Goal: Task Accomplishment & Management: Manage account settings

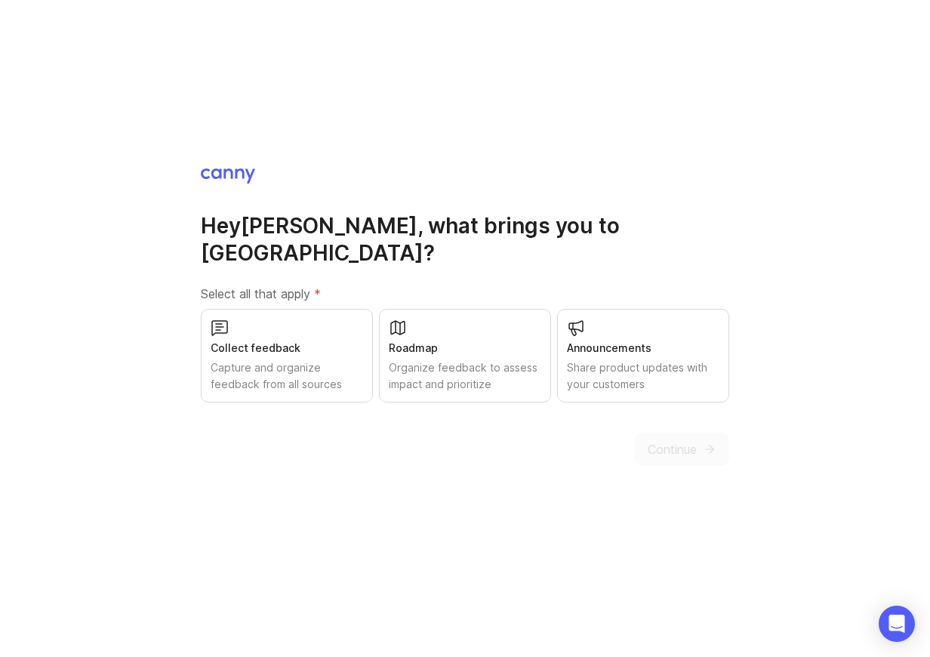
click at [301, 359] on div "Capture and organize feedback from all sources" at bounding box center [287, 375] width 153 height 33
click at [673, 445] on button "Continue" at bounding box center [682, 449] width 94 height 33
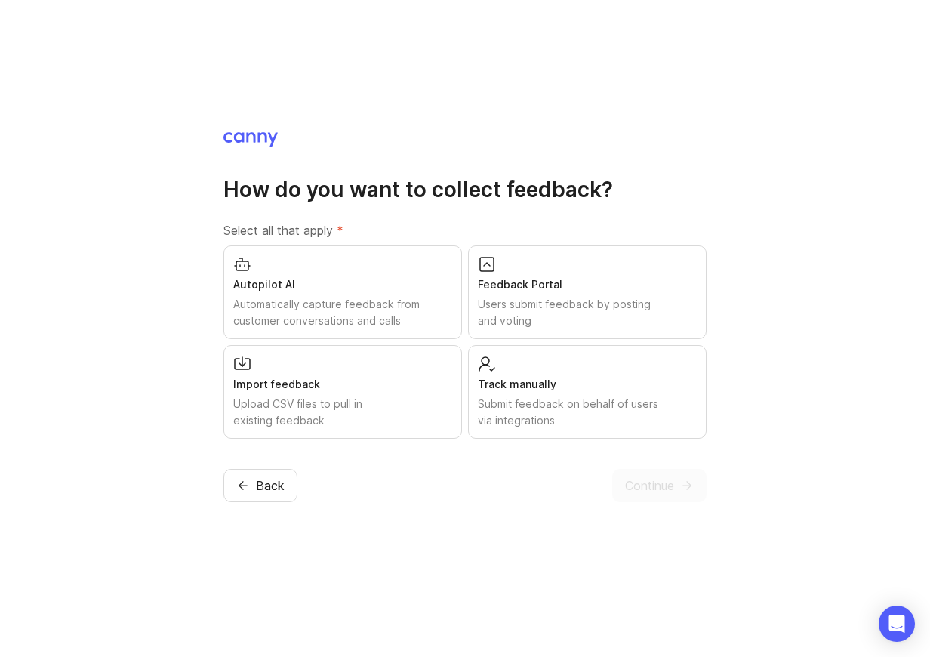
click at [521, 304] on div "Users submit feedback by posting and voting" at bounding box center [587, 312] width 219 height 33
click at [665, 490] on span "Continue" at bounding box center [649, 485] width 49 height 18
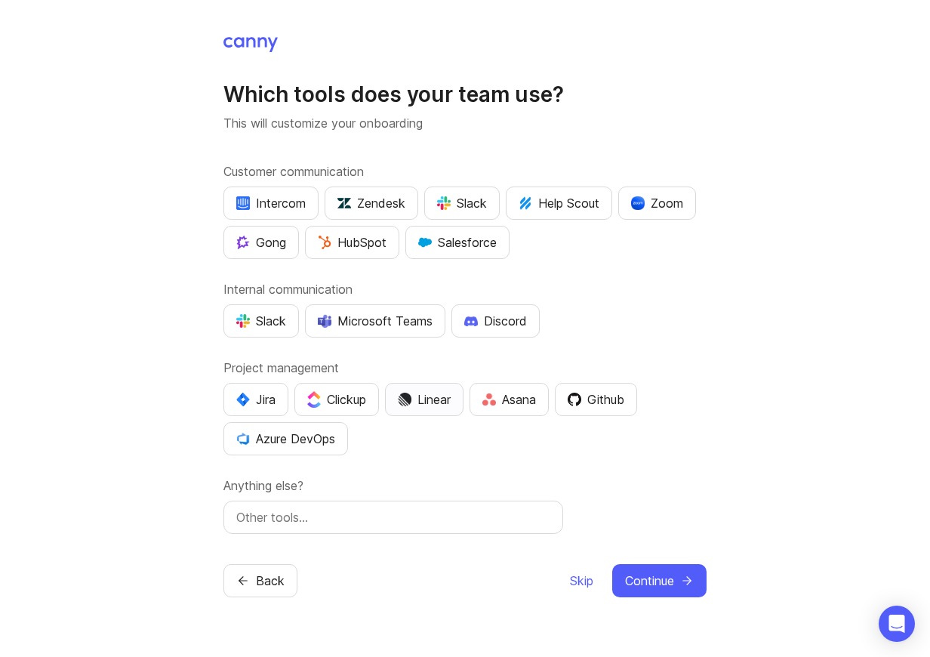
click at [438, 408] on button "Linear" at bounding box center [424, 399] width 79 height 33
click at [336, 519] on input "text" at bounding box center [393, 517] width 314 height 18
type input "front"
click at [669, 585] on span "Continue" at bounding box center [649, 581] width 49 height 18
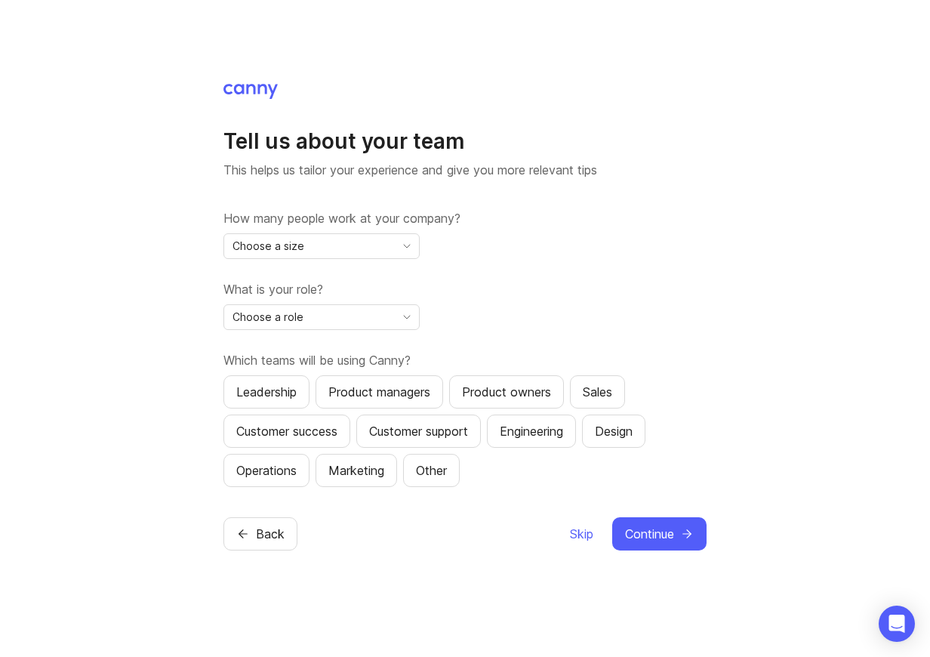
click at [347, 242] on div "Choose a size" at bounding box center [309, 246] width 171 height 24
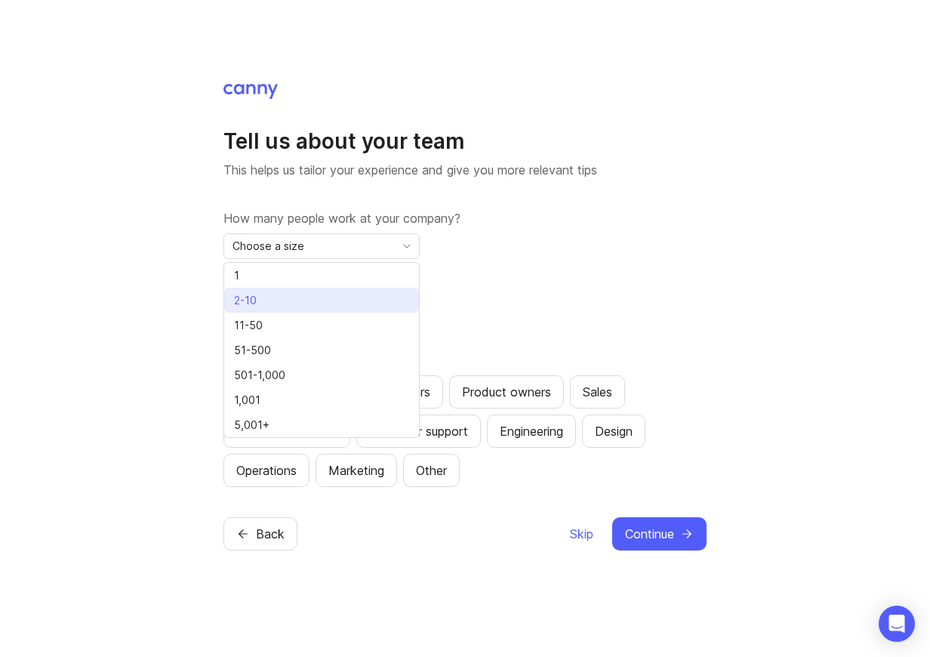
click at [339, 300] on li "2-10" at bounding box center [321, 300] width 195 height 25
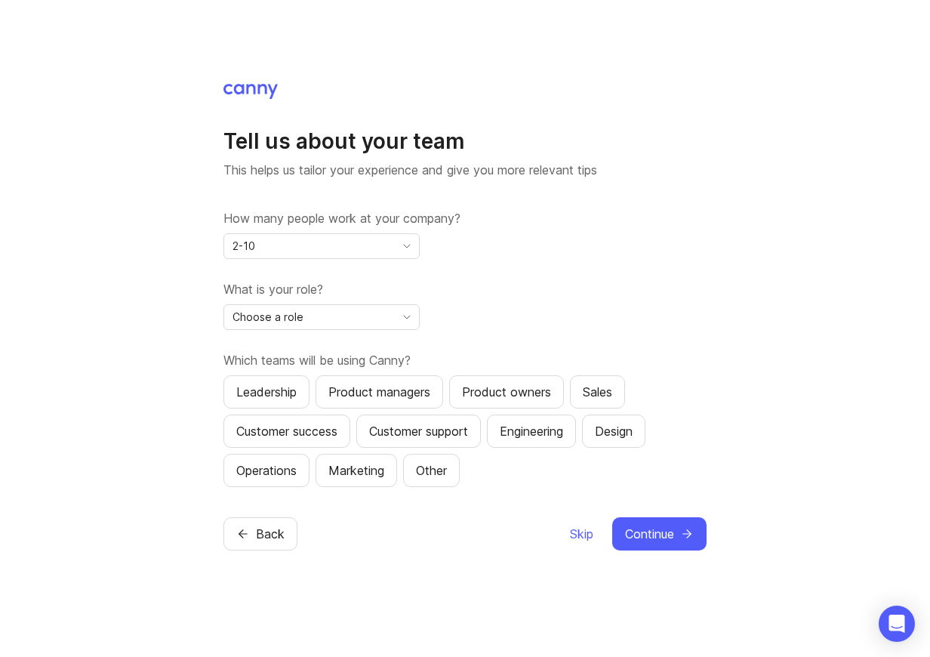
click at [341, 315] on div "Choose a role" at bounding box center [309, 317] width 171 height 24
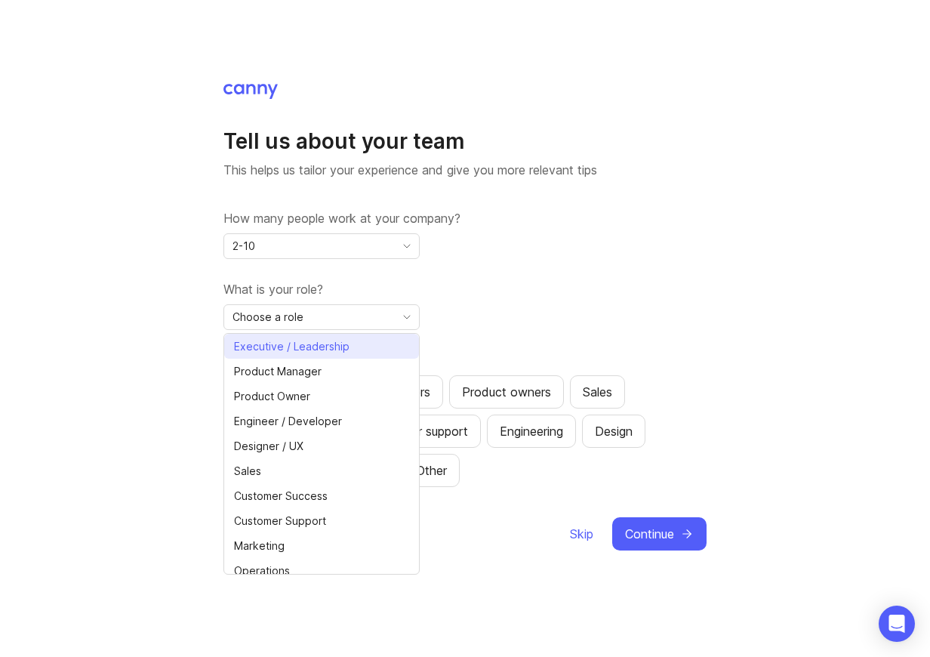
click at [340, 348] on span "Executive / Leadership" at bounding box center [292, 346] width 116 height 17
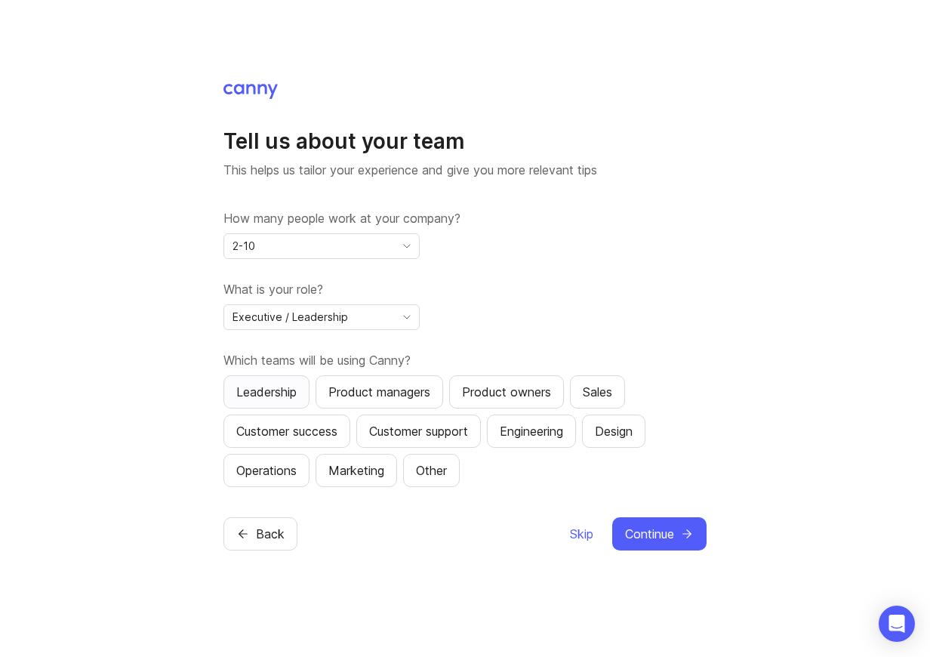
click at [279, 391] on div "Leadership" at bounding box center [266, 392] width 60 height 18
click at [363, 397] on div "Product managers" at bounding box center [379, 392] width 102 height 18
click at [525, 423] on div "Engineering" at bounding box center [531, 431] width 63 height 18
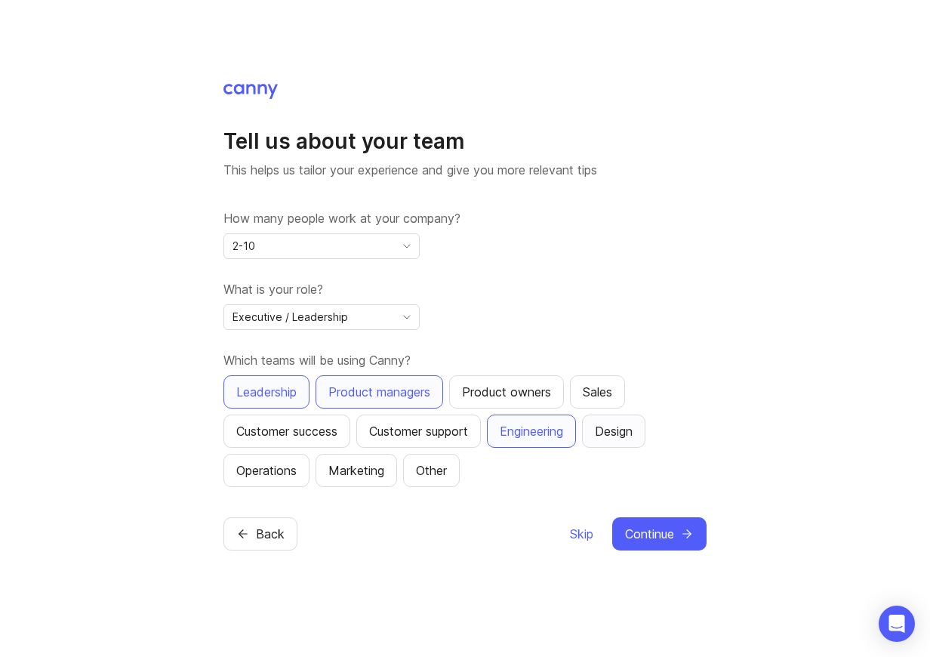
click at [633, 439] on div "Design" at bounding box center [614, 431] width 38 height 18
click at [659, 544] on button "Continue" at bounding box center [659, 533] width 94 height 33
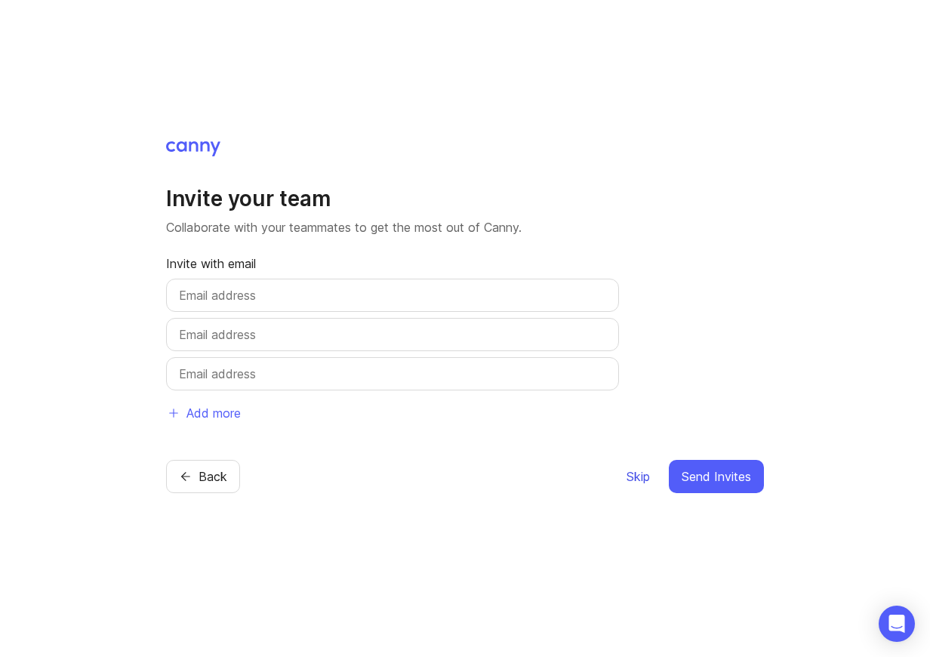
click at [630, 482] on span "Skip" at bounding box center [638, 476] width 23 height 18
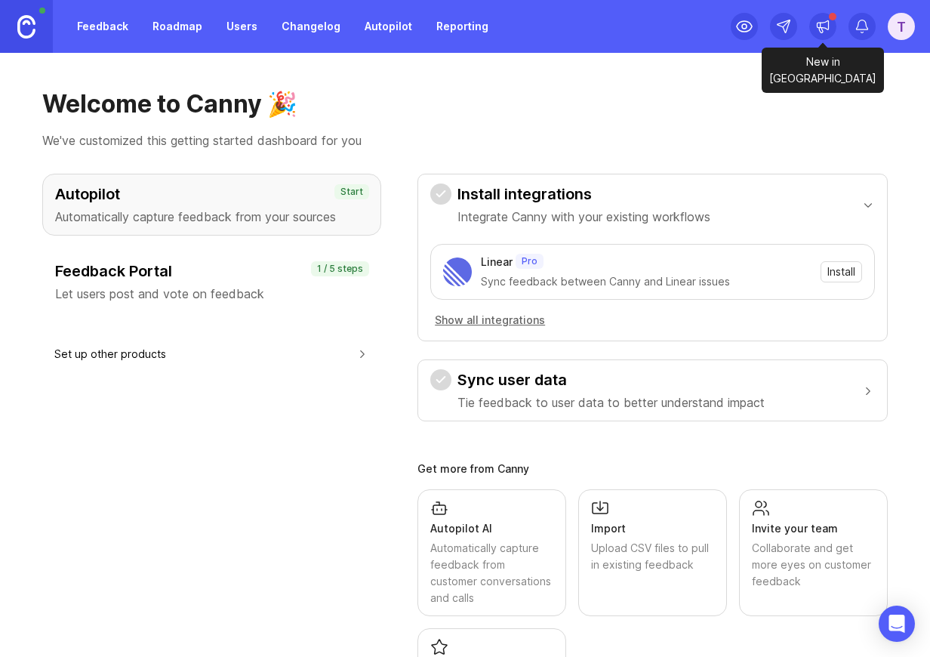
click at [830, 26] on icon at bounding box center [822, 26] width 15 height 15
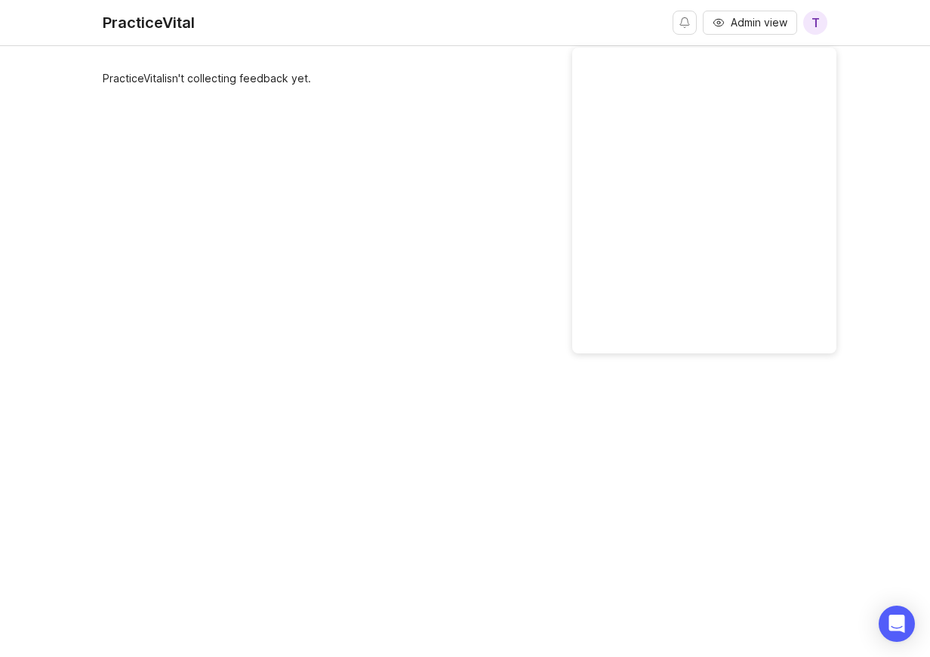
click at [538, 149] on div "PracticeVital isn't collecting feedback yet." at bounding box center [465, 359] width 725 height 579
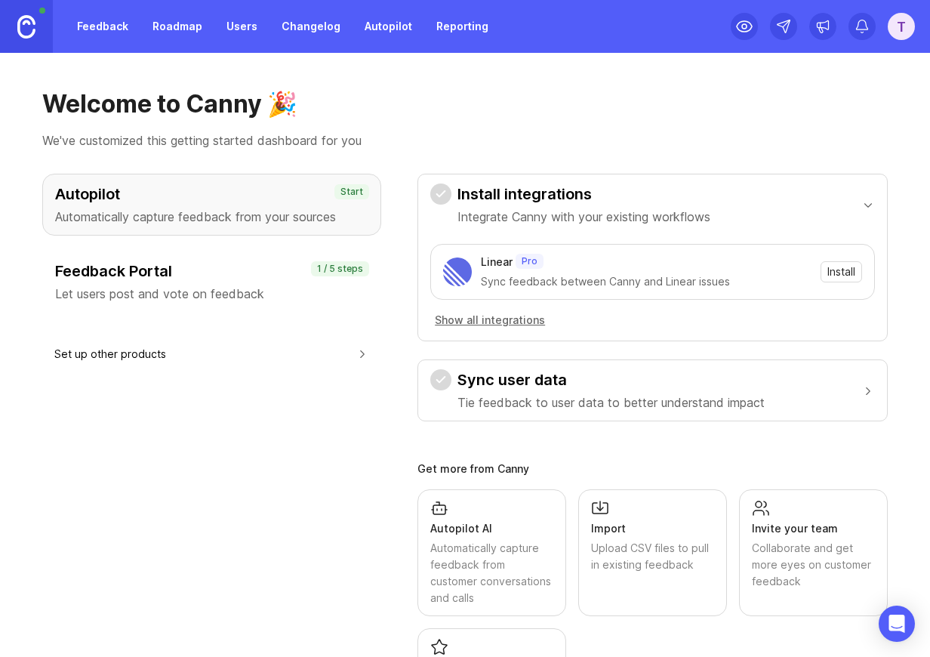
click at [248, 276] on h3 "Feedback Portal" at bounding box center [211, 270] width 313 height 21
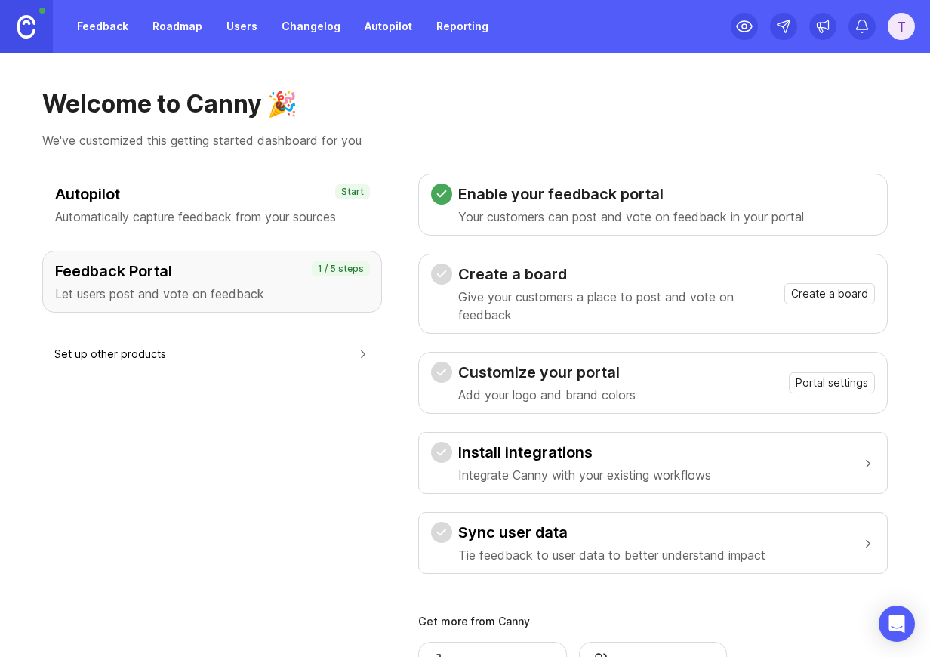
scroll to position [28, 0]
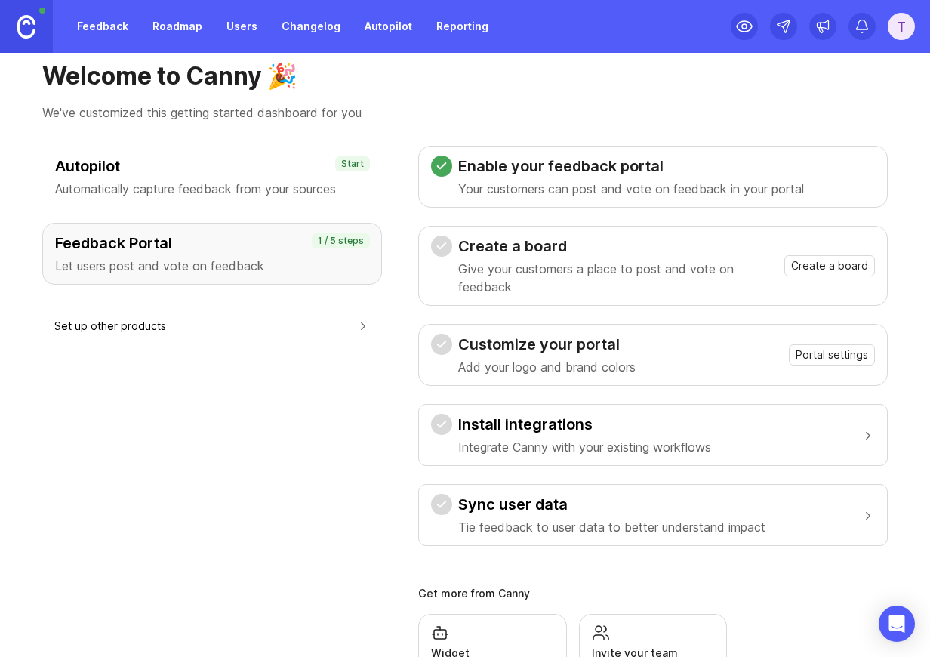
click at [510, 260] on p "Give your customers a place to post and vote on feedback" at bounding box center [618, 278] width 320 height 36
click at [825, 269] on span "Create a board" at bounding box center [829, 265] width 77 height 15
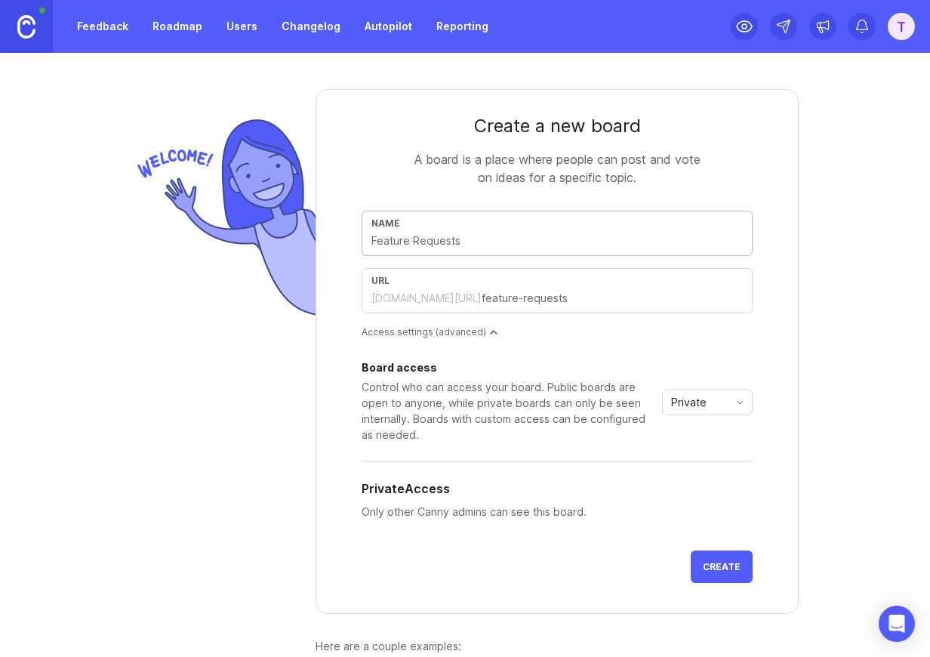
type input "F"
type input "f"
type input "Fe"
type input "fe"
type input "Fea"
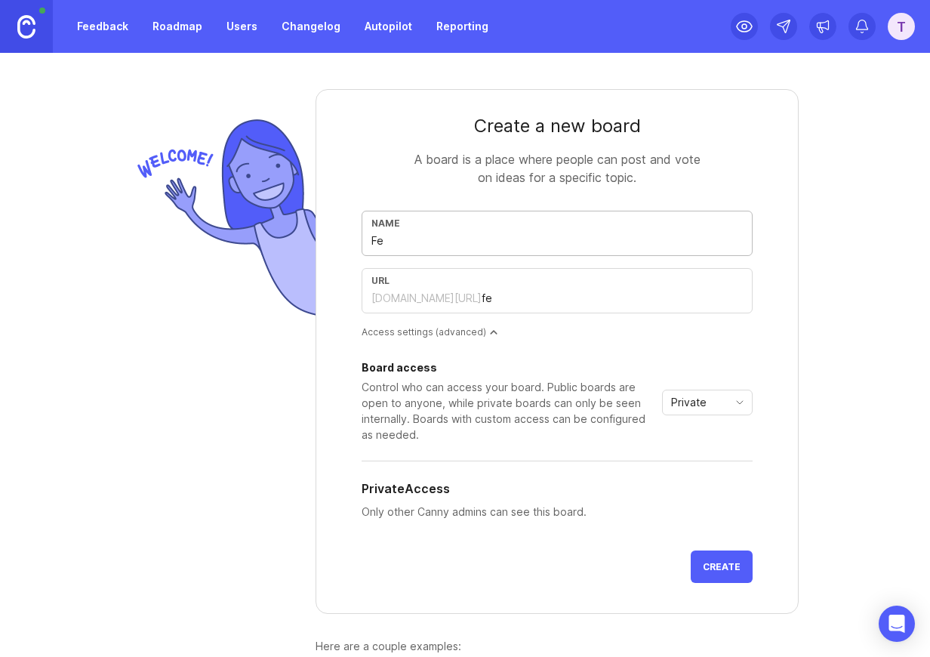
type input "fea"
type input "Feat"
type input "feat"
type input "Featu"
type input "featu"
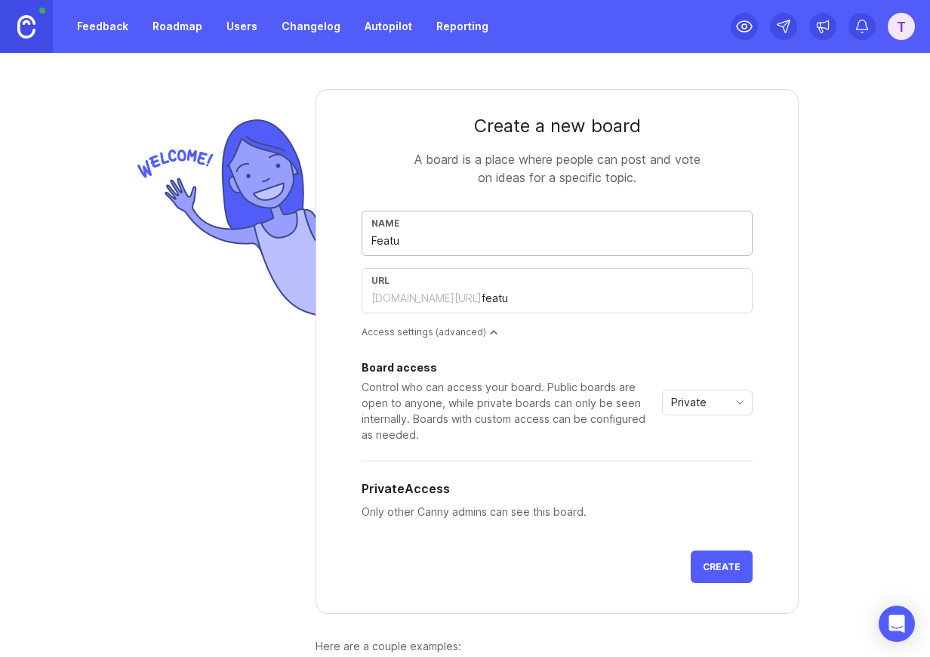
type input "Featur"
type input "featur"
type input "Feature"
type input "feature"
type input "Feature R"
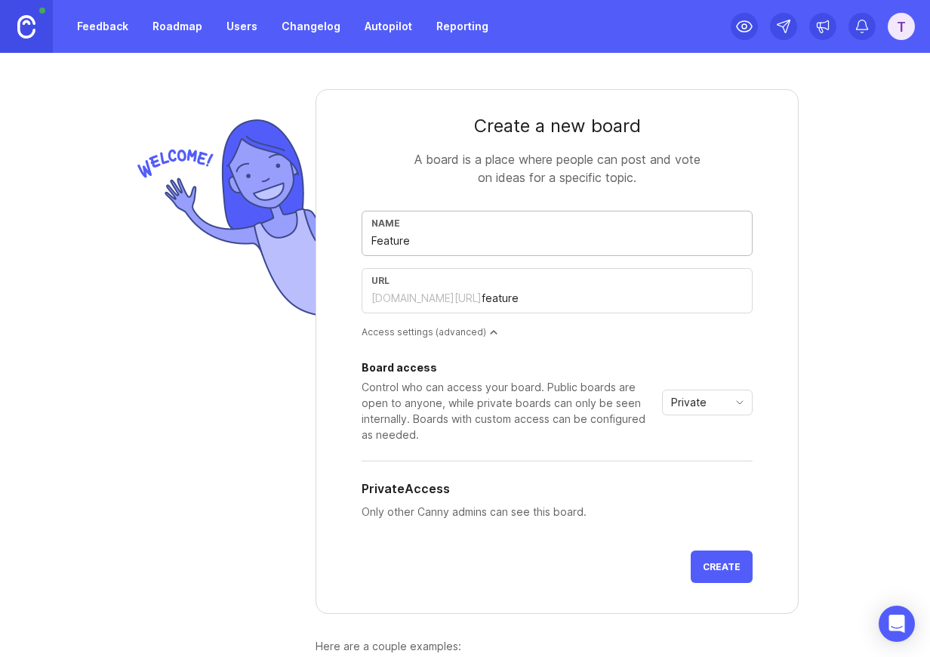
type input "feature-r"
type input "Feature Re"
type input "feature-re"
type input "Feature Req"
type input "feature-req"
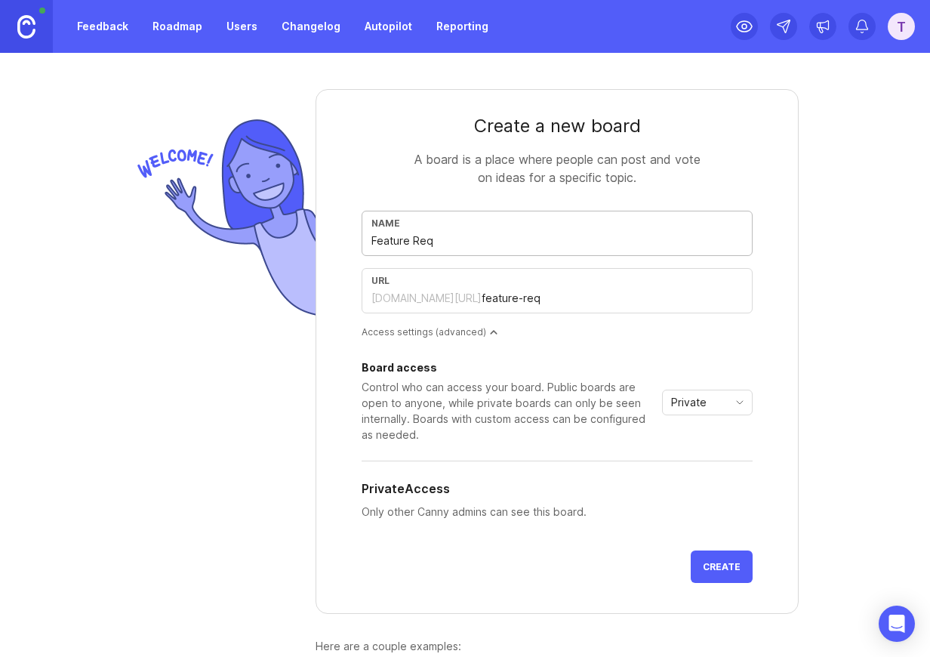
type input "Feature Requ"
type input "feature-requ"
type input "Feature Reque"
type input "feature-reque"
type input "Feature Reques"
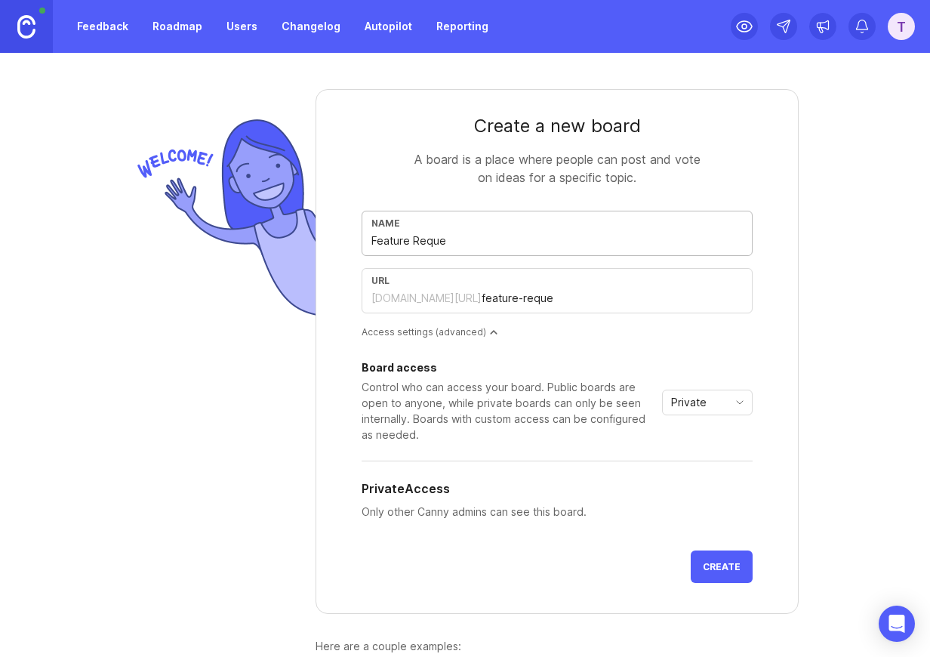
type input "feature-reques"
type input "Feature Request"
type input "feature-request"
type input "Feature Requests"
type input "feature-requests"
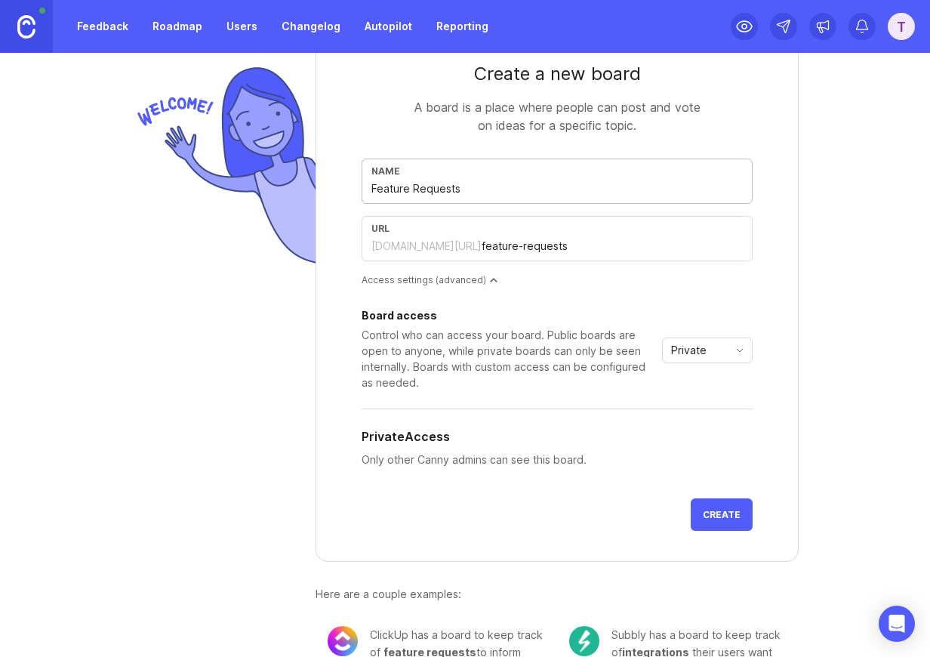
scroll to position [97, 0]
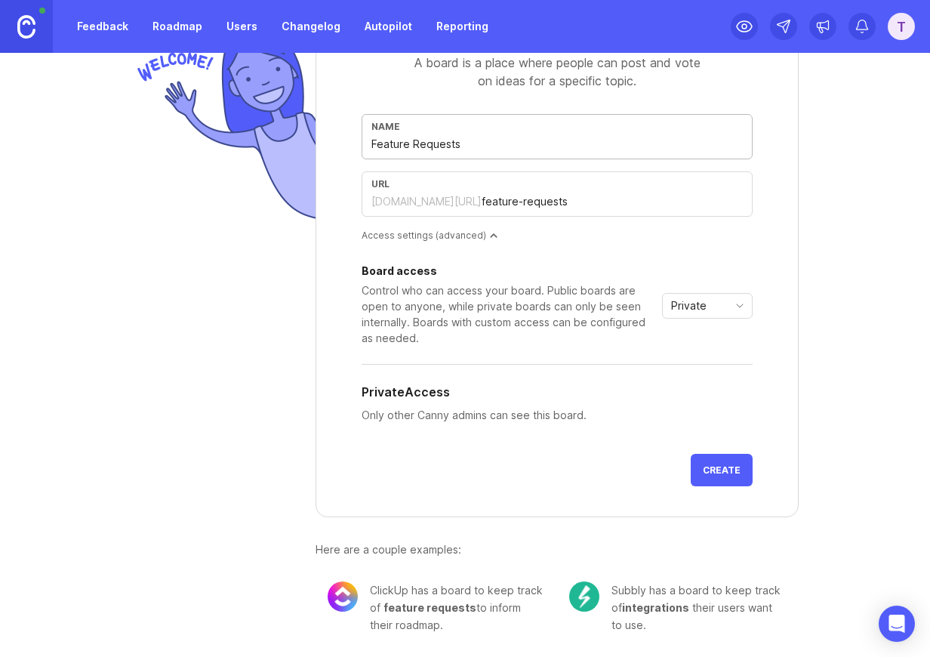
type input "Feature Requests"
click at [729, 473] on span "Create" at bounding box center [722, 469] width 38 height 11
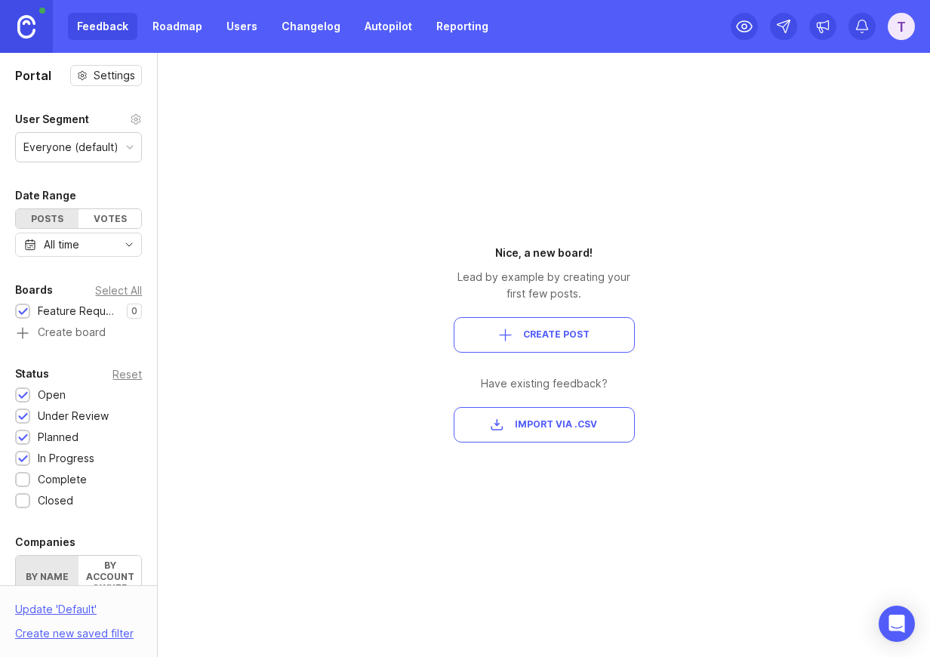
click at [84, 156] on div "Everyone (default)" at bounding box center [78, 147] width 125 height 29
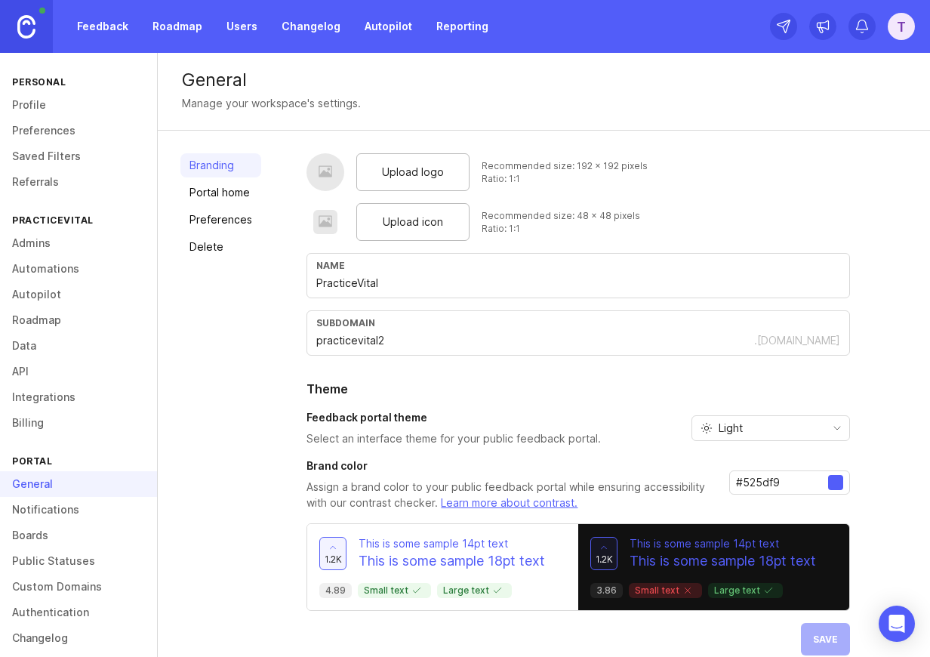
scroll to position [20, 0]
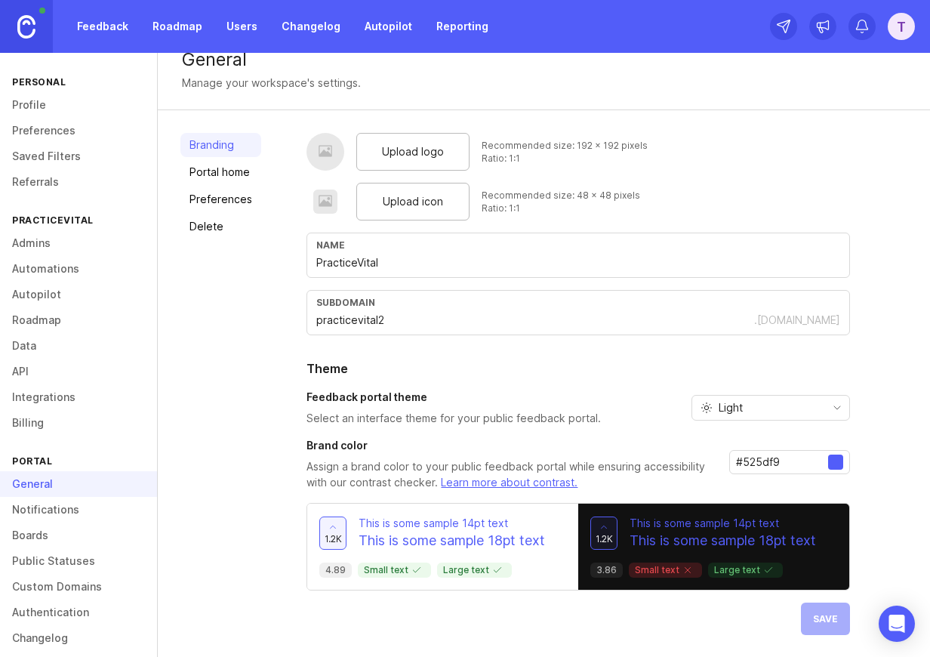
click at [782, 460] on input "#525df9" at bounding box center [782, 462] width 92 height 17
click at [838, 464] on div at bounding box center [835, 461] width 15 height 15
click at [769, 466] on input "#525df9" at bounding box center [782, 462] width 92 height 17
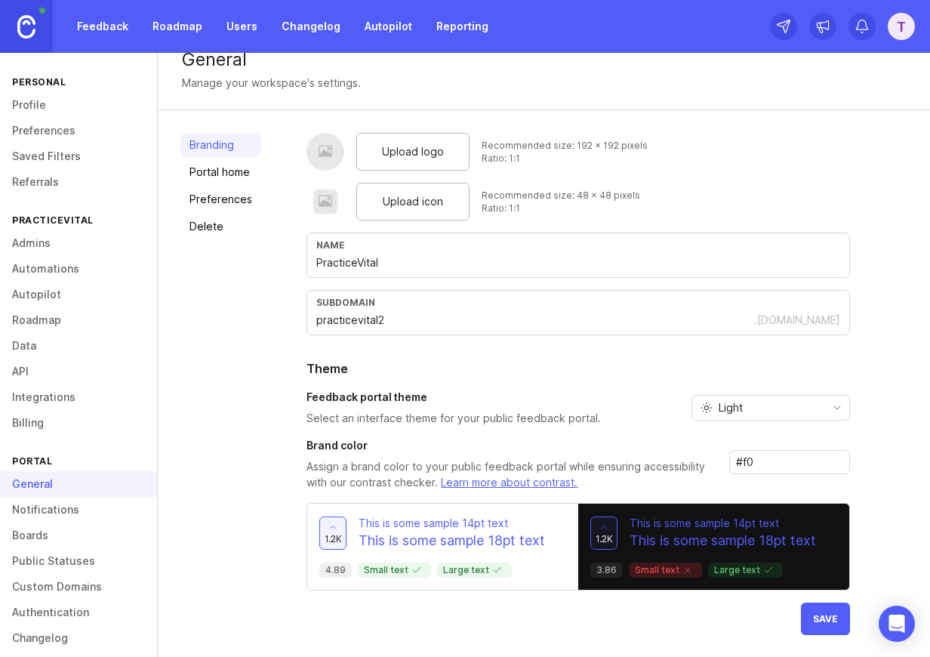
type input "#f06"
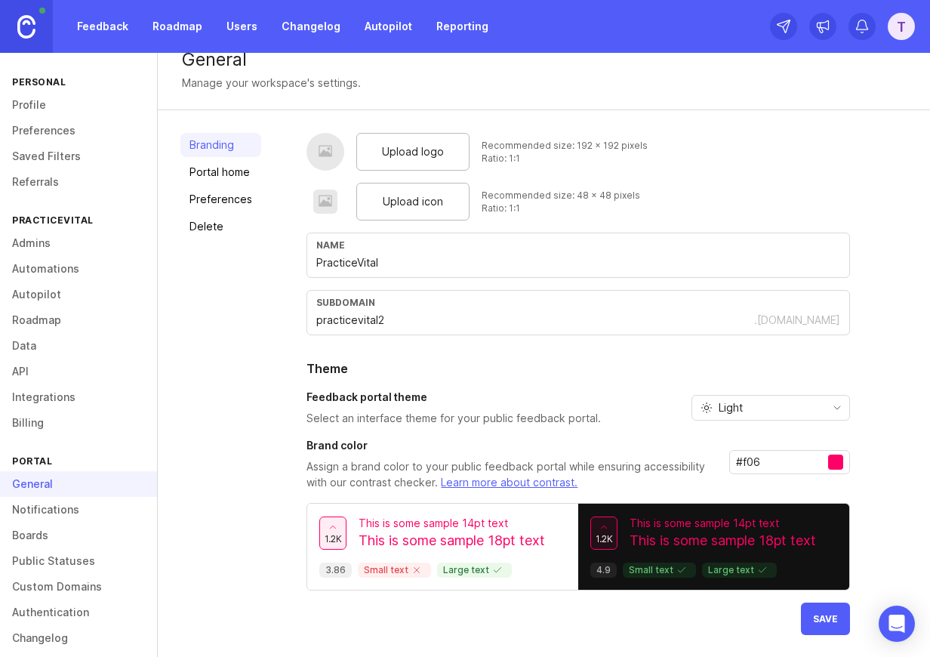
click at [769, 466] on input "#f06" at bounding box center [782, 462] width 92 height 17
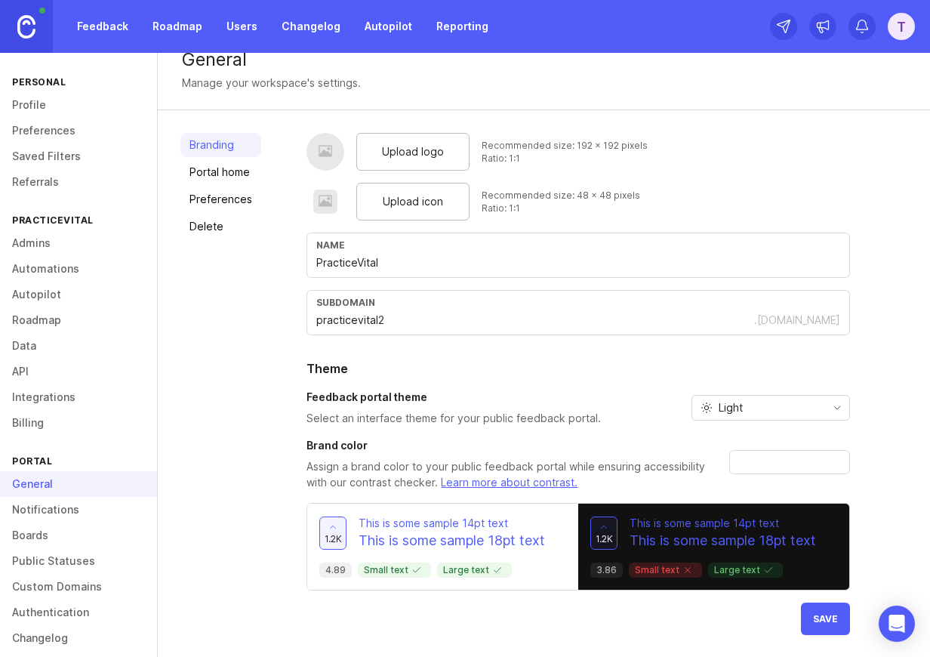
click at [811, 465] on input "text" at bounding box center [782, 462] width 92 height 17
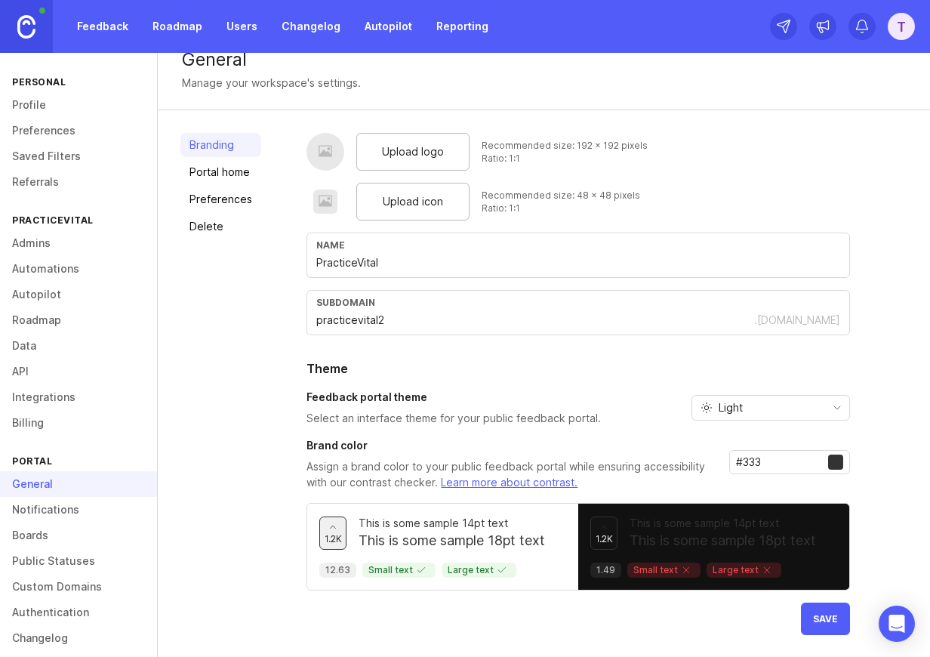
type input "#333"
click at [607, 569] on p "1.49" at bounding box center [605, 570] width 19 height 12
click at [763, 463] on input "#333" at bounding box center [782, 462] width 92 height 17
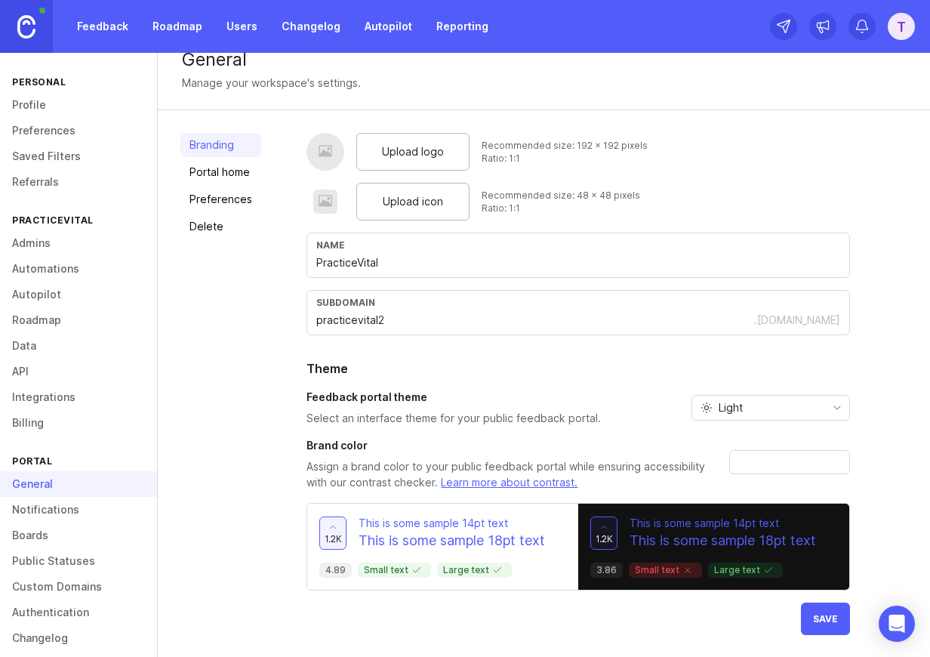
click at [765, 408] on div "Light" at bounding box center [758, 408] width 133 height 24
click at [763, 437] on span "System preference" at bounding box center [766, 437] width 97 height 17
click at [813, 613] on span "Save" at bounding box center [825, 618] width 25 height 11
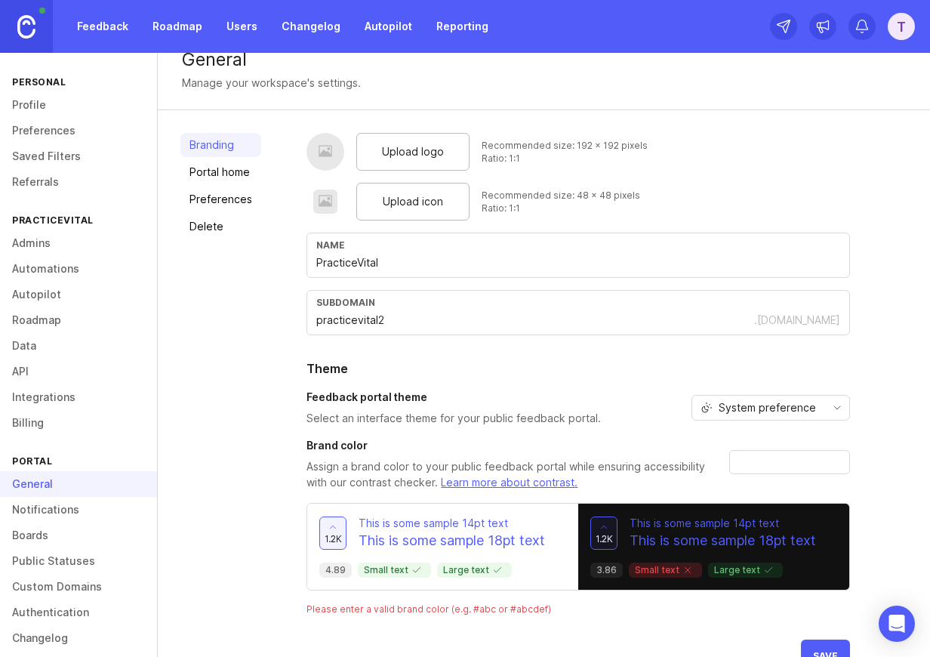
click at [753, 460] on input "text" at bounding box center [782, 462] width 92 height 17
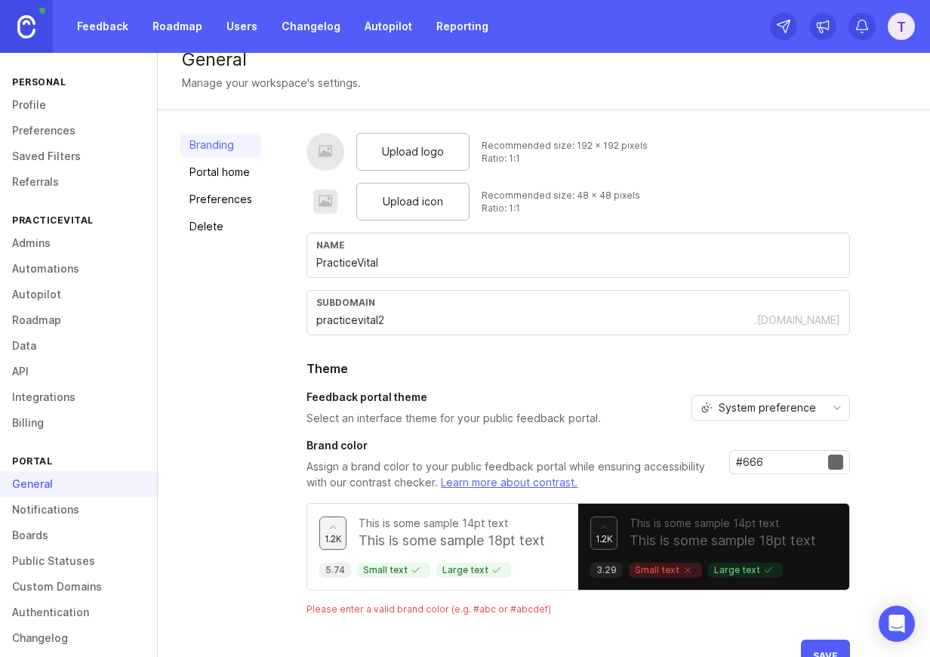
type input "#666"
click at [824, 646] on button "Save" at bounding box center [825, 655] width 49 height 32
click at [227, 173] on link "Portal home" at bounding box center [220, 172] width 81 height 24
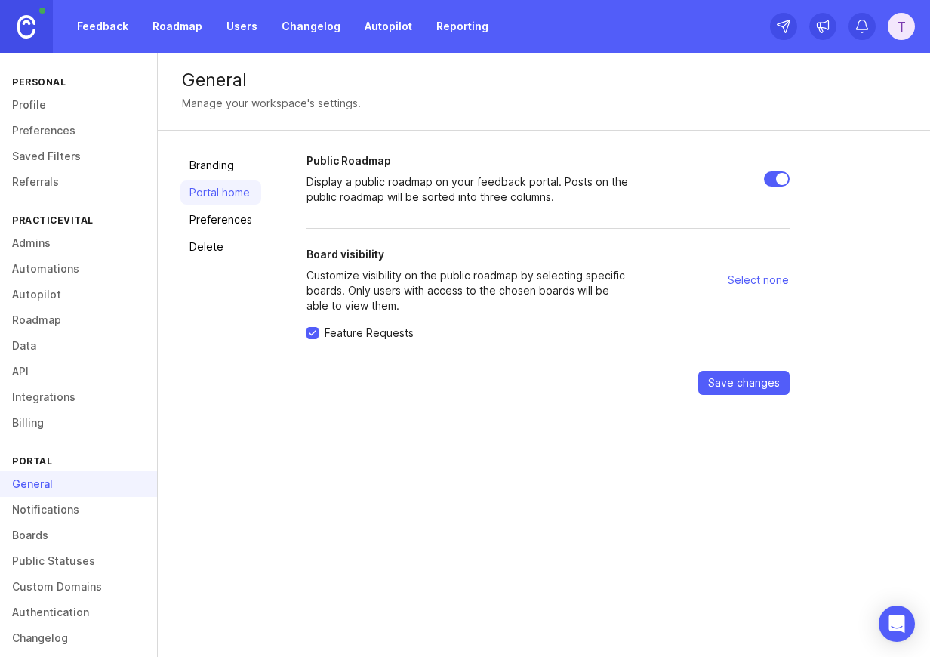
click at [237, 236] on link "Delete" at bounding box center [220, 247] width 81 height 24
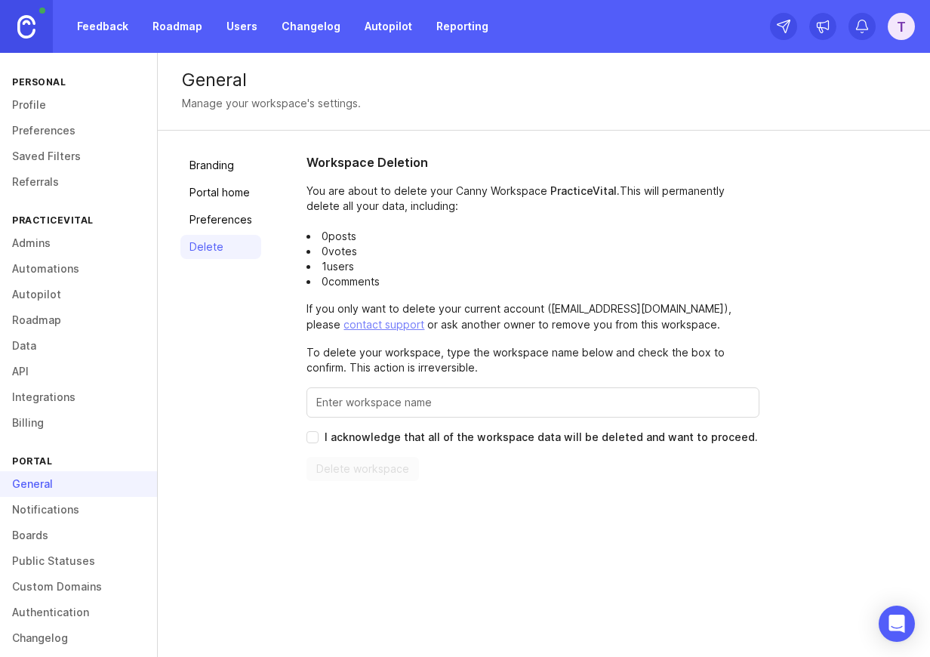
click at [237, 225] on link "Preferences" at bounding box center [220, 220] width 81 height 24
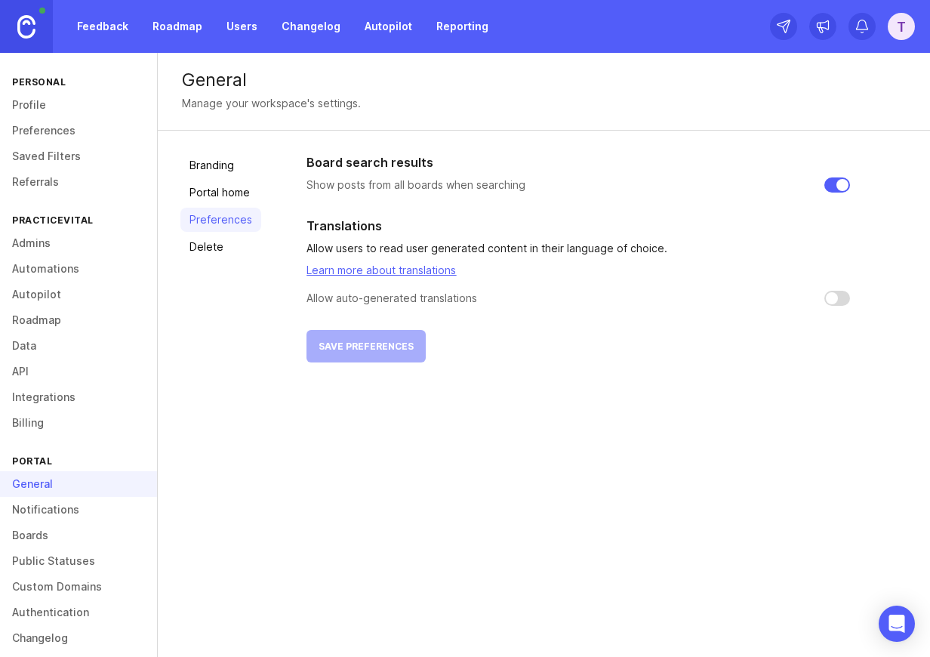
click at [231, 251] on link "Delete" at bounding box center [220, 247] width 81 height 24
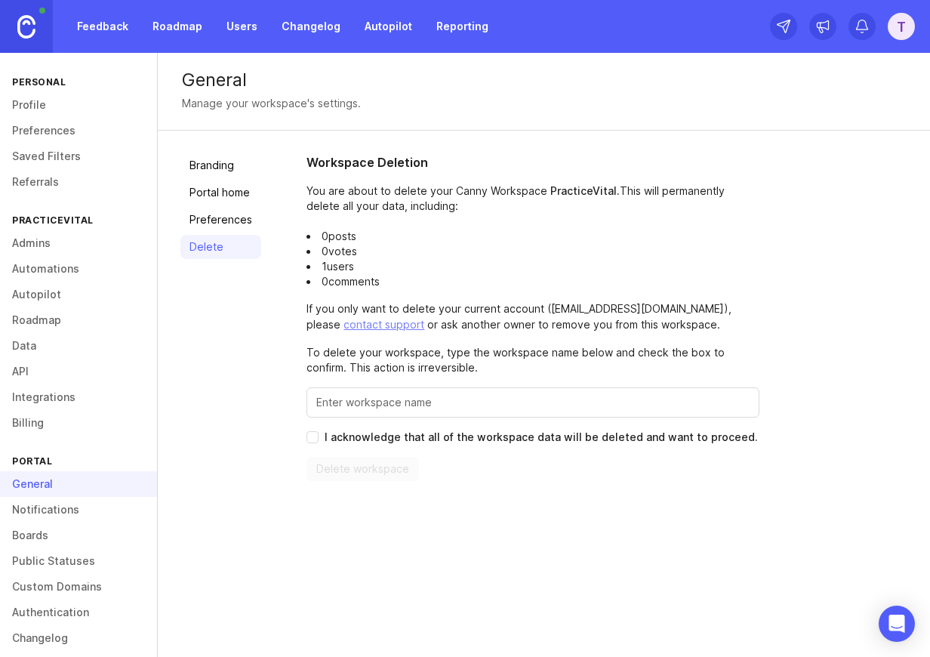
click at [46, 609] on link "Authentication" at bounding box center [78, 612] width 157 height 26
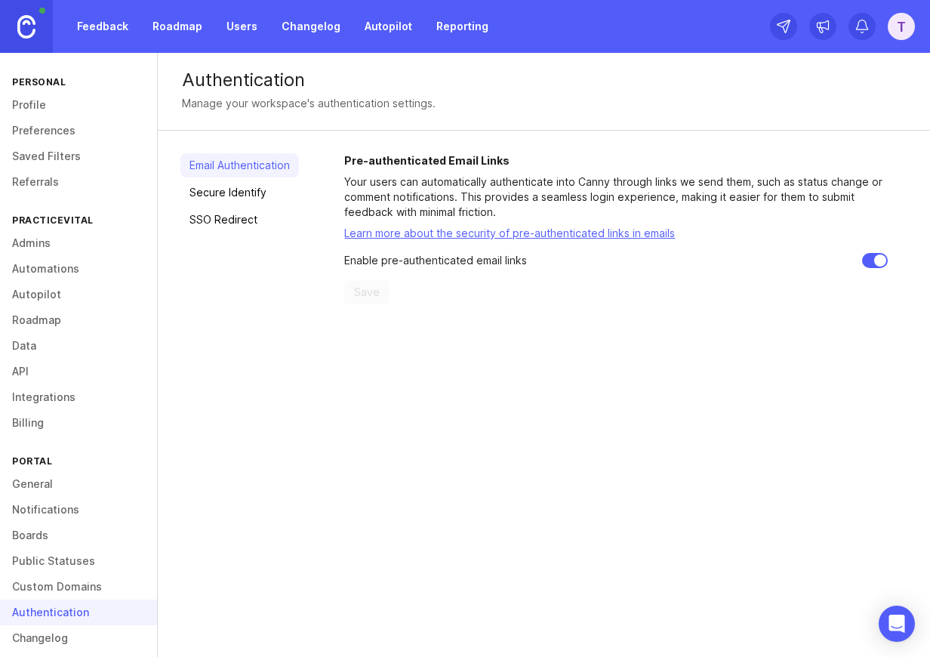
click at [507, 224] on div "Pre-authenticated Email Links Your users can automatically authenticate into Ca…" at bounding box center [616, 228] width 544 height 151
click at [507, 231] on link "Learn more about the security of pre-authenticated links in emails" at bounding box center [509, 232] width 331 height 13
click at [253, 192] on link "Secure Identify" at bounding box center [239, 192] width 119 height 24
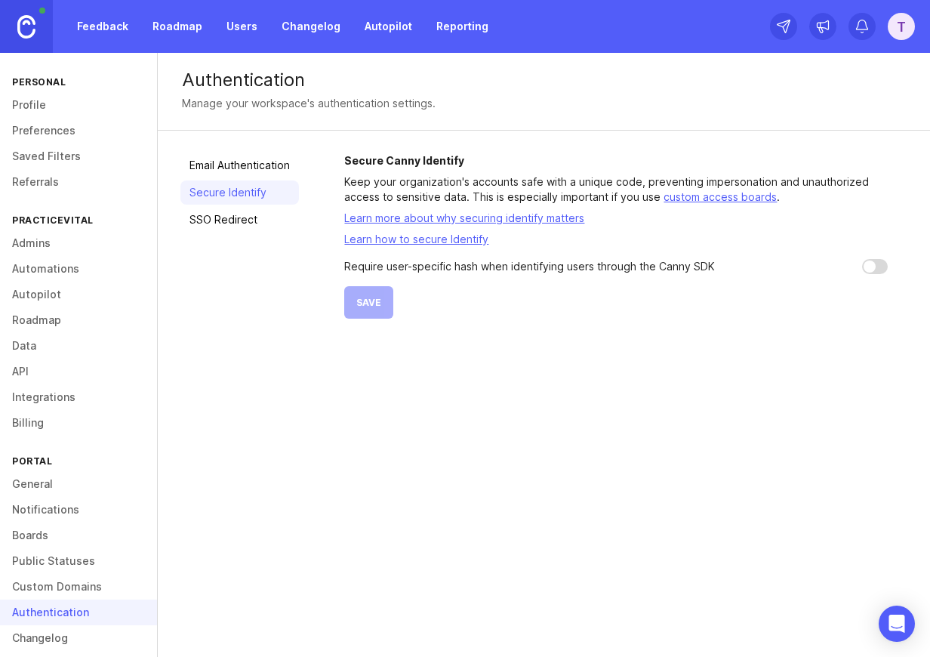
click at [877, 263] on input "checkbox" at bounding box center [875, 266] width 26 height 15
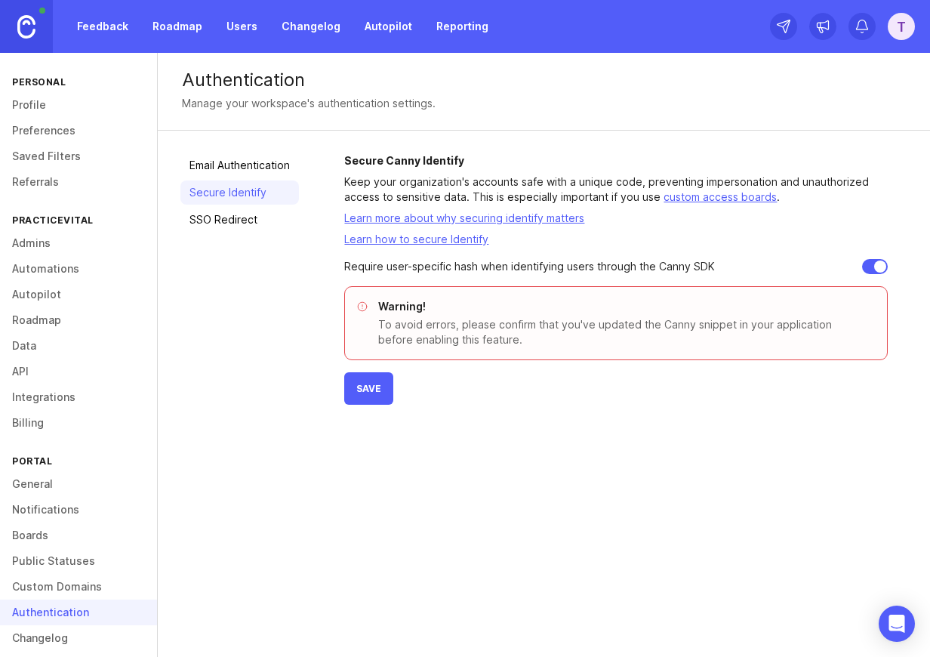
click at [877, 263] on input "checkbox" at bounding box center [875, 266] width 26 height 15
checkbox input "false"
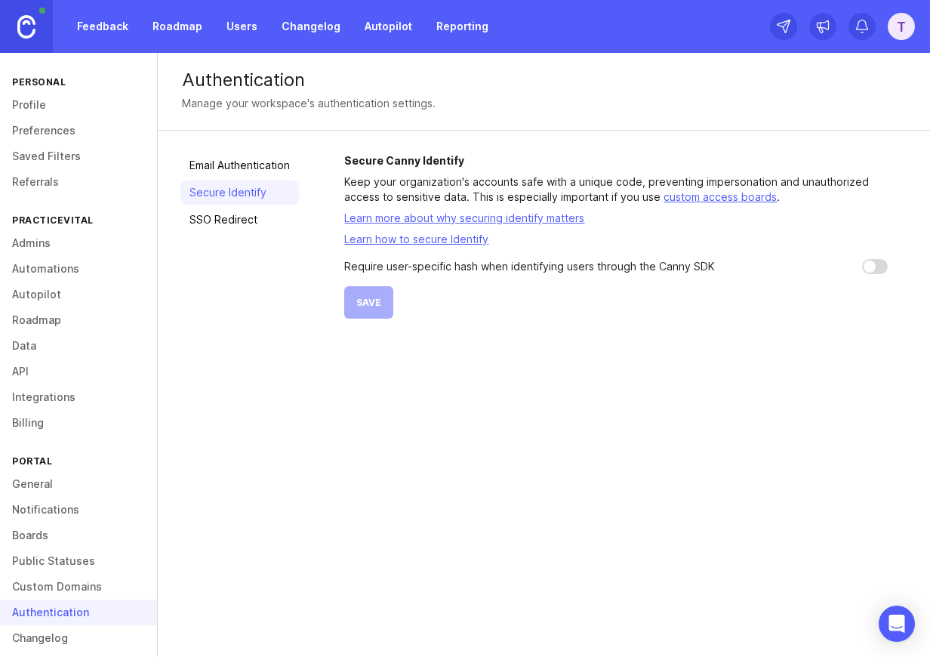
click at [274, 224] on link "SSO Redirect" at bounding box center [239, 220] width 119 height 24
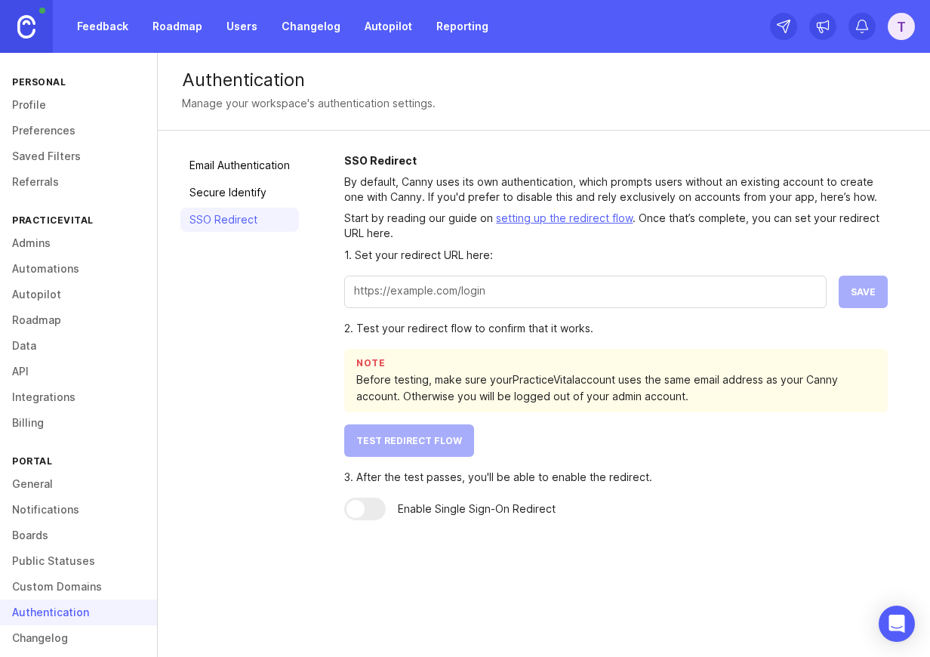
click at [390, 302] on div at bounding box center [585, 292] width 482 height 32
click at [64, 401] on link "Integrations" at bounding box center [78, 397] width 157 height 26
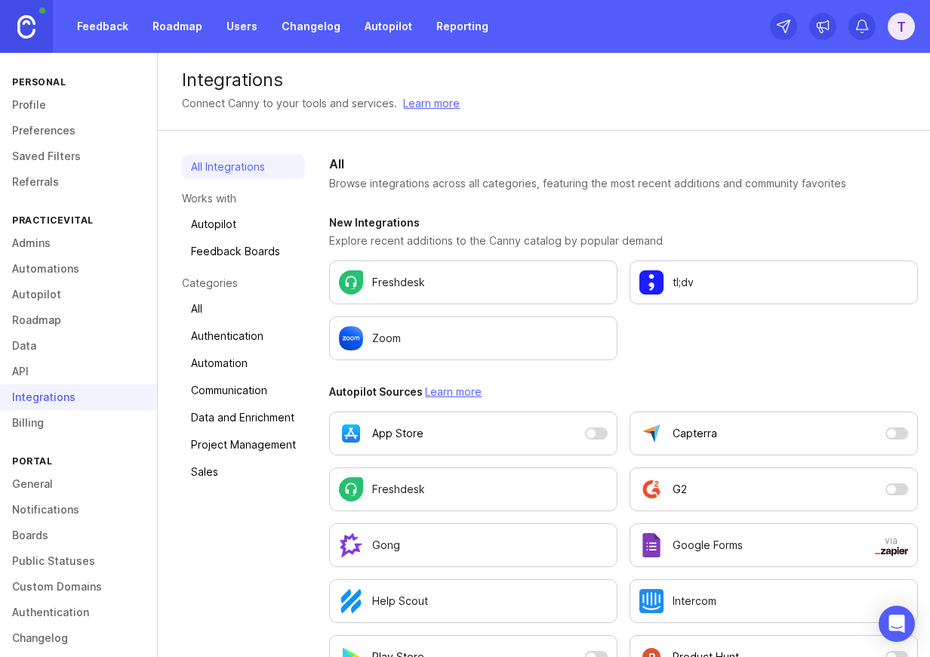
click at [706, 273] on div "tl;dv" at bounding box center [773, 282] width 269 height 24
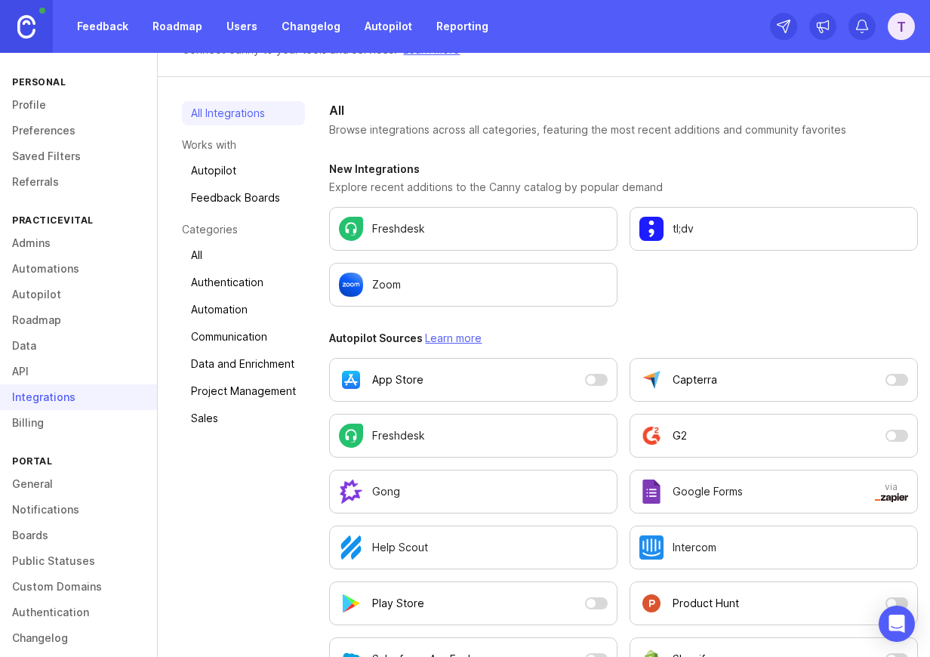
scroll to position [64, 0]
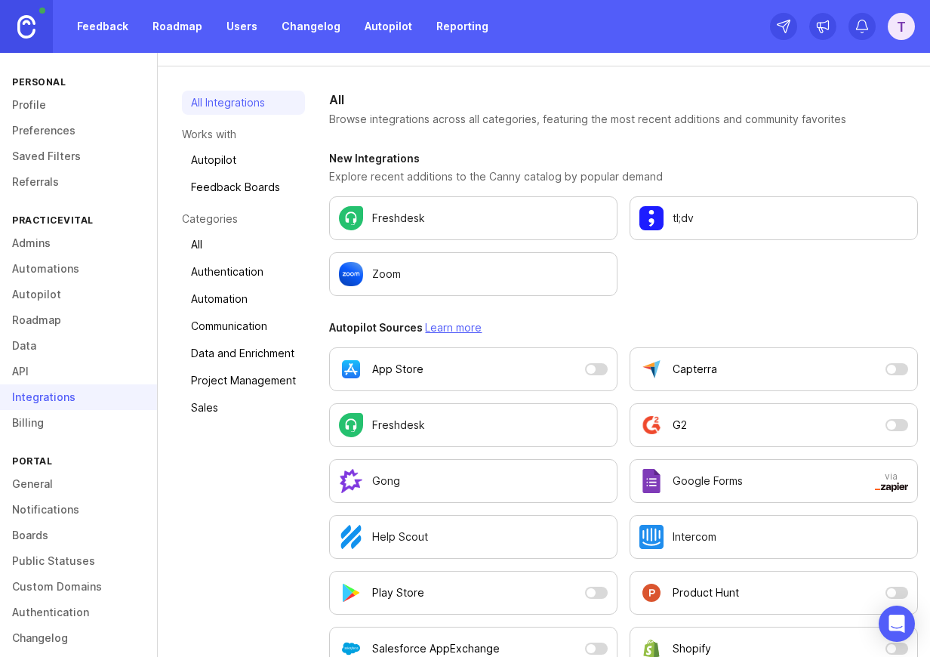
click at [422, 365] on div "App Store" at bounding box center [459, 369] width 240 height 24
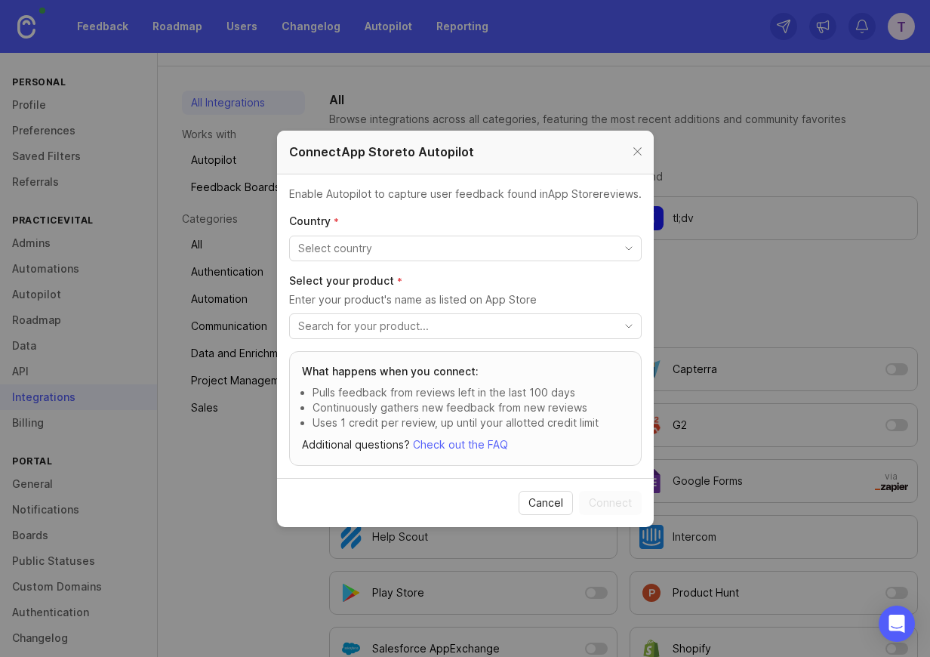
click at [639, 156] on div at bounding box center [637, 152] width 17 height 19
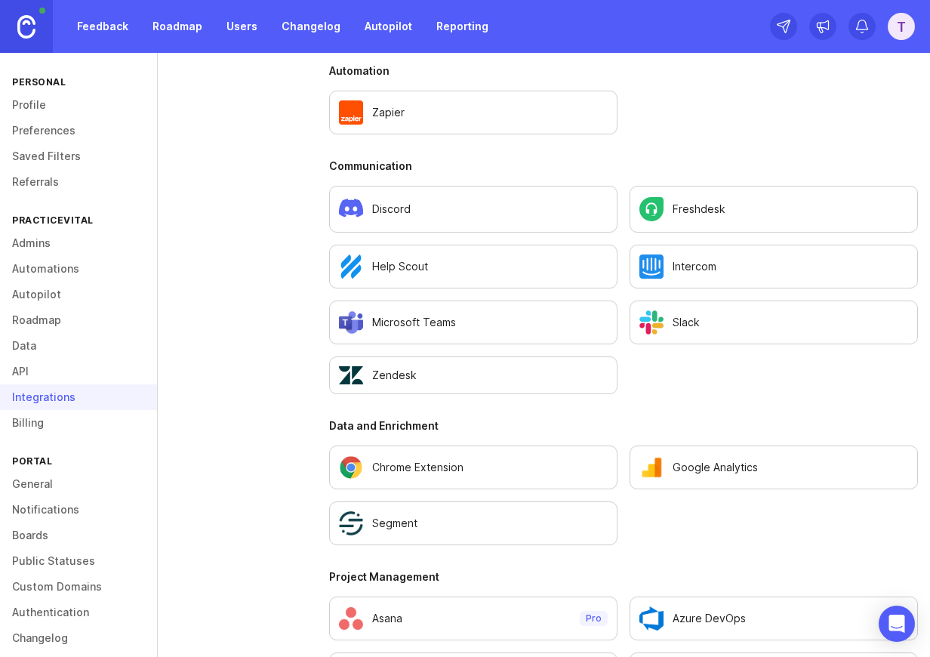
scroll to position [1506, 0]
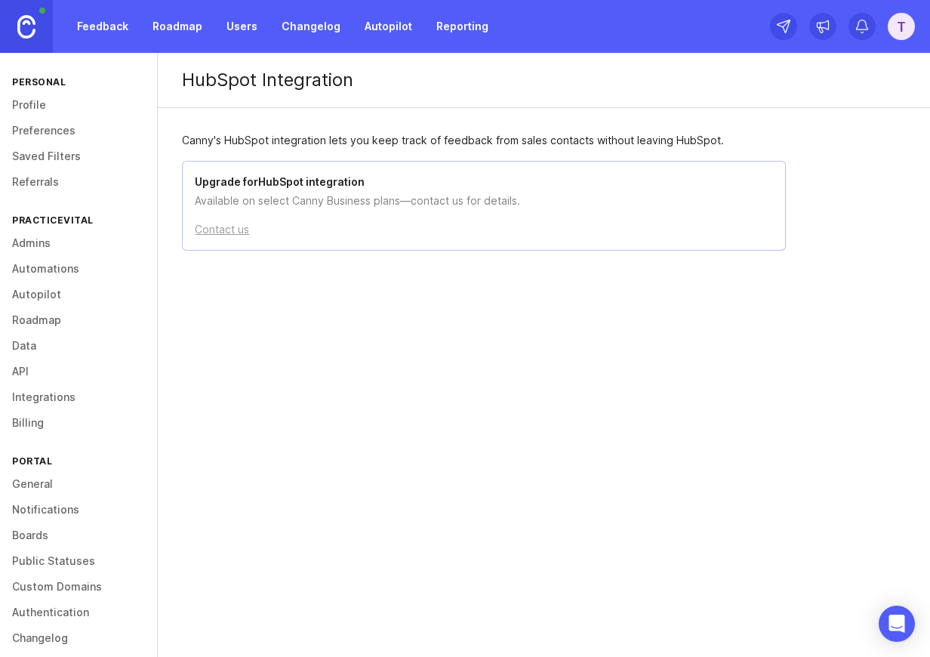
click at [637, 362] on div "HubSpot Integration Canny's HubSpot integration lets you keep track of feedback…" at bounding box center [544, 220] width 772 height 335
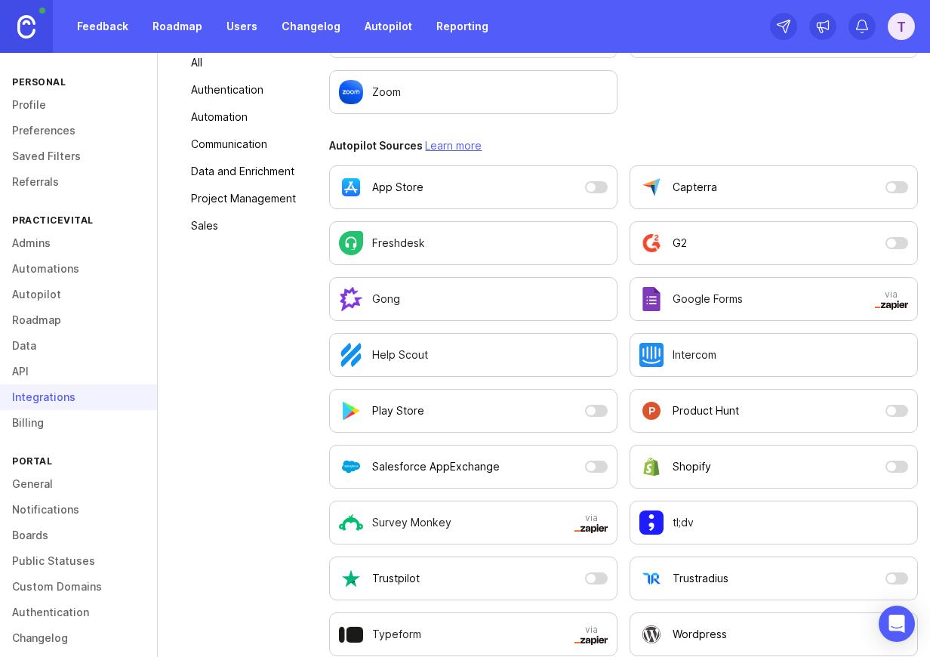
scroll to position [245, 0]
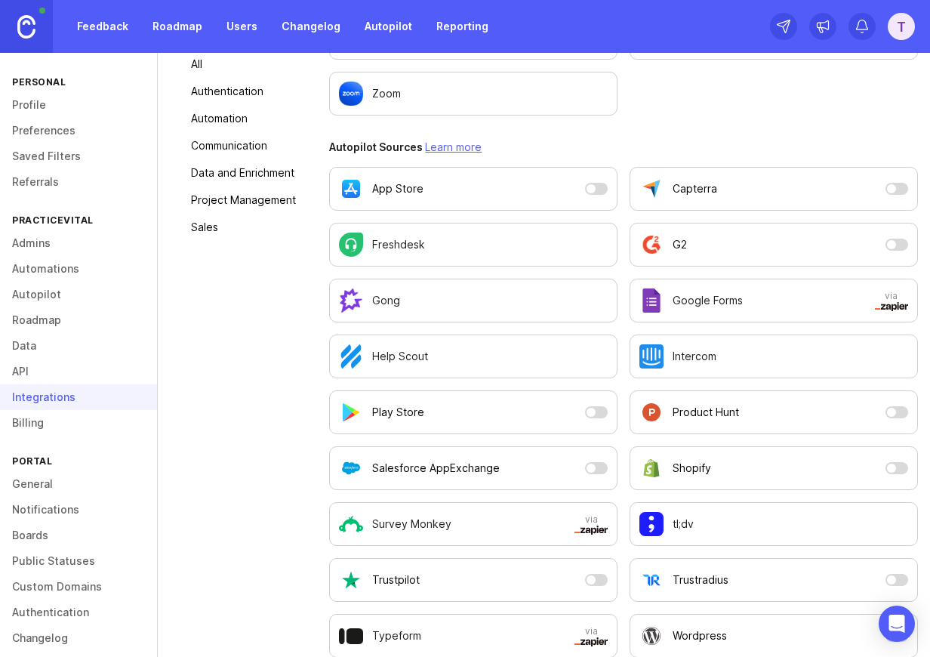
click at [544, 348] on div "Help Scout" at bounding box center [473, 356] width 269 height 24
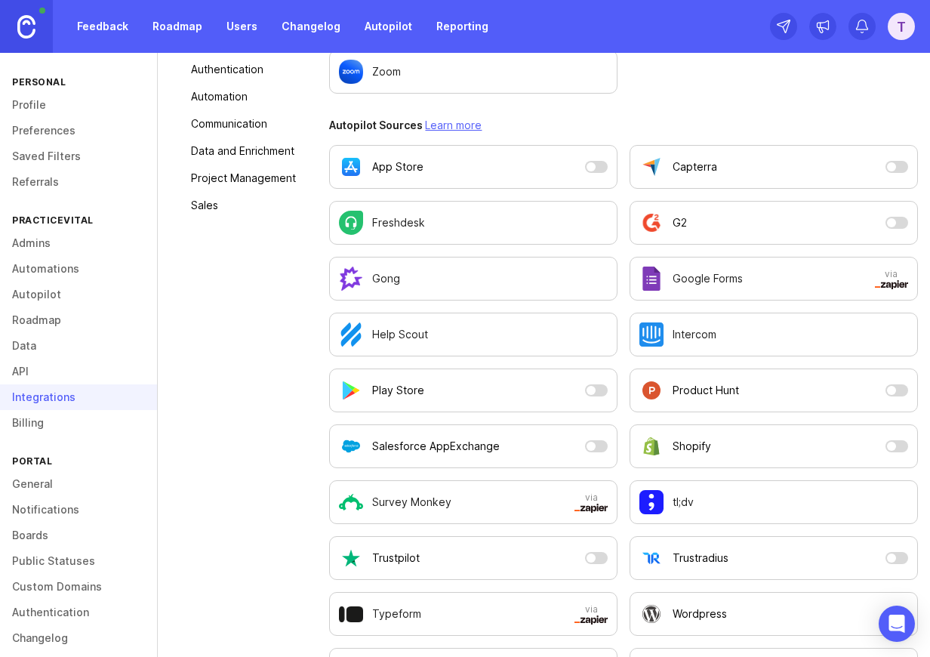
scroll to position [313, 0]
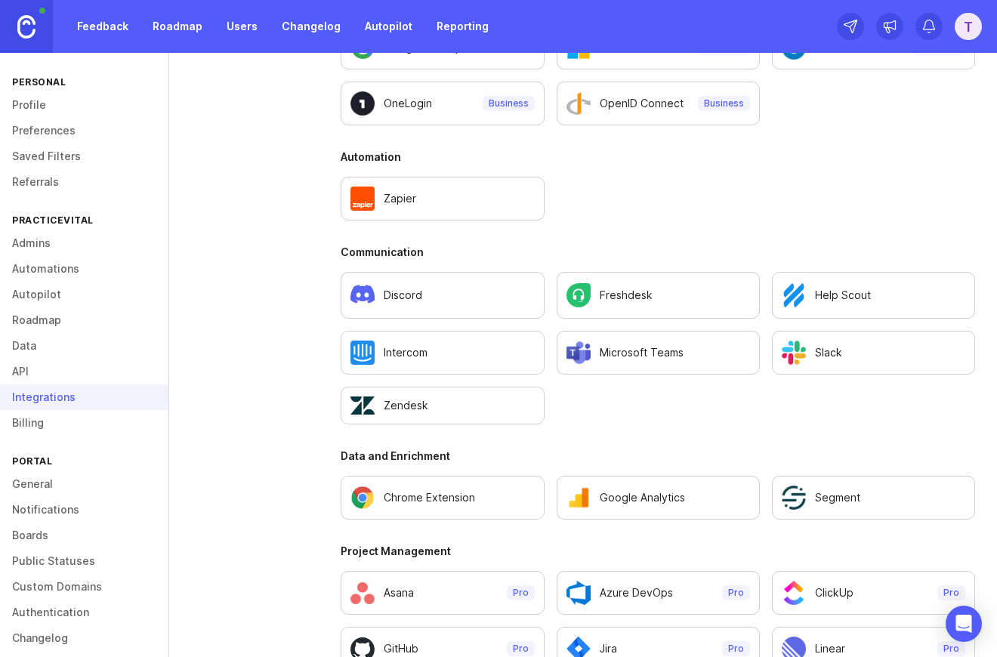
scroll to position [766, 0]
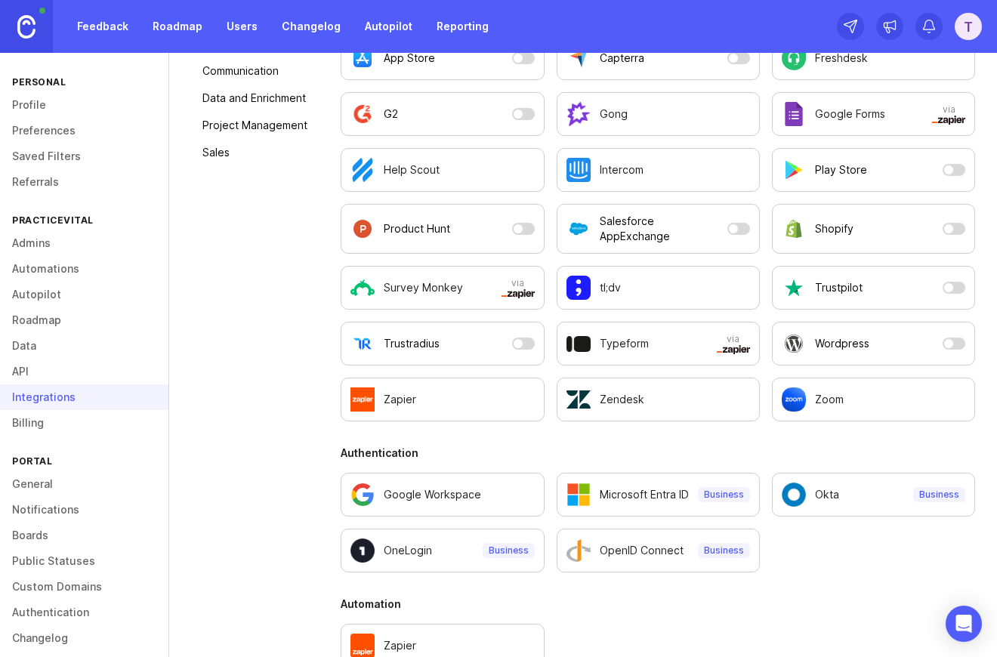
scroll to position [480, 0]
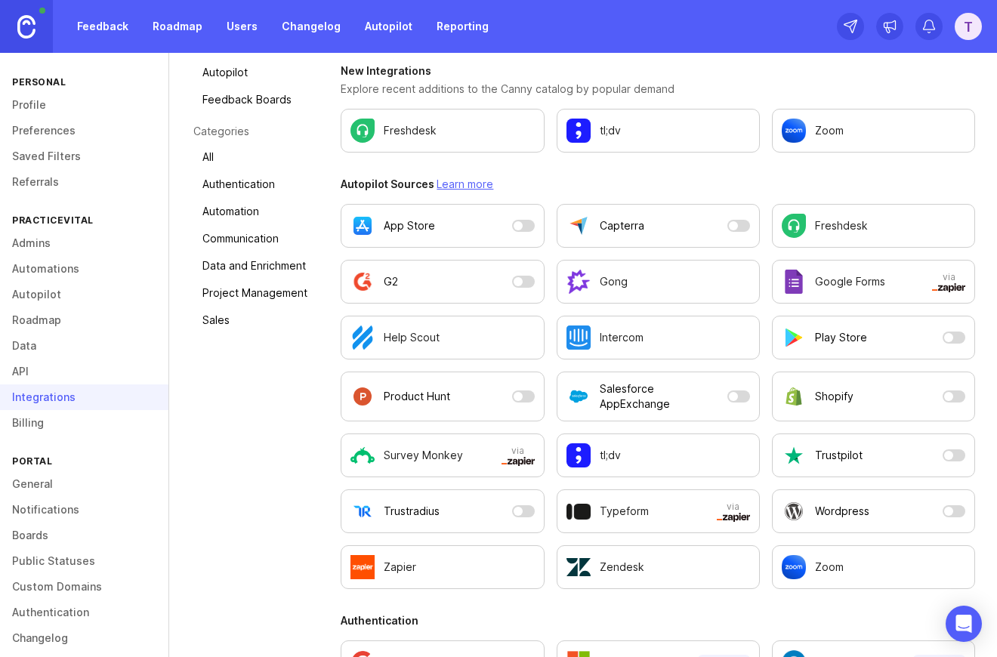
scroll to position [223, 0]
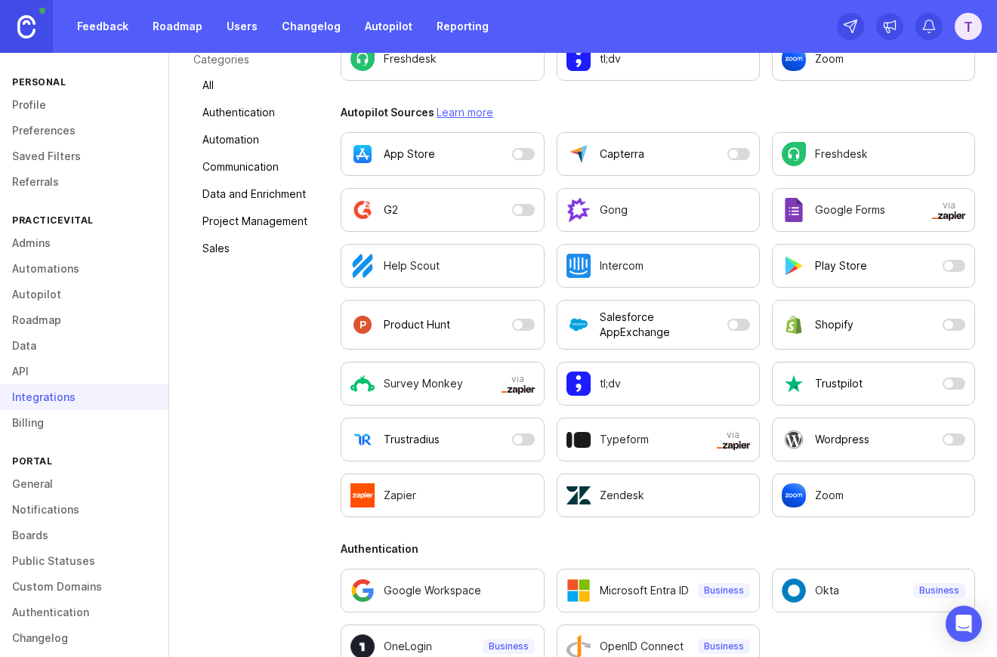
click at [462, 444] on div "Trustradius" at bounding box center [427, 439] width 155 height 24
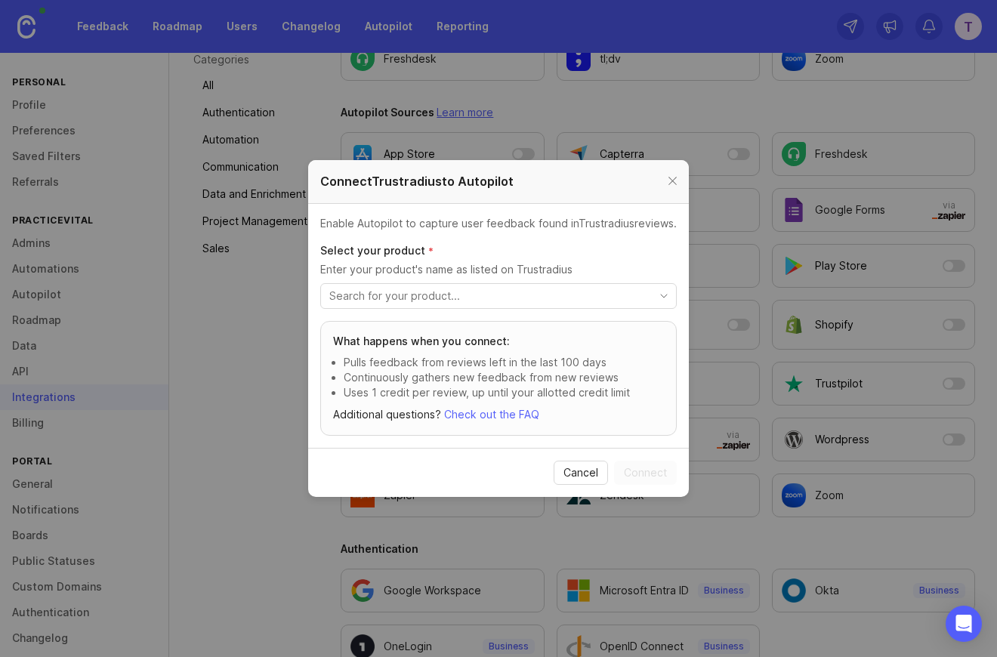
click at [482, 276] on div "Select your product * Enter your product's name as listed on Trustradius" at bounding box center [498, 282] width 356 height 78
click at [482, 288] on input "toggle menu" at bounding box center [489, 296] width 321 height 17
click at [482, 300] on input "toggle menu" at bounding box center [489, 296] width 321 height 17
click at [565, 463] on button "Cancel" at bounding box center [580, 473] width 54 height 24
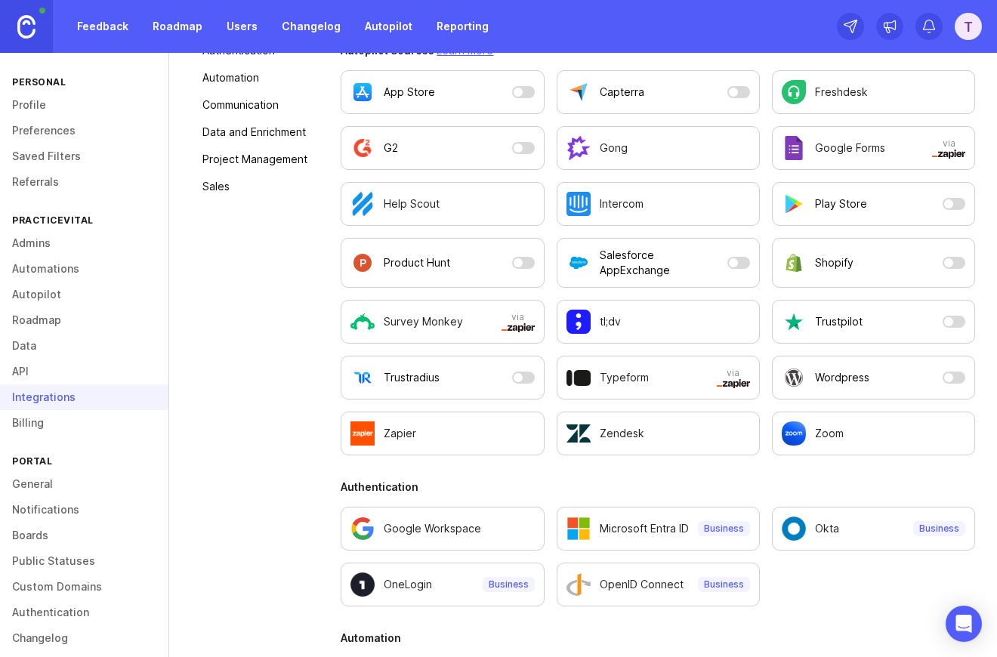
scroll to position [295, 0]
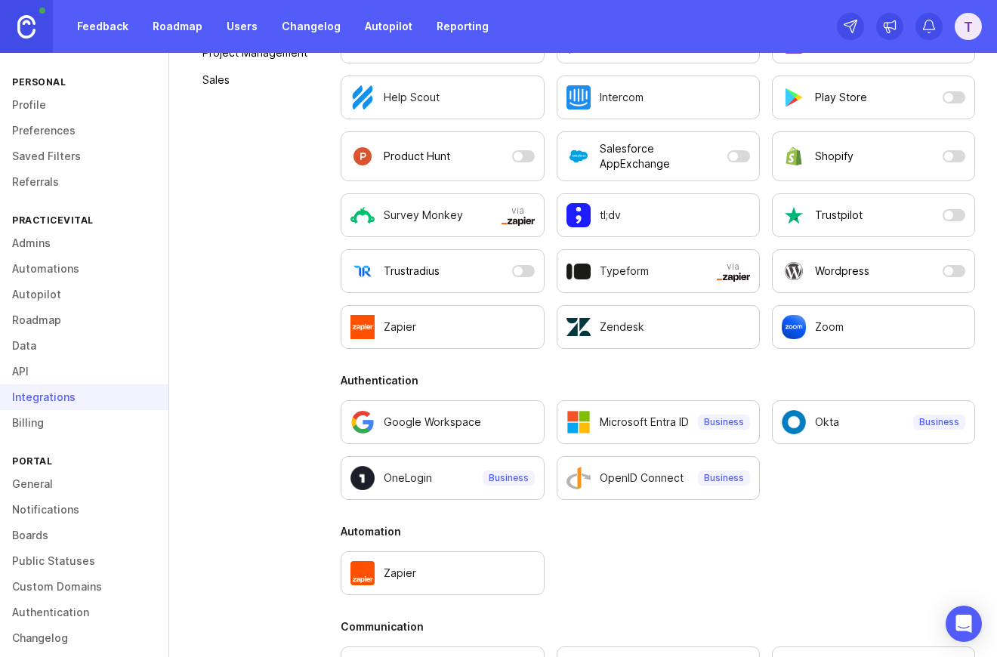
scroll to position [396, 0]
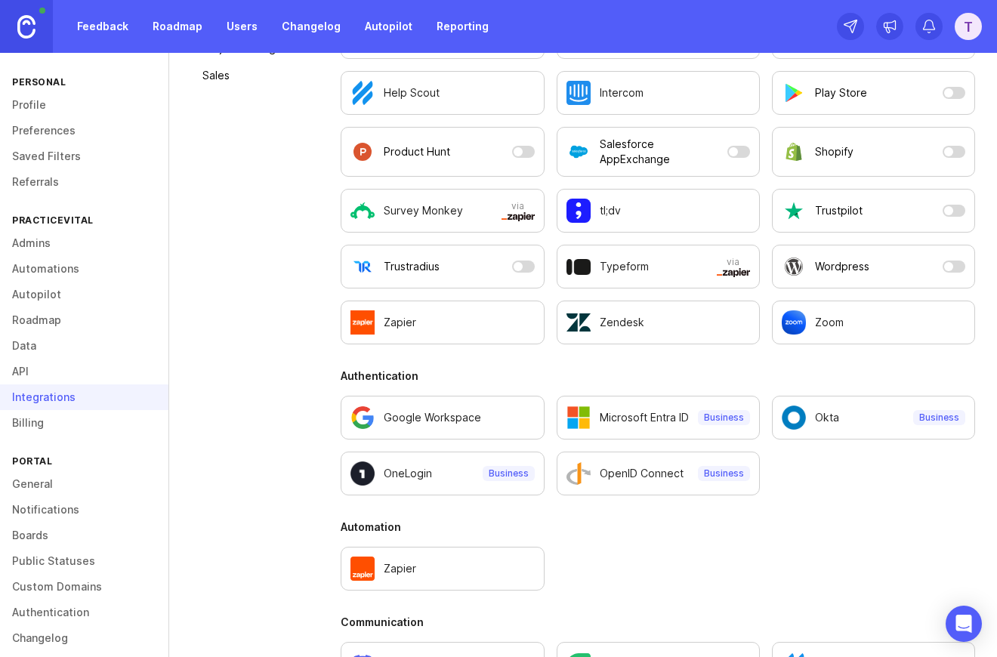
click at [84, 370] on link "API" at bounding box center [84, 372] width 168 height 26
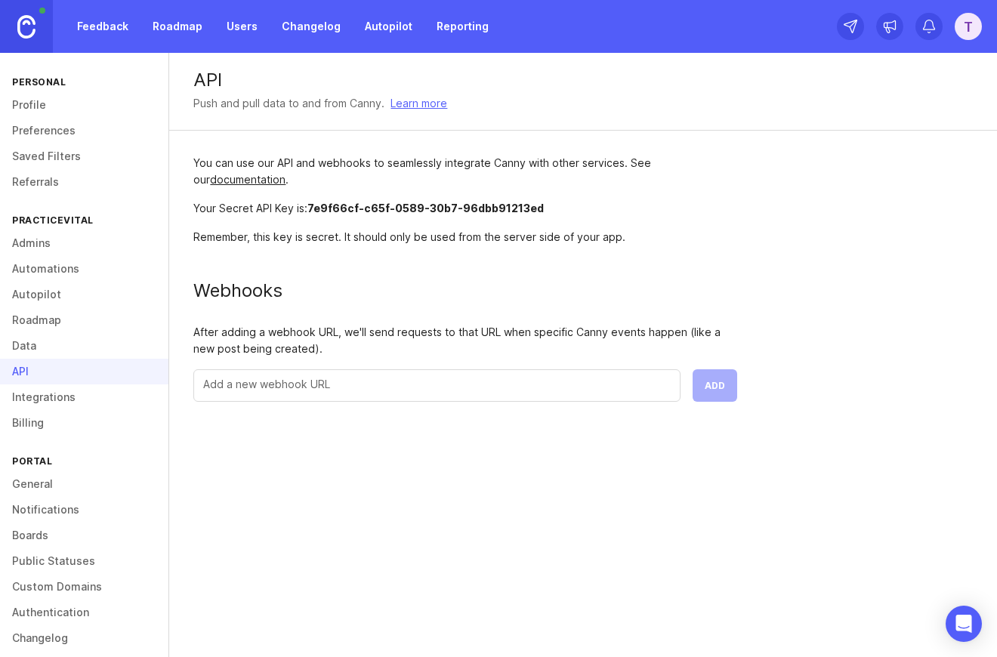
click at [75, 341] on link "Data" at bounding box center [84, 346] width 168 height 26
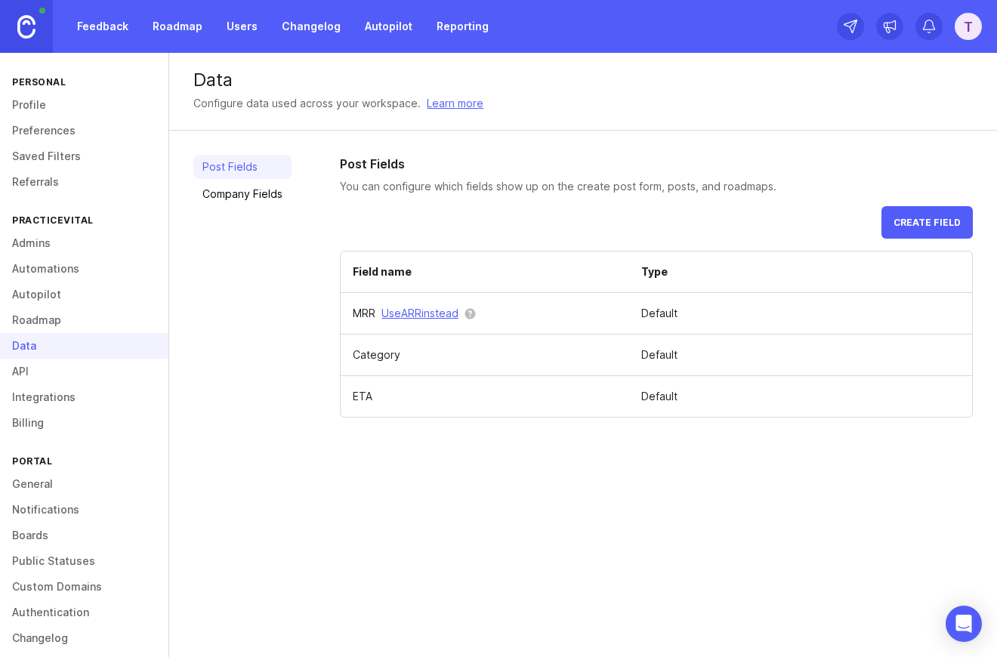
click at [394, 315] on button "Use ARR instead" at bounding box center [419, 313] width 77 height 17
click at [394, 315] on button "Use MRR instead" at bounding box center [418, 313] width 79 height 17
click at [259, 197] on link "Company Fields" at bounding box center [242, 194] width 98 height 24
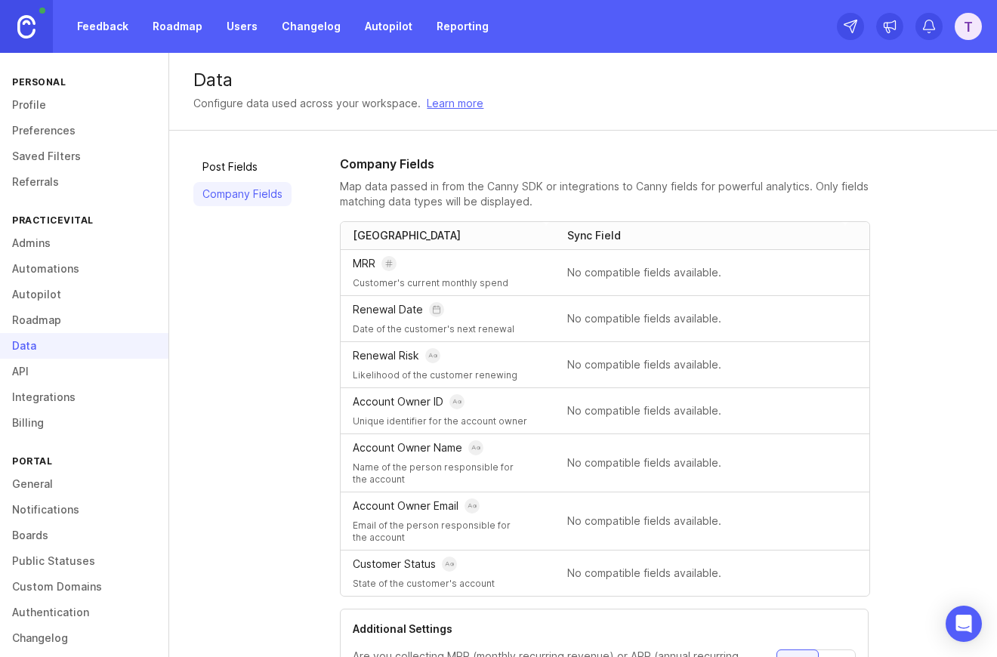
click at [248, 153] on div "Post Fields Company Fields Company Fields Map data passed in from the Canny SDK…" at bounding box center [582, 456] width 827 height 650
click at [248, 156] on link "Post Fields" at bounding box center [242, 167] width 98 height 24
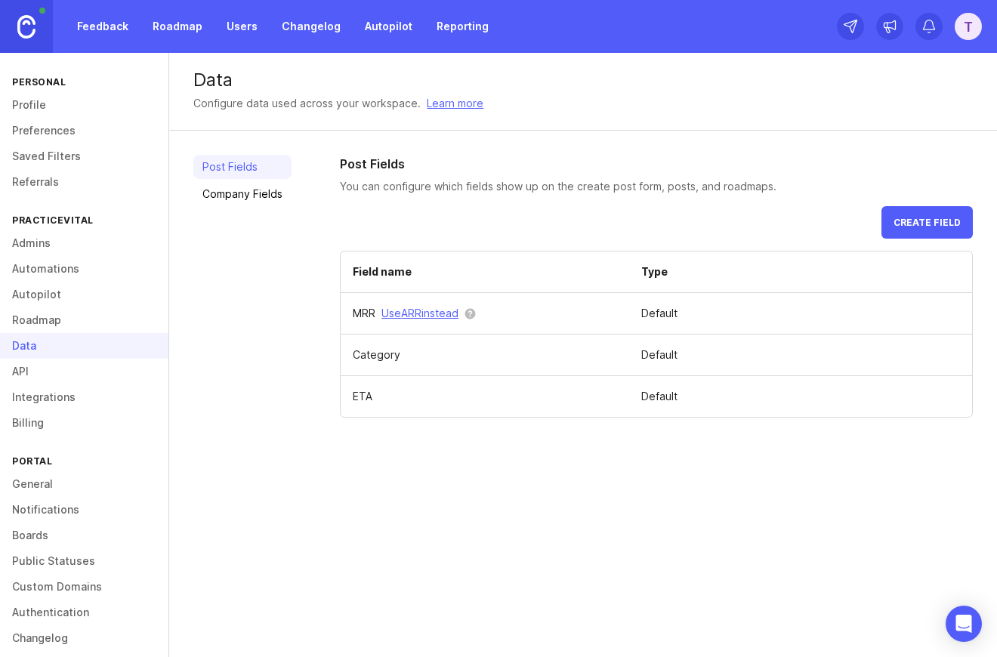
click at [69, 315] on link "Roadmap" at bounding box center [84, 320] width 168 height 26
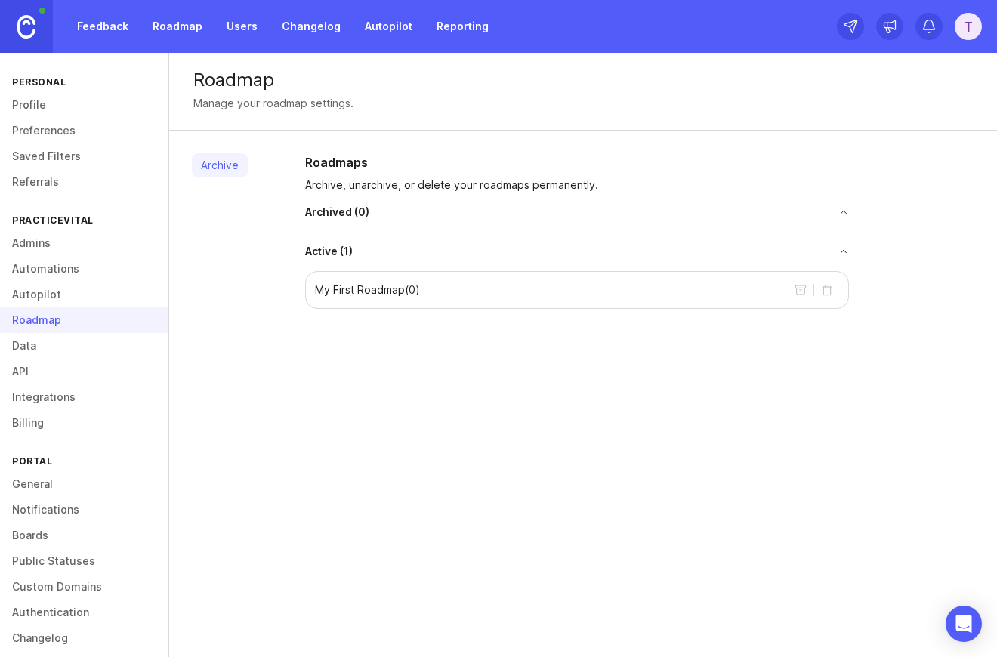
scroll to position [13, 0]
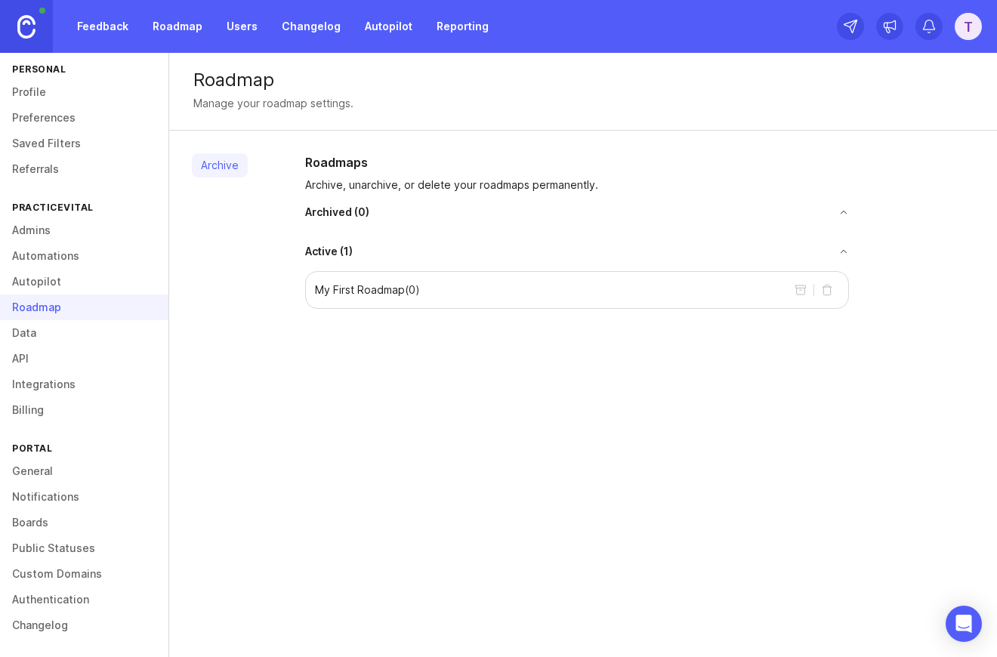
click at [42, 388] on link "Integrations" at bounding box center [84, 384] width 168 height 26
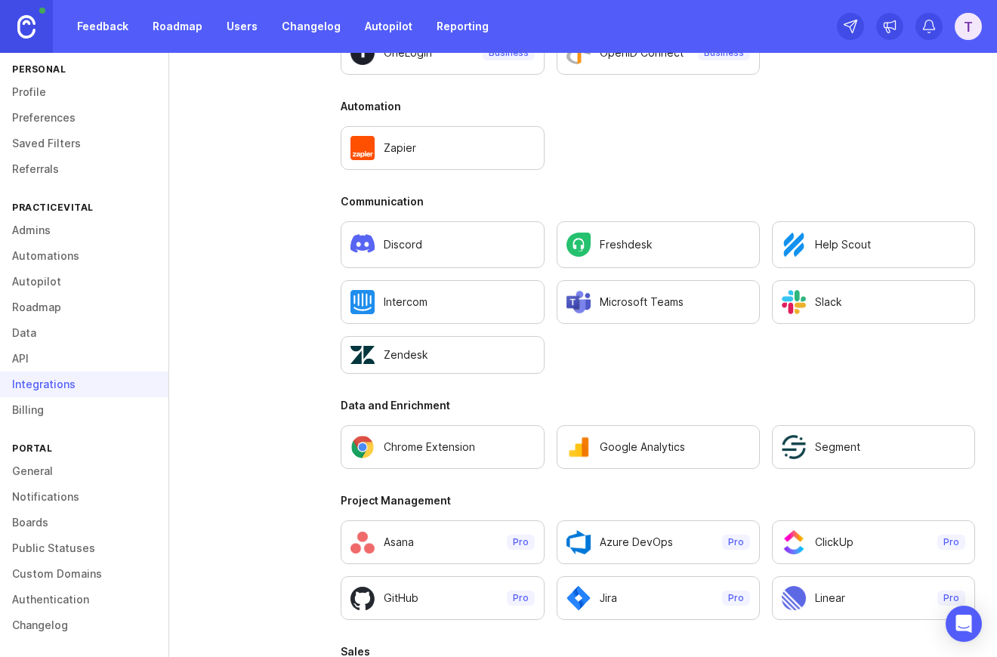
scroll to position [955, 0]
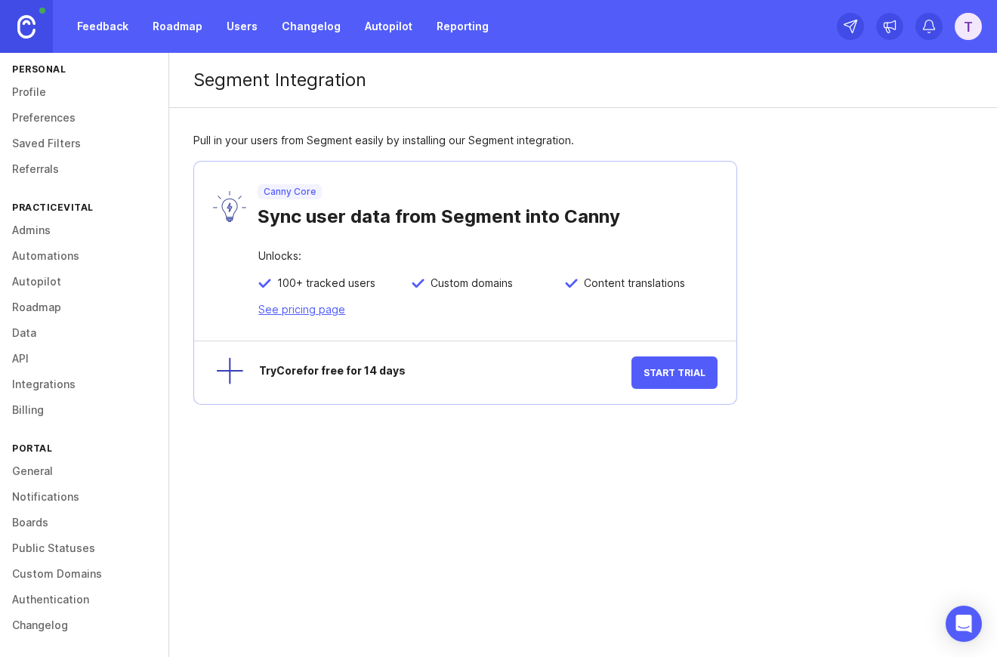
click at [286, 195] on p "Canny Core" at bounding box center [289, 192] width 52 height 12
click at [307, 313] on link "See pricing page" at bounding box center [301, 309] width 87 height 13
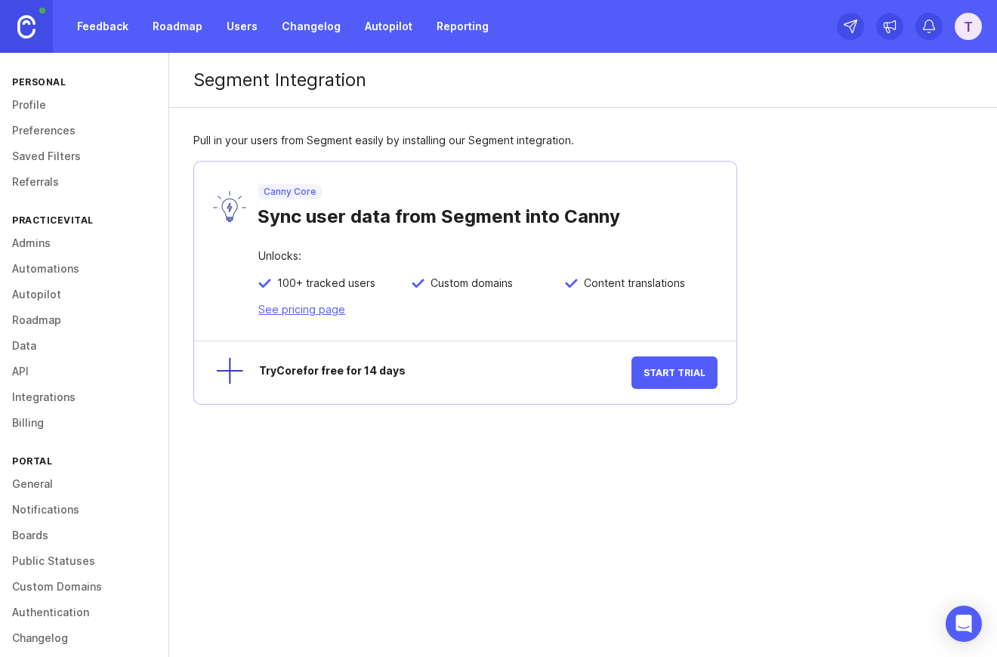
scroll to position [9, 0]
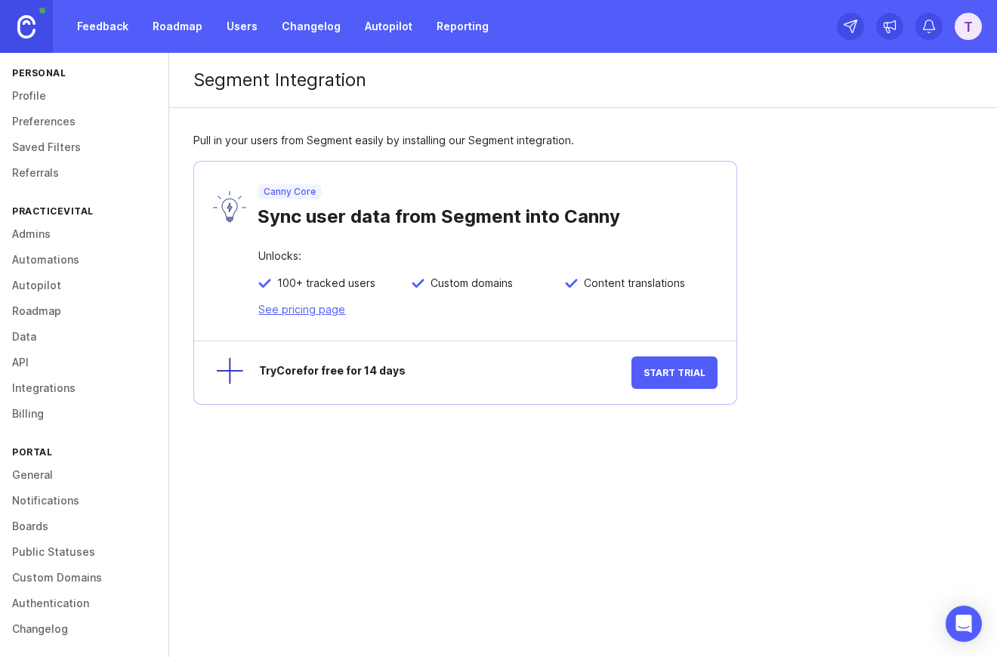
click at [64, 131] on link "Preferences" at bounding box center [84, 122] width 168 height 26
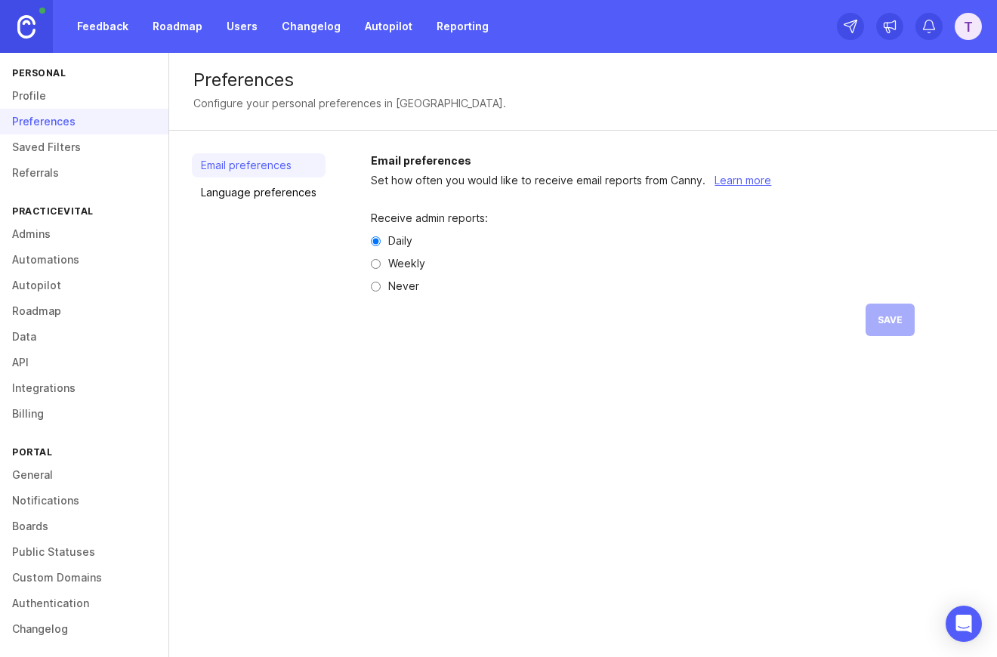
click at [318, 32] on link "Changelog" at bounding box center [311, 26] width 77 height 27
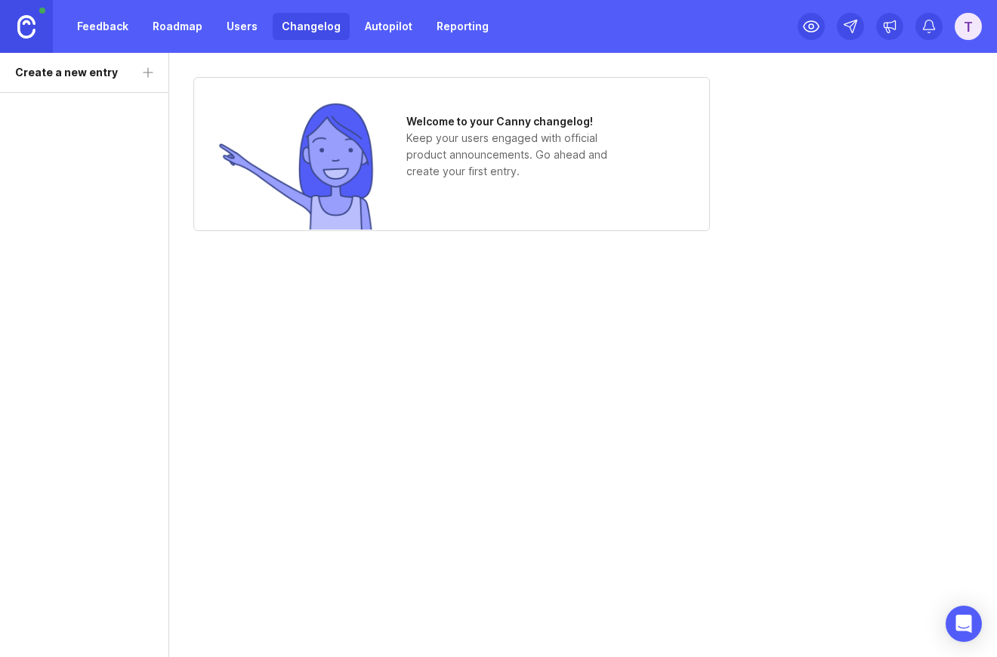
click at [384, 33] on link "Autopilot" at bounding box center [389, 26] width 66 height 27
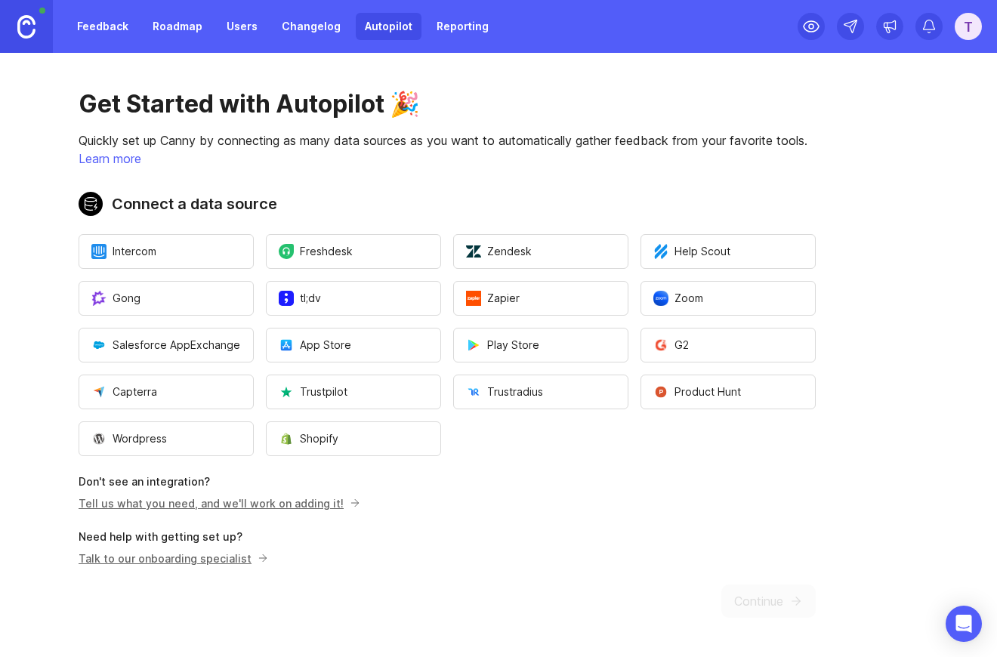
click at [433, 27] on link "Reporting" at bounding box center [462, 26] width 70 height 27
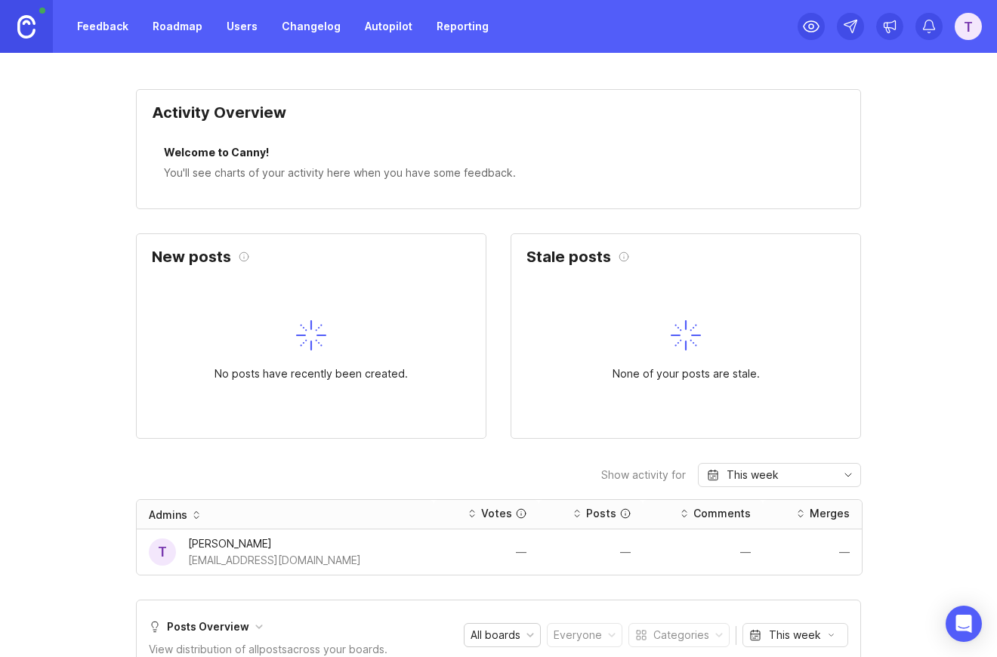
click at [96, 32] on link "Feedback" at bounding box center [102, 26] width 69 height 27
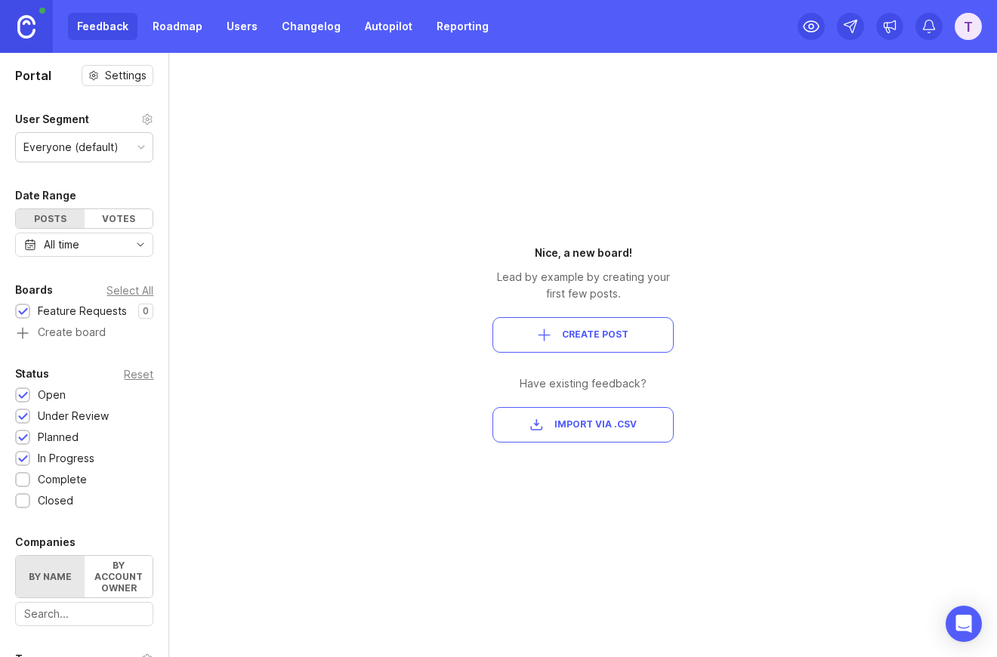
click at [228, 24] on link "Users" at bounding box center [241, 26] width 49 height 27
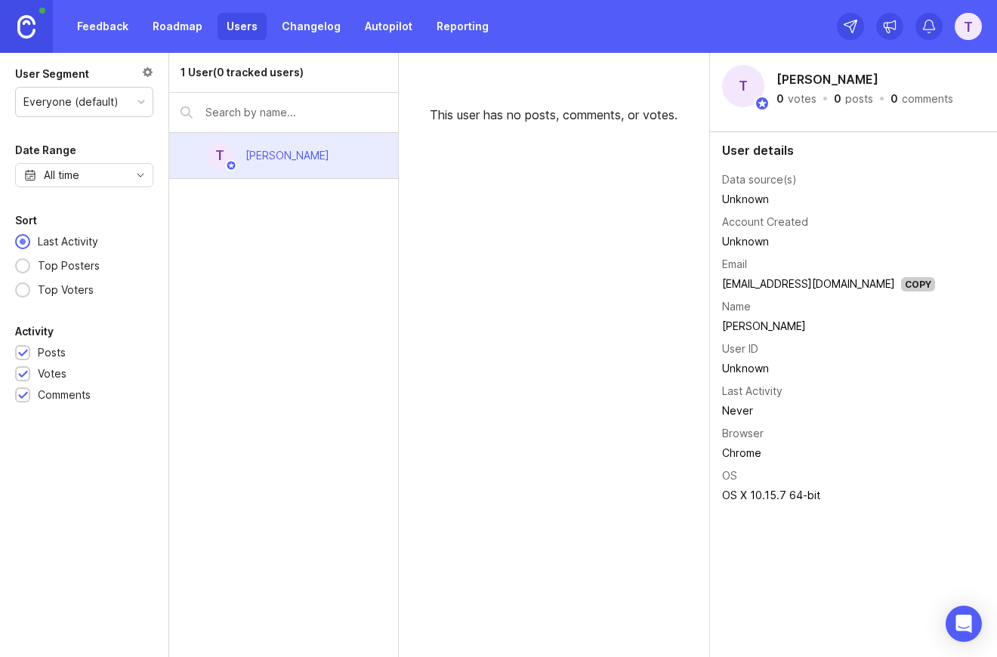
click at [258, 207] on div "1 User (0 tracked users) T Tom Larsen" at bounding box center [284, 355] width 230 height 604
click at [39, 7] on link at bounding box center [26, 26] width 53 height 53
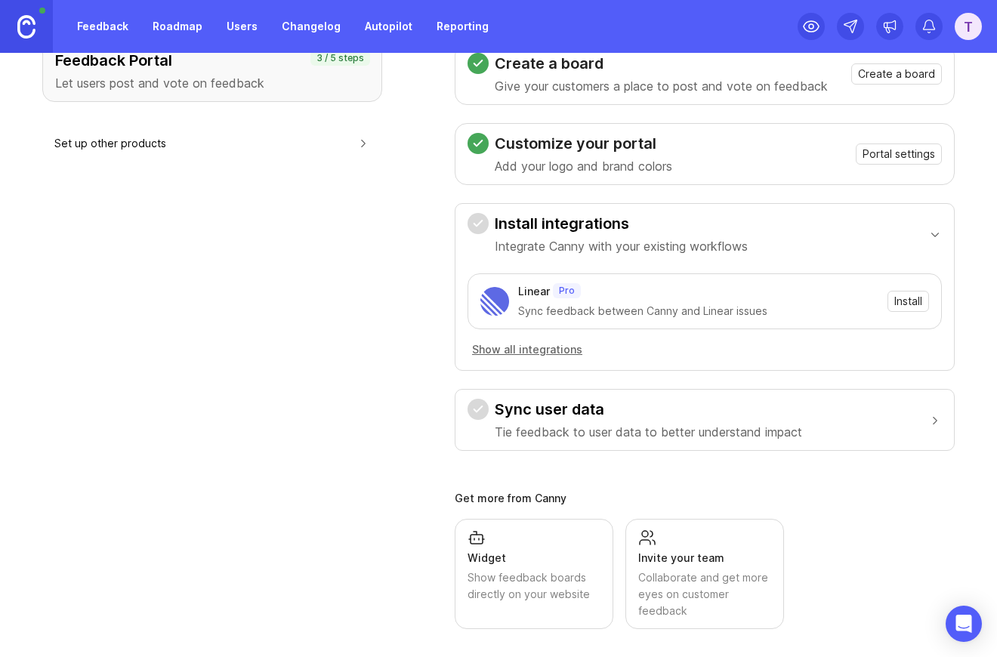
scroll to position [219, 0]
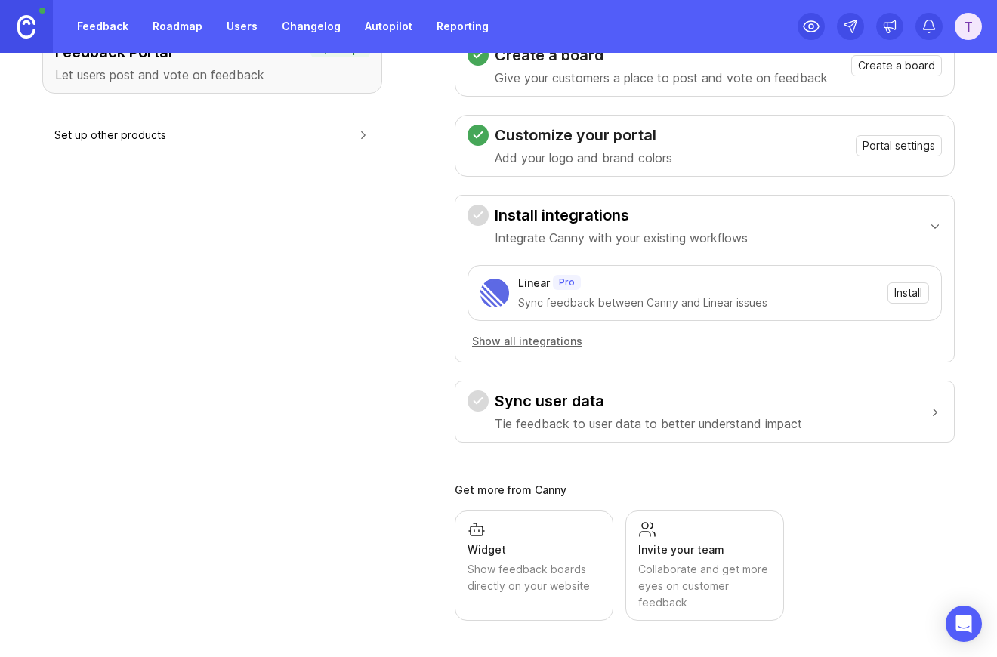
click at [550, 385] on button "Sync user data Tie feedback to user data to better understand impact" at bounding box center [704, 411] width 474 height 60
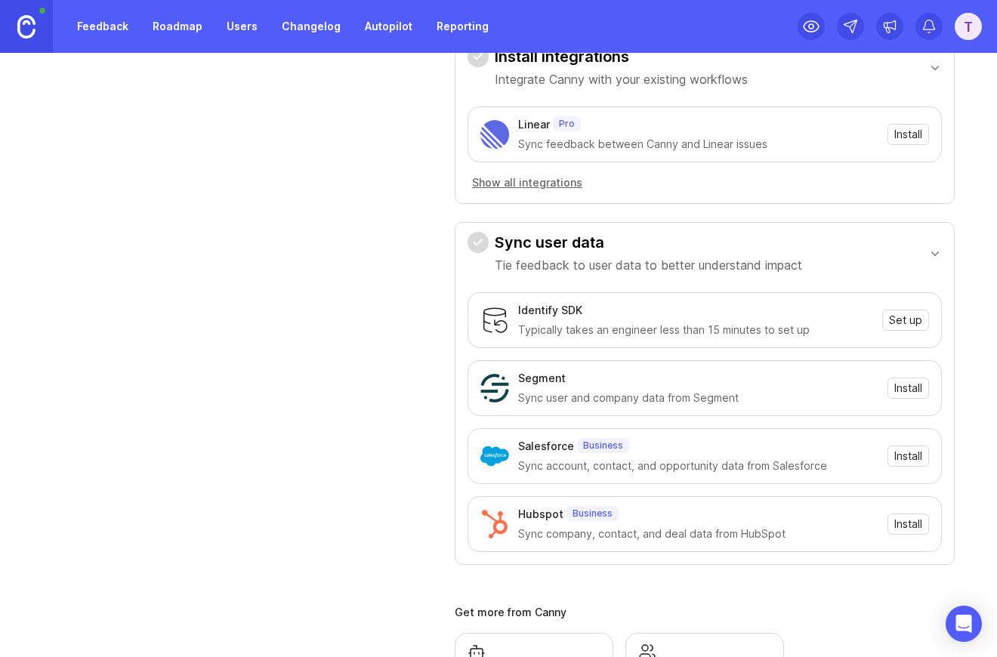
scroll to position [396, 0]
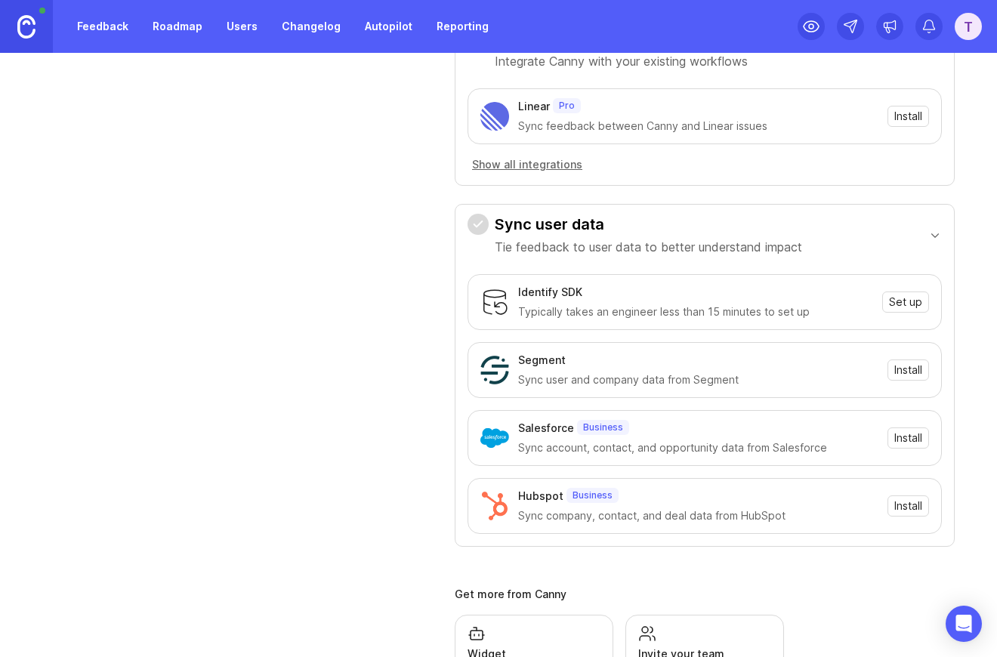
click at [538, 301] on div "Identify SDK Typically takes an engineer less than 15 minutes to set up" at bounding box center [695, 302] width 355 height 36
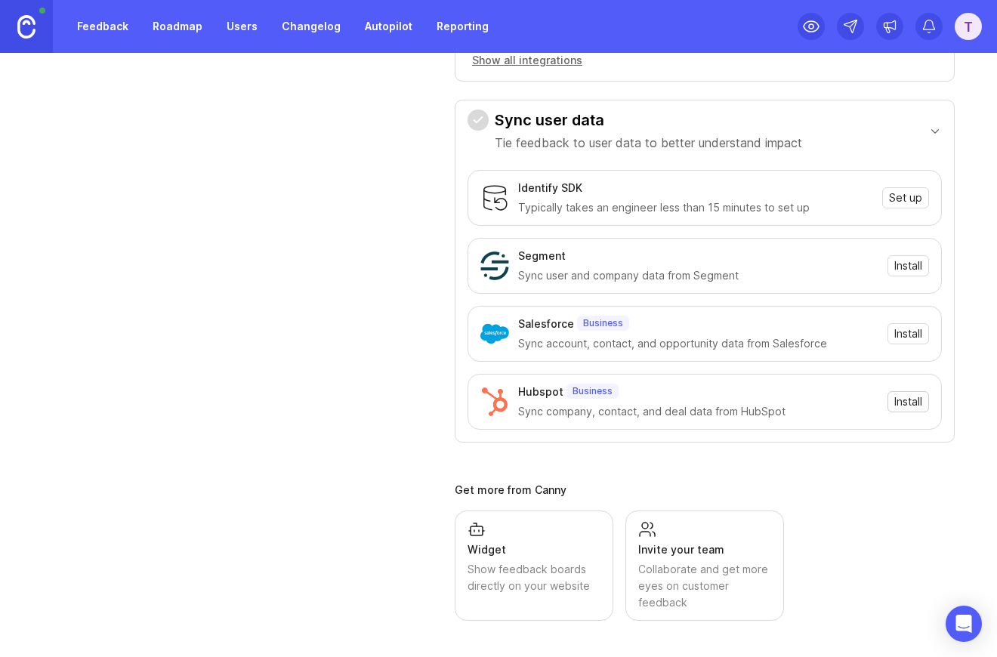
scroll to position [498, 0]
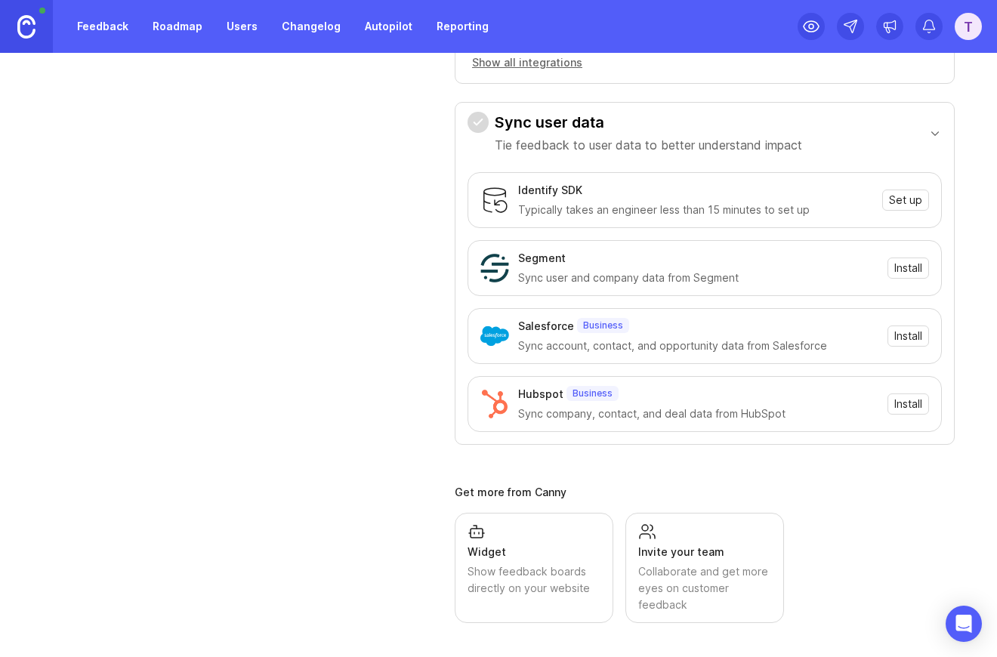
click at [535, 588] on div "Show feedback boards directly on your website" at bounding box center [533, 579] width 133 height 33
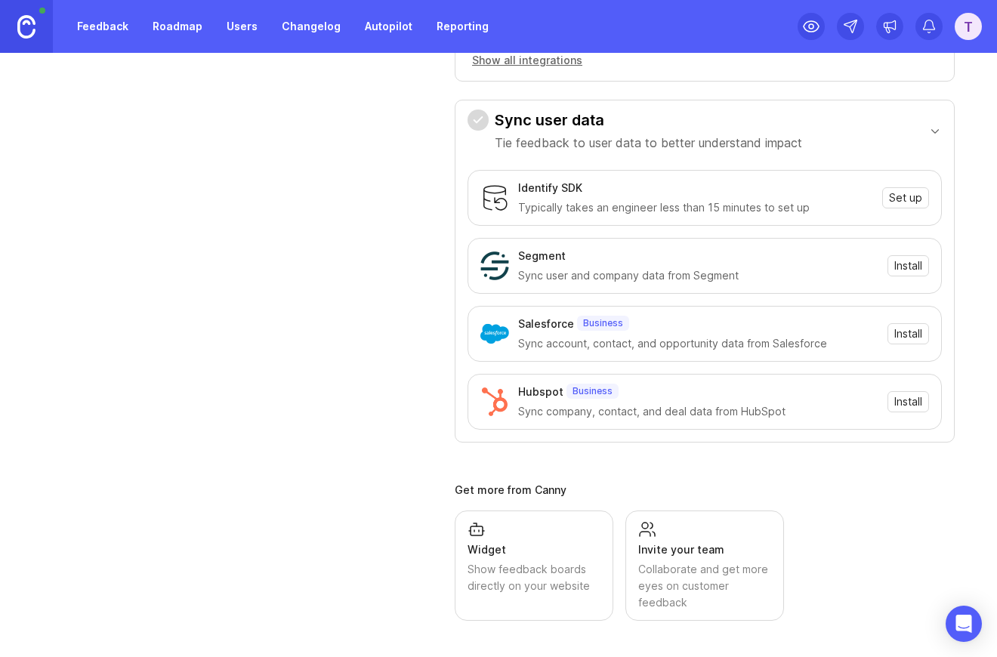
click at [674, 584] on div "Collaborate and get more eyes on customer feedback" at bounding box center [704, 586] width 133 height 50
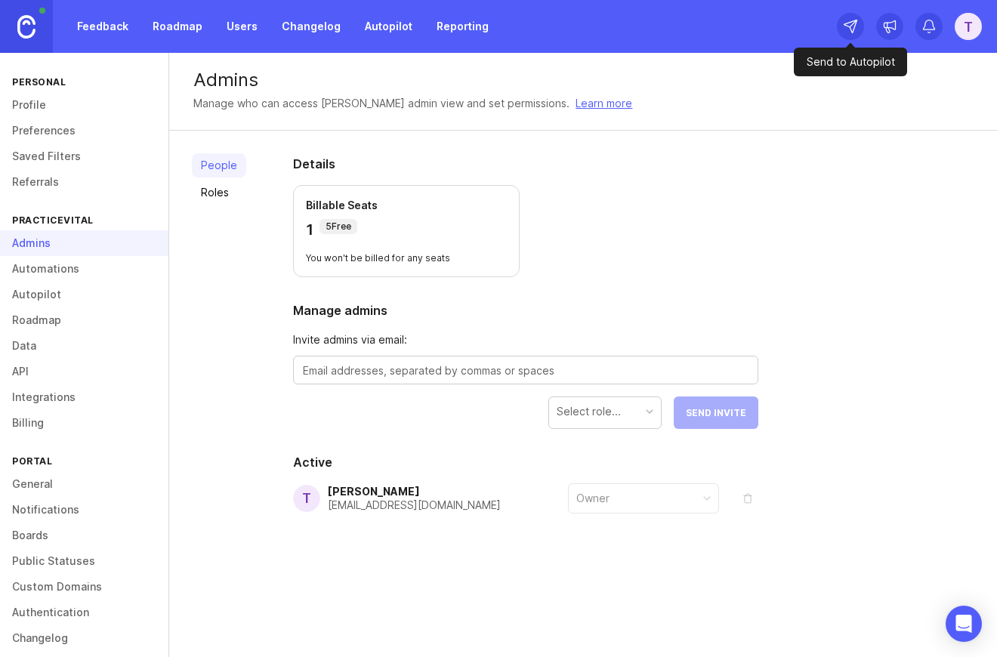
click at [851, 28] on icon at bounding box center [850, 26] width 15 height 15
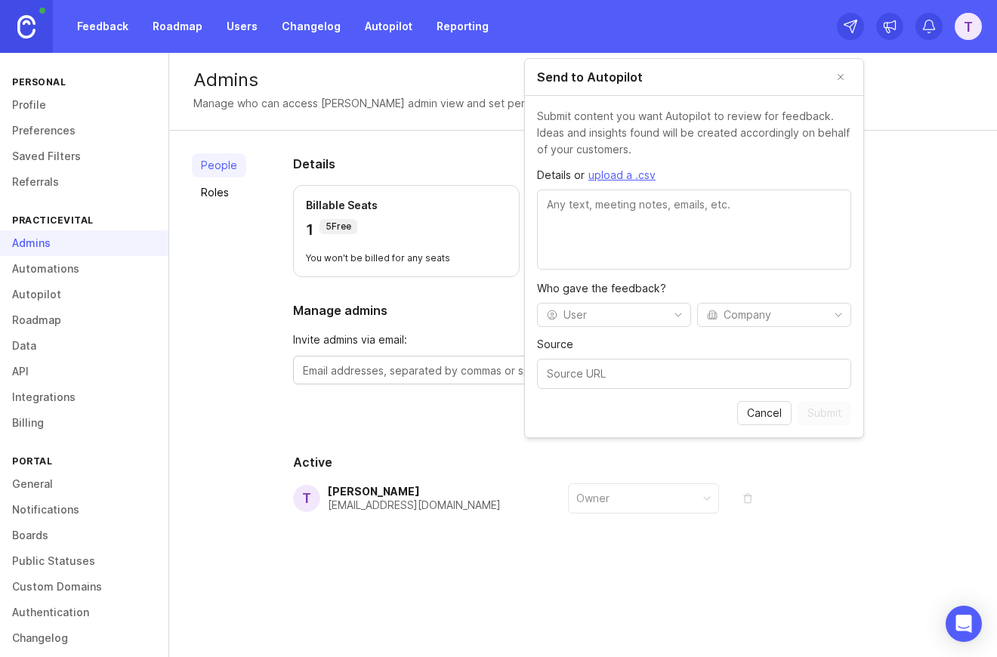
click at [619, 318] on html "Feedback Roadmap Users Changelog Autopilot Reporting T Personal Profile Prefere…" at bounding box center [498, 328] width 997 height 657
click at [605, 374] on div "Tom Larsen" at bounding box center [607, 372] width 84 height 17
select select
click at [728, 328] on div "Details or upload a .csv Who gave the feedback? T Tom Larsen Company Source" at bounding box center [694, 278] width 314 height 222
click at [731, 319] on html "Feedback Roadmap Users Changelog Autopilot Reporting T Personal Profile Prefere…" at bounding box center [498, 328] width 997 height 657
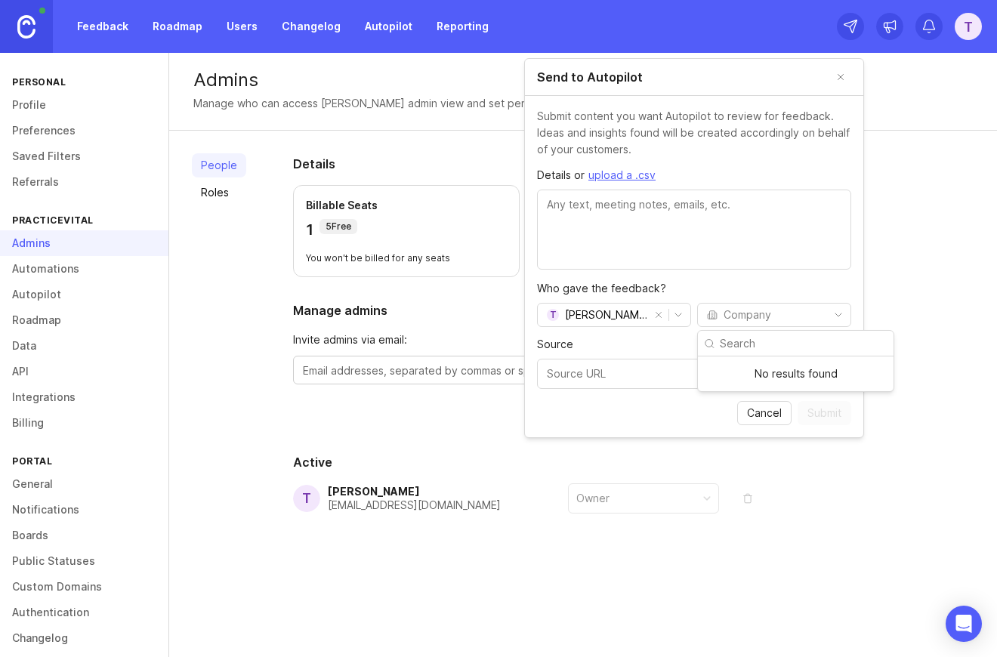
click at [728, 377] on div "No results found" at bounding box center [795, 373] width 189 height 29
click at [627, 376] on html "Feedback Roadmap Users Changelog Autopilot Reporting T Personal Profile Prefere…" at bounding box center [498, 328] width 997 height 657
click at [627, 376] on input "Source" at bounding box center [694, 373] width 294 height 17
click at [756, 406] on span "Cancel" at bounding box center [764, 412] width 35 height 15
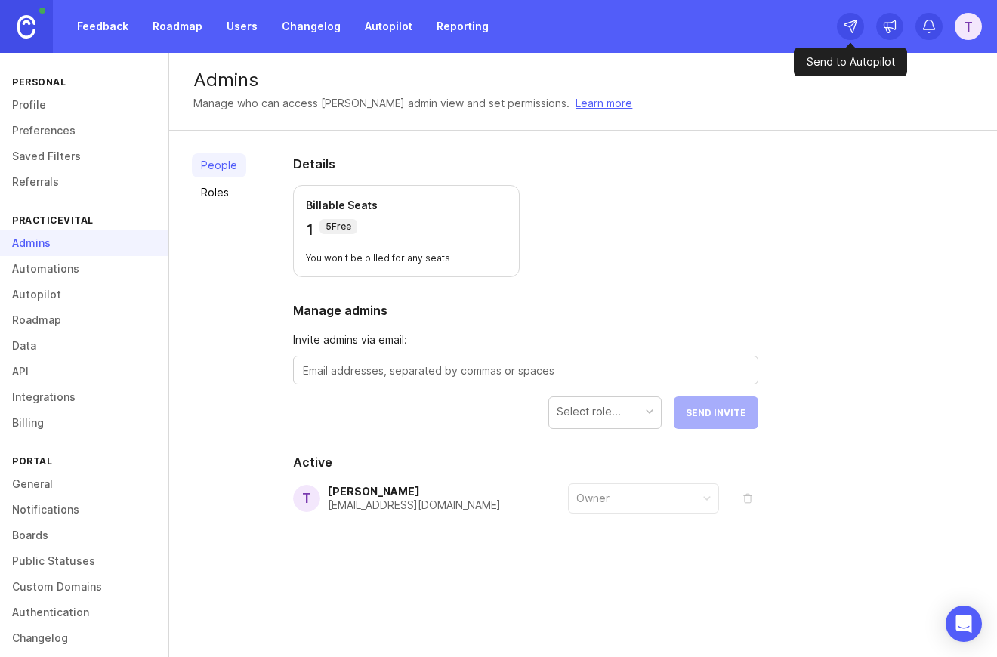
click at [850, 23] on icon at bounding box center [850, 26] width 15 height 15
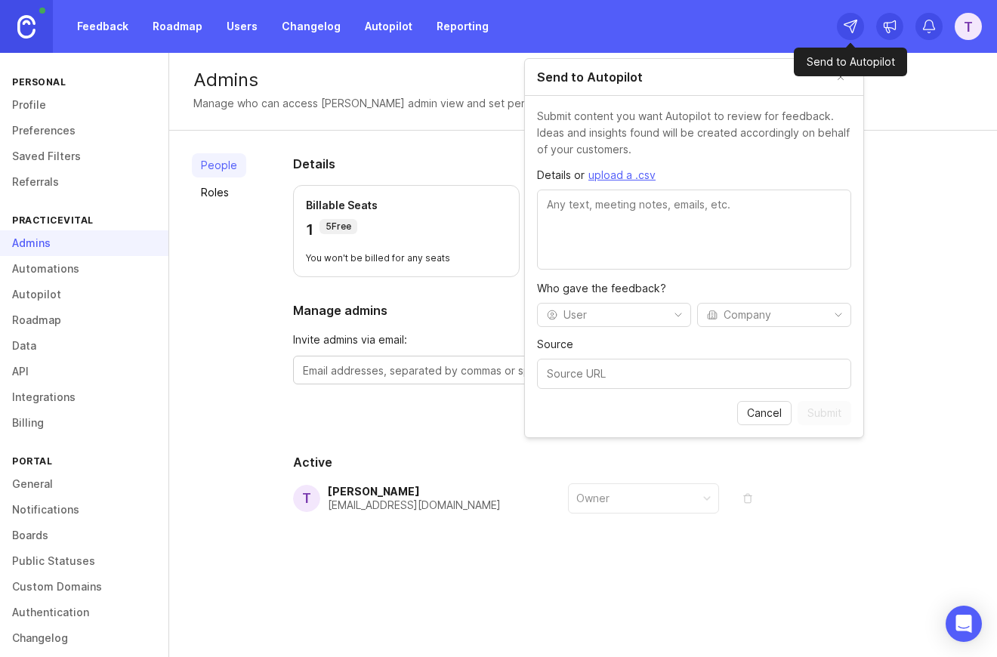
click at [850, 23] on icon at bounding box center [850, 26] width 15 height 15
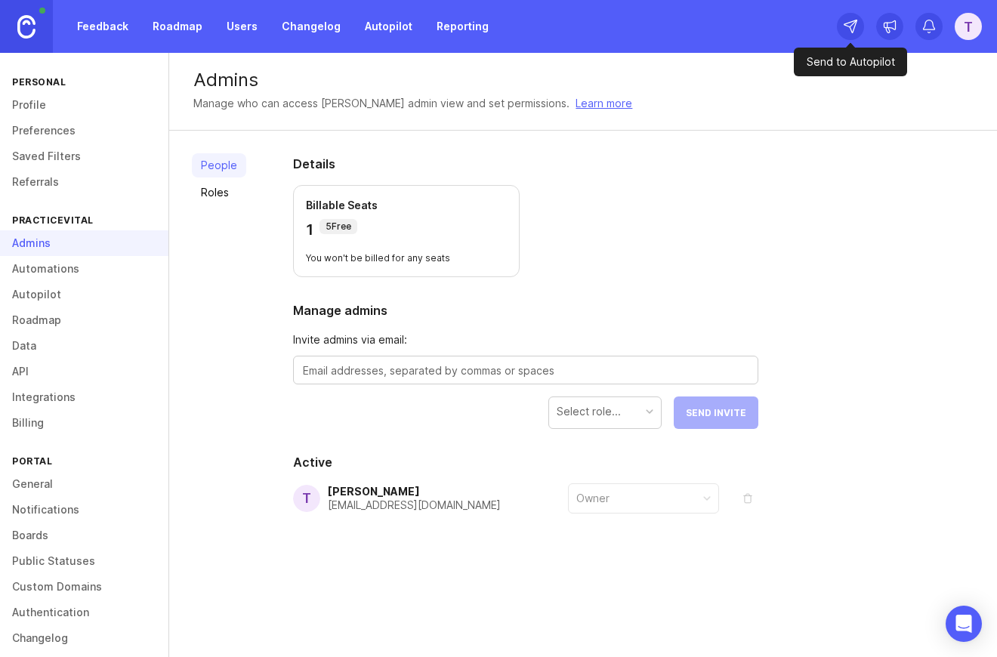
click at [856, 36] on div at bounding box center [850, 26] width 27 height 27
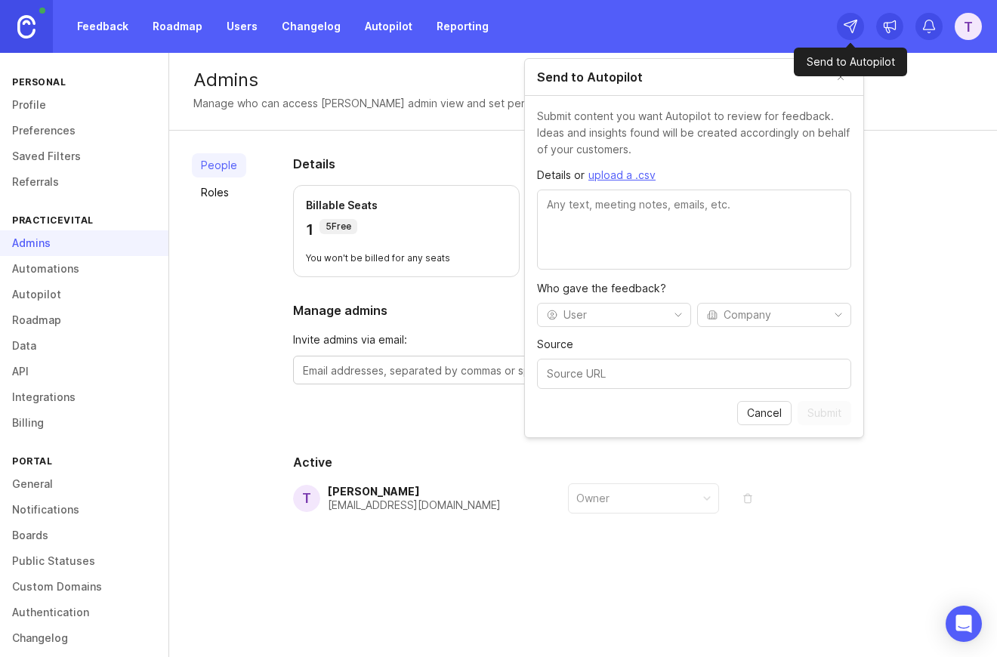
click at [856, 36] on div at bounding box center [850, 26] width 27 height 27
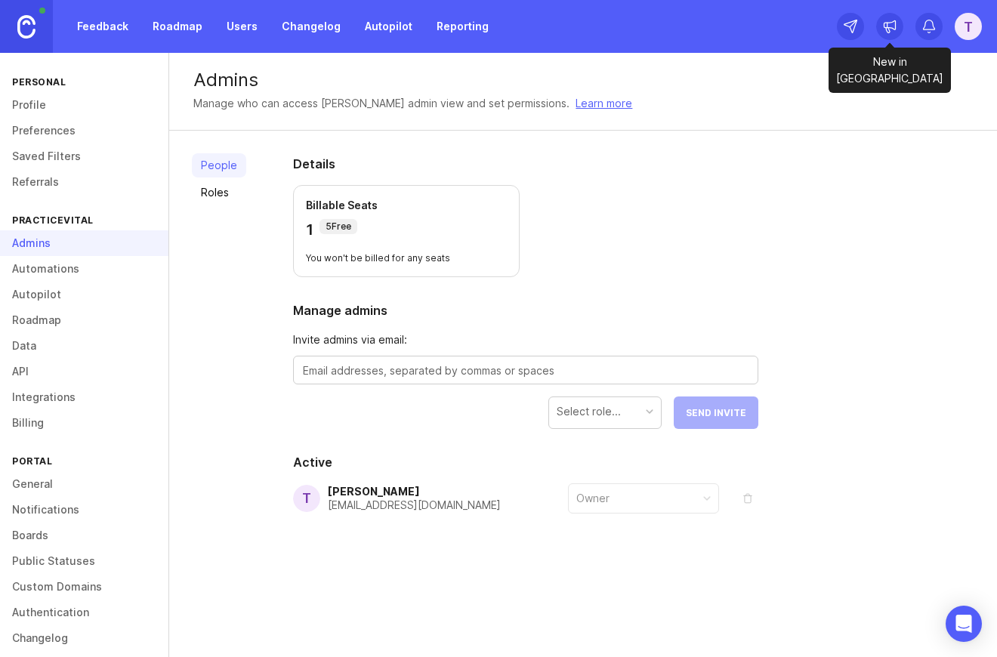
click at [889, 36] on div at bounding box center [889, 26] width 27 height 27
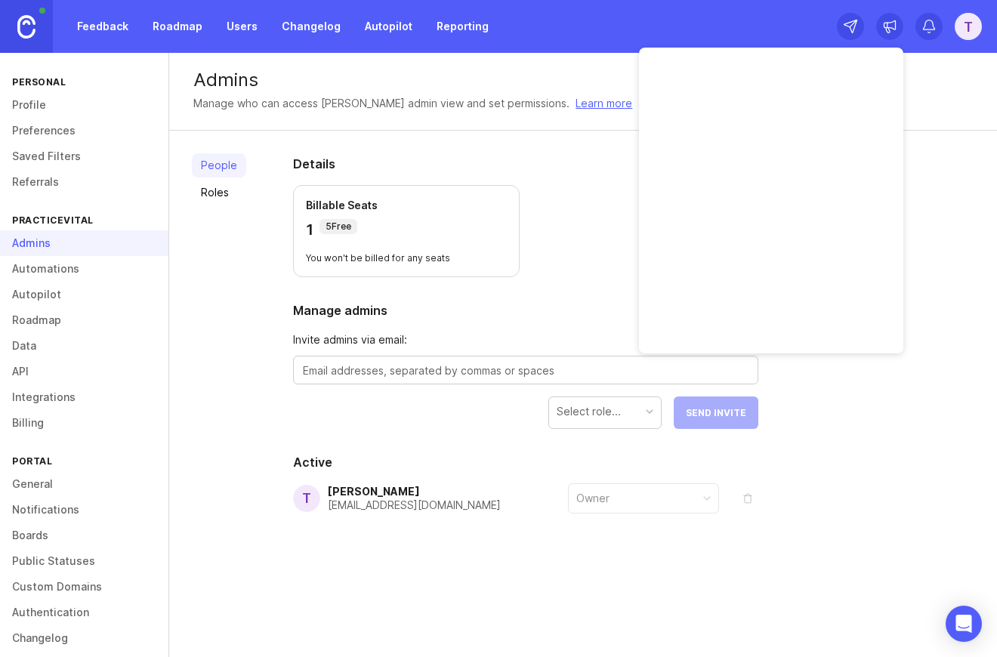
click at [889, 36] on div at bounding box center [889, 26] width 27 height 27
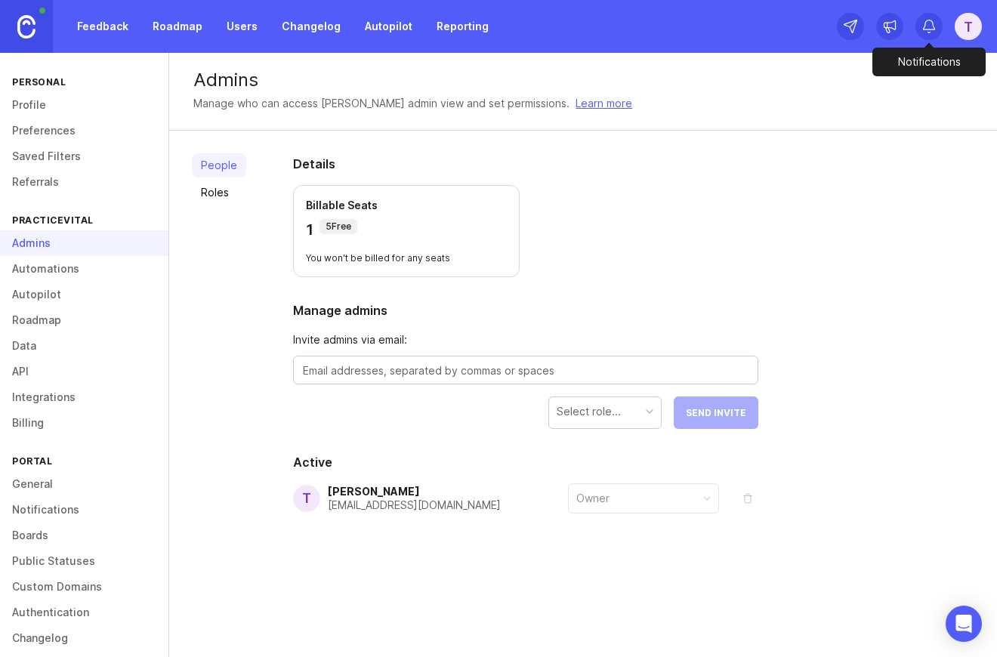
click at [929, 31] on icon at bounding box center [928, 26] width 15 height 15
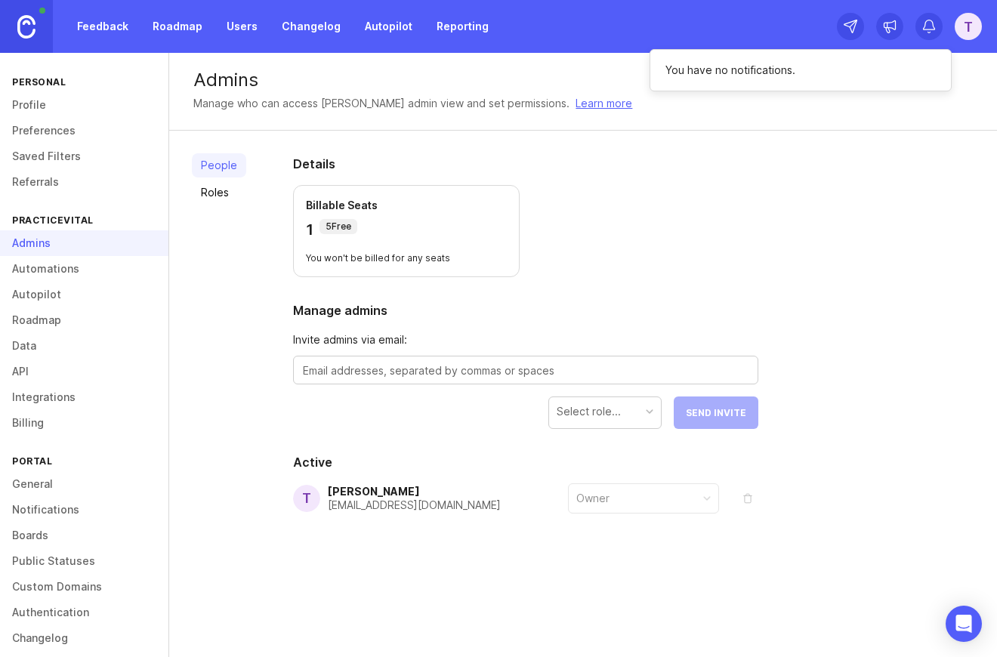
click at [929, 31] on icon at bounding box center [928, 26] width 15 height 15
click at [929, 31] on div "T" at bounding box center [967, 26] width 27 height 27
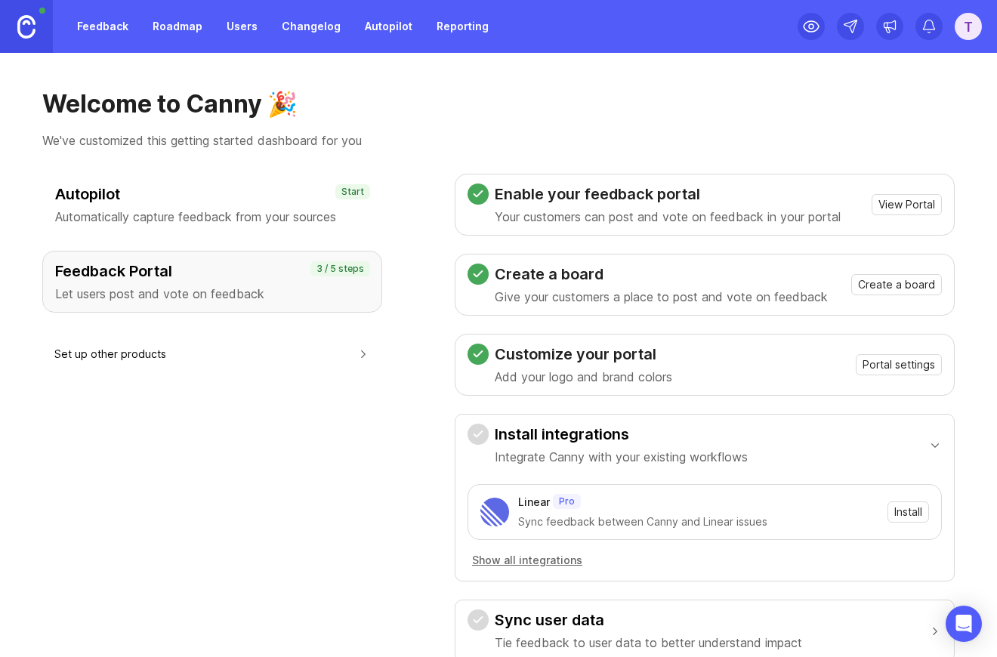
click at [131, 348] on button "Set up other products" at bounding box center [212, 354] width 316 height 34
click at [359, 399] on button "Set up product" at bounding box center [354, 396] width 30 height 30
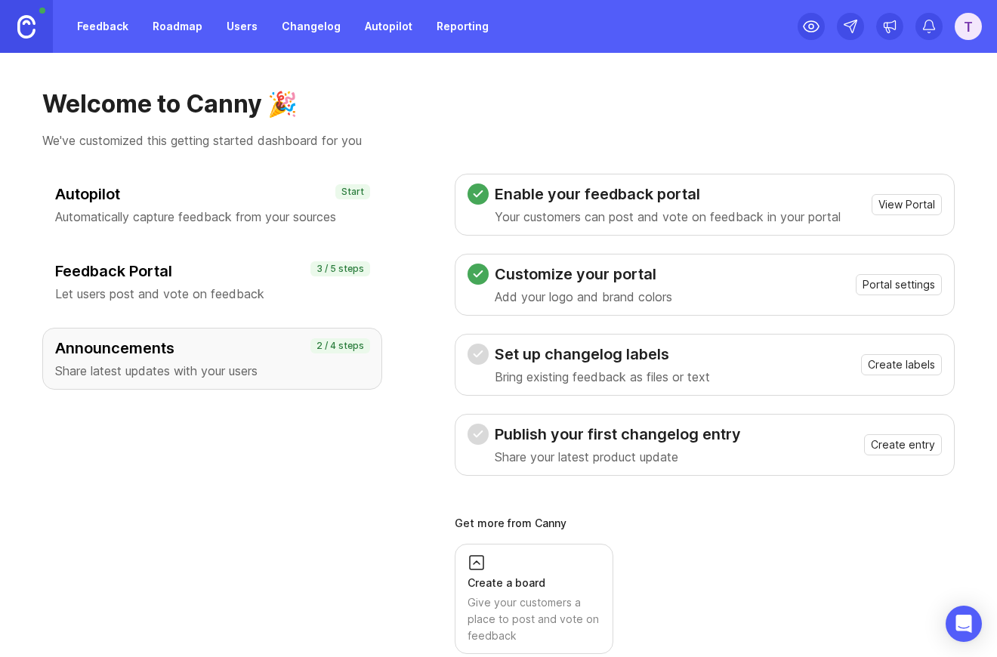
click at [356, 387] on div "Announcements Share latest updates with your users 2 / 4 steps" at bounding box center [212, 359] width 340 height 62
click at [331, 354] on h3 "Announcements" at bounding box center [212, 347] width 314 height 21
click at [101, 349] on h3 "Announcements" at bounding box center [212, 347] width 314 height 21
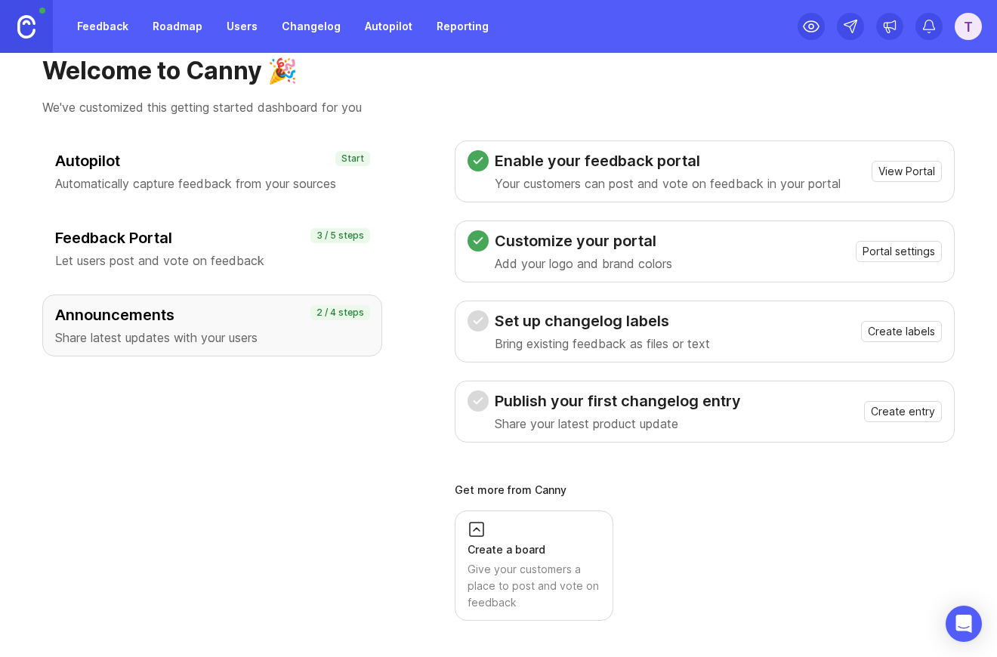
click at [264, 247] on h3 "Feedback Portal" at bounding box center [212, 237] width 314 height 21
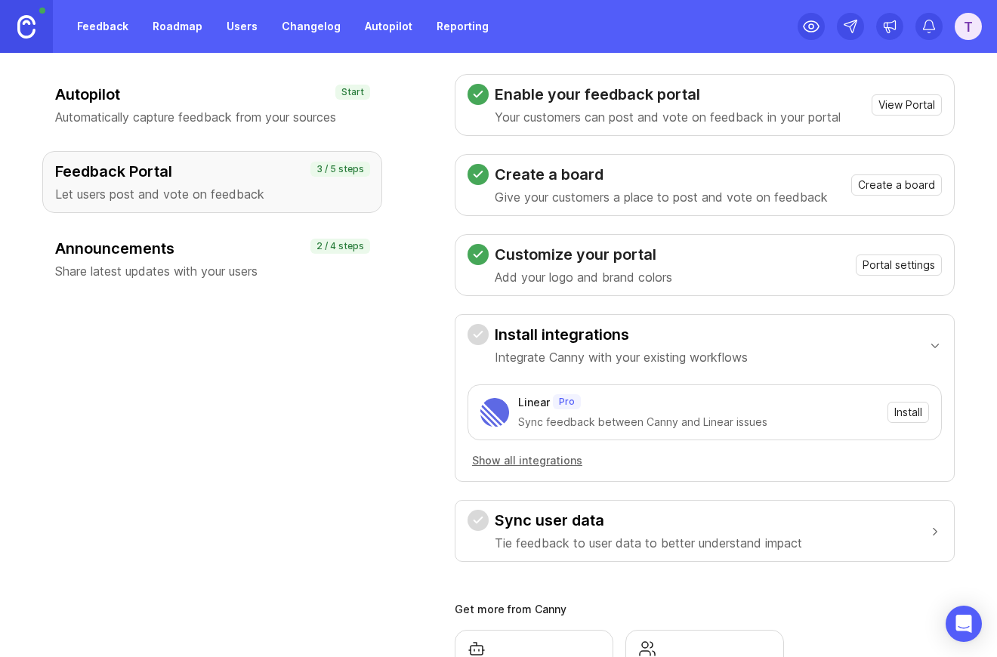
click at [257, 253] on h3 "Announcements" at bounding box center [212, 248] width 314 height 21
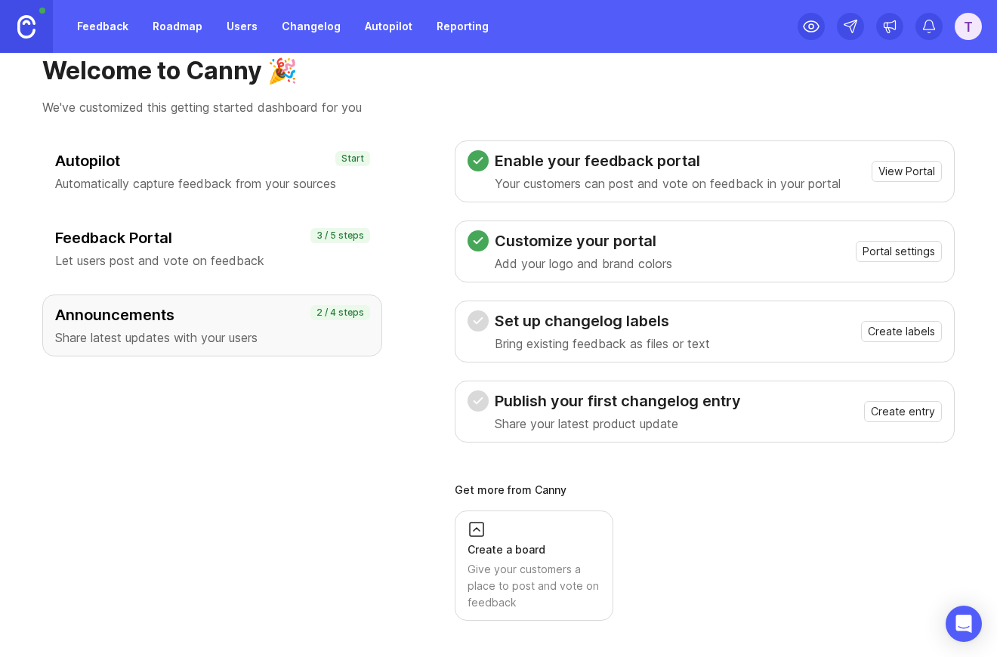
click at [629, 252] on div "Customize your portal Add your logo and brand colors" at bounding box center [583, 251] width 177 height 42
click at [880, 252] on span "Portal settings" at bounding box center [898, 251] width 72 height 15
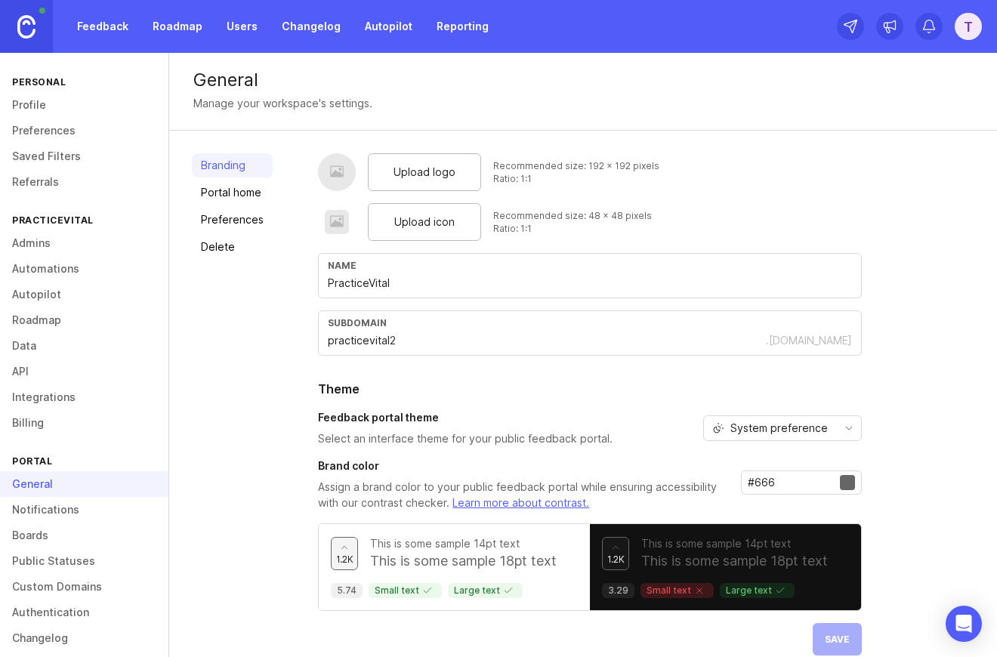
click at [247, 191] on link "Portal home" at bounding box center [232, 192] width 81 height 24
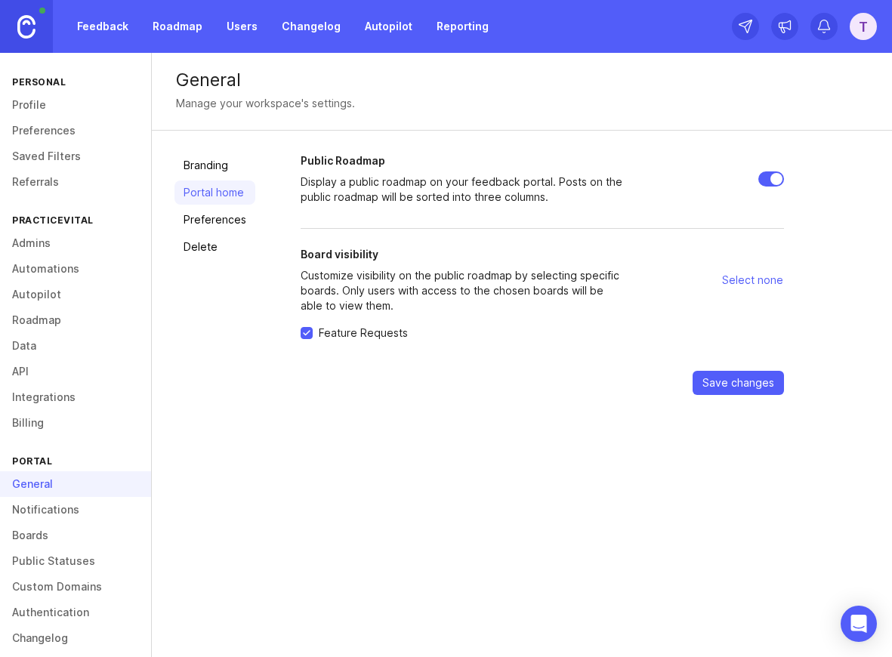
click at [24, 39] on link at bounding box center [26, 26] width 53 height 53
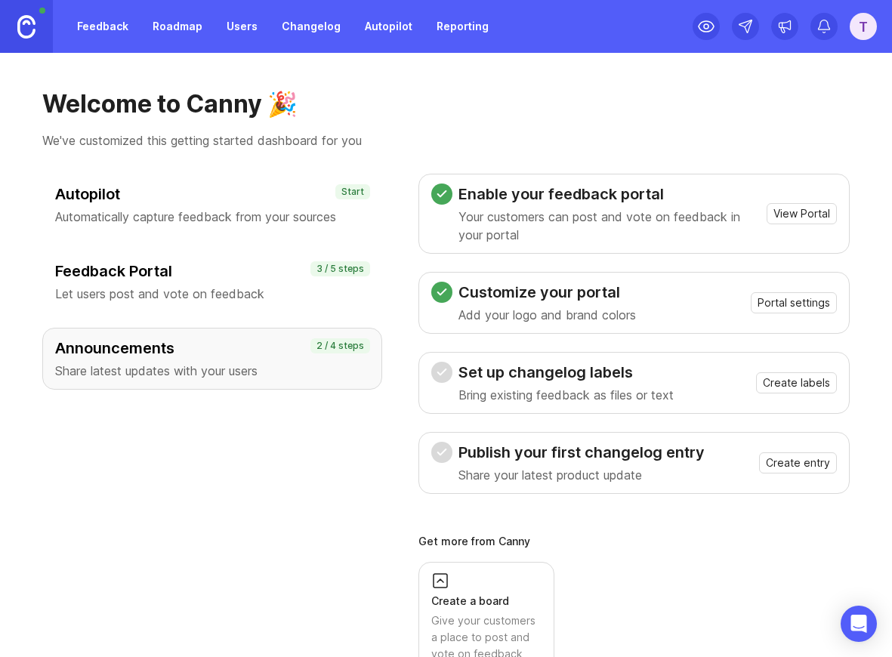
click at [91, 28] on link "Feedback" at bounding box center [102, 26] width 69 height 27
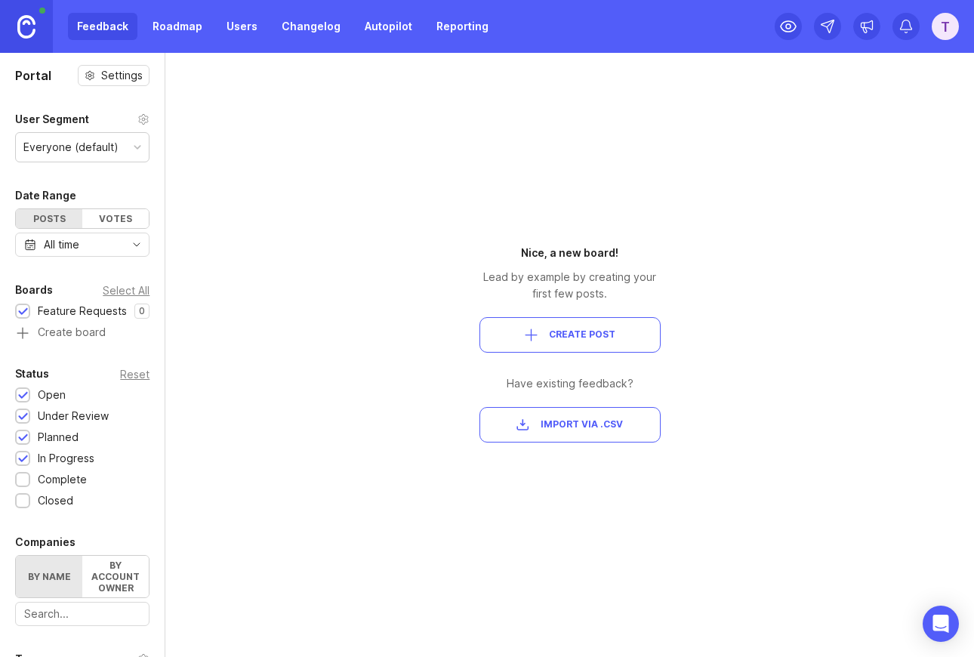
click at [318, 72] on div "Portal Settings User Segment Everyone (default) Date Range Posts Votes All time…" at bounding box center [487, 355] width 974 height 604
click at [226, 28] on link "Users" at bounding box center [241, 26] width 49 height 27
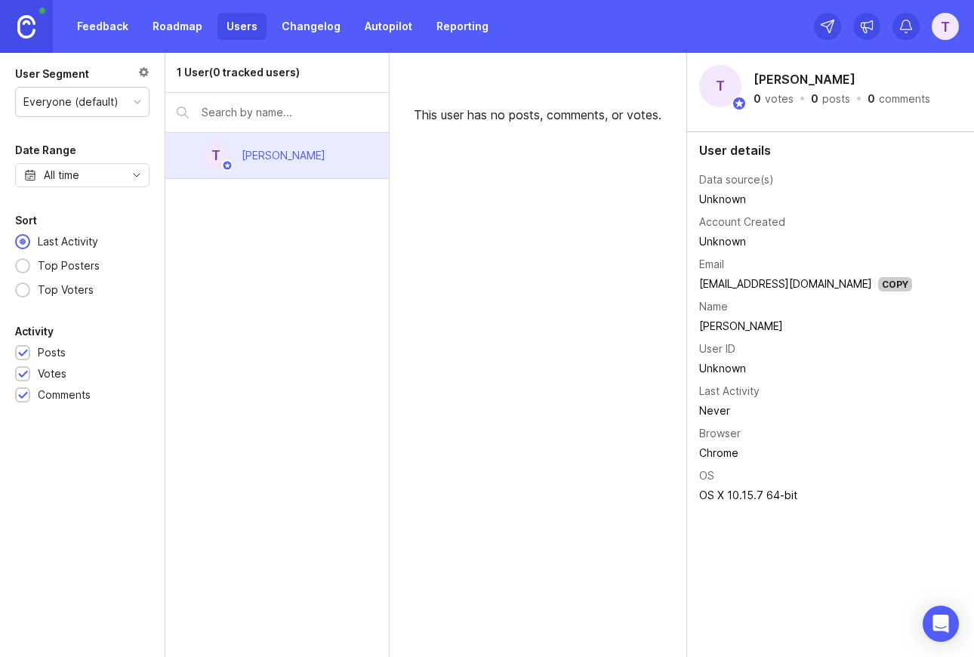
click at [878, 285] on div "Copy" at bounding box center [895, 284] width 34 height 14
click at [112, 183] on div "All time" at bounding box center [82, 175] width 134 height 24
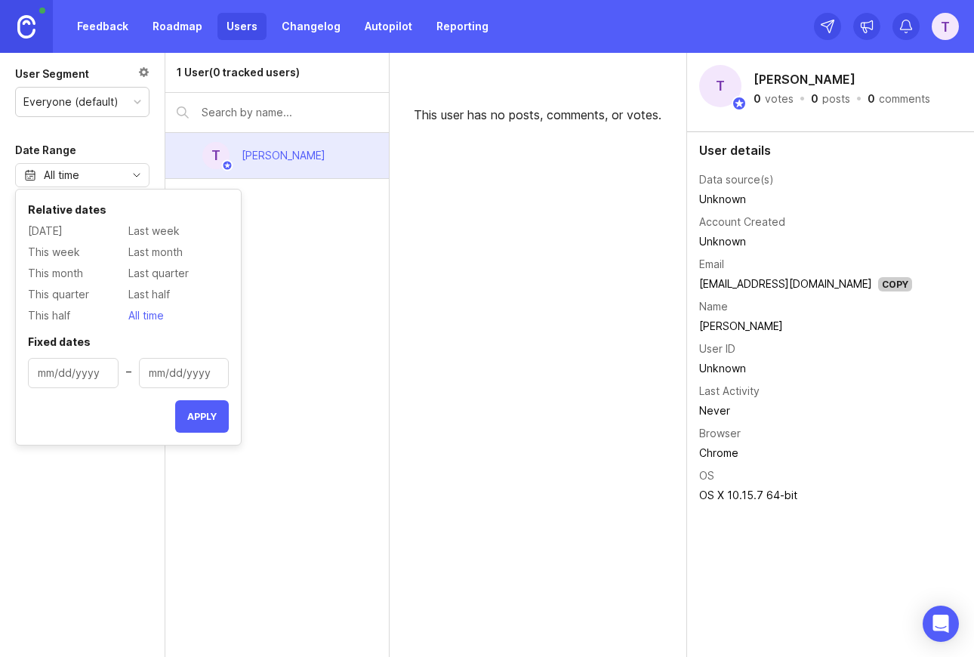
type input "10/10/2025"
click at [62, 376] on input "10/10/2025" at bounding box center [73, 373] width 71 height 17
click at [171, 377] on input "10/10/2025" at bounding box center [184, 373] width 71 height 17
click at [153, 272] on span "Last quarter" at bounding box center [158, 273] width 60 height 17
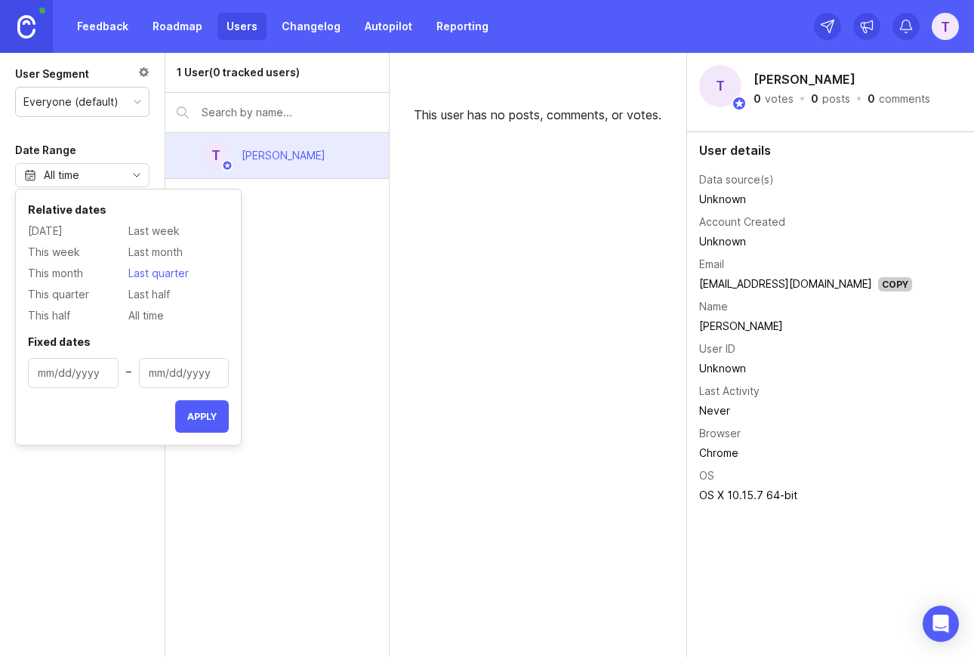
click at [168, 275] on span "Last quarter" at bounding box center [158, 273] width 60 height 17
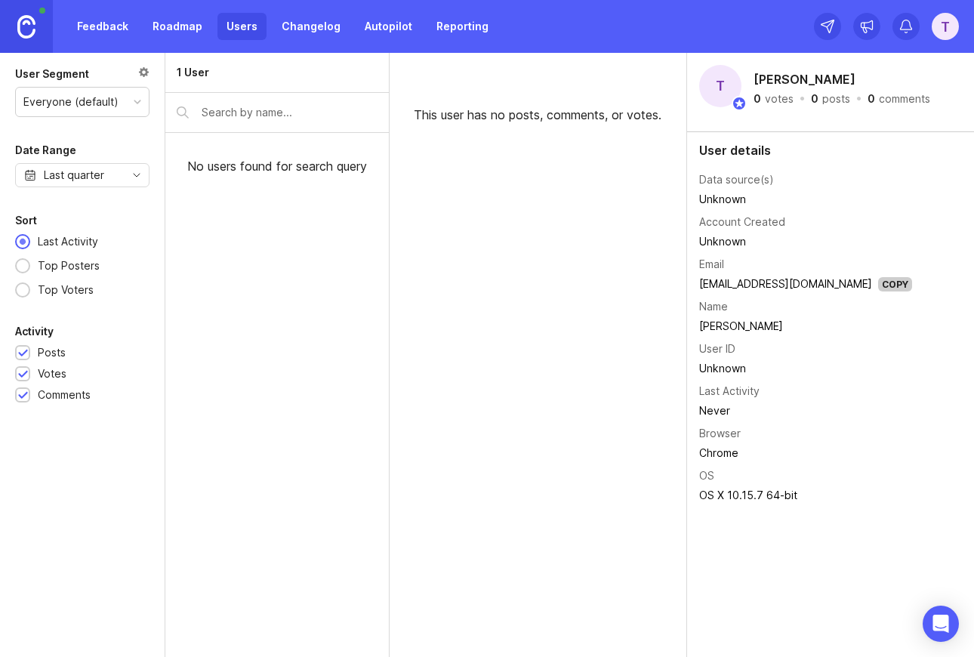
click at [141, 66] on div at bounding box center [143, 74] width 11 height 17
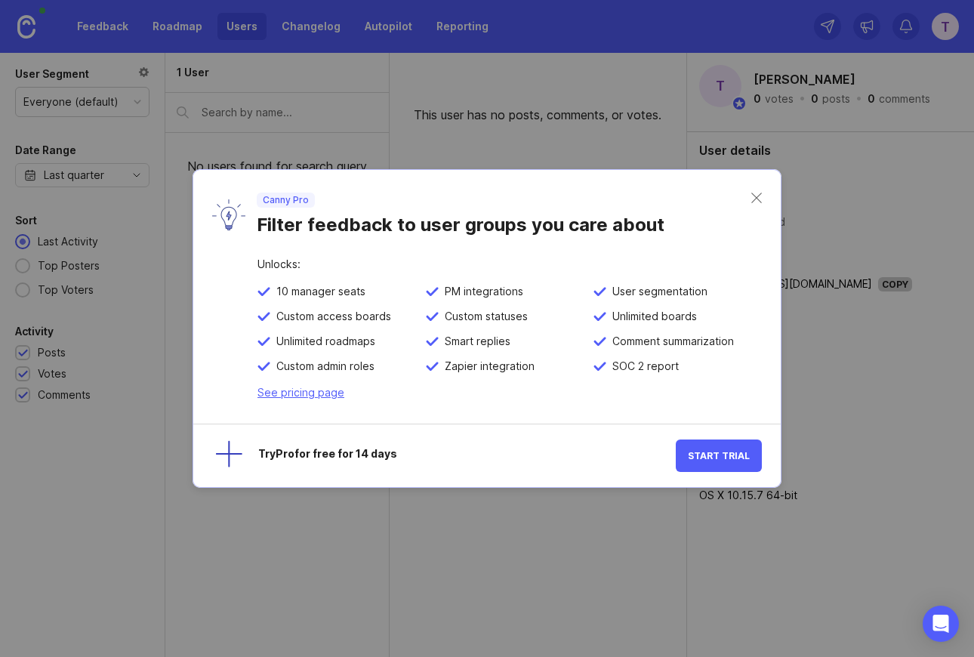
click at [762, 200] on div "Canny Pro Filter feedback to user groups you care about" at bounding box center [486, 214] width 587 height 89
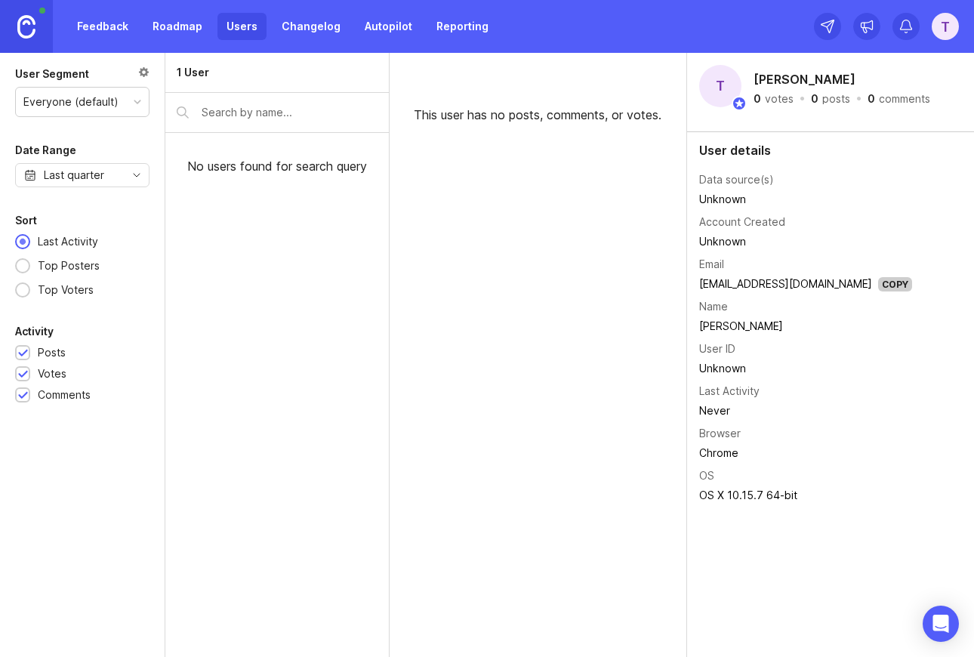
click at [51, 97] on div "Everyone (default)" at bounding box center [70, 102] width 95 height 17
click at [47, 270] on div "Top Posters" at bounding box center [68, 265] width 77 height 17
click at [47, 285] on div "Top Voters" at bounding box center [65, 290] width 71 height 17
click at [45, 350] on div "Posts" at bounding box center [52, 352] width 28 height 17
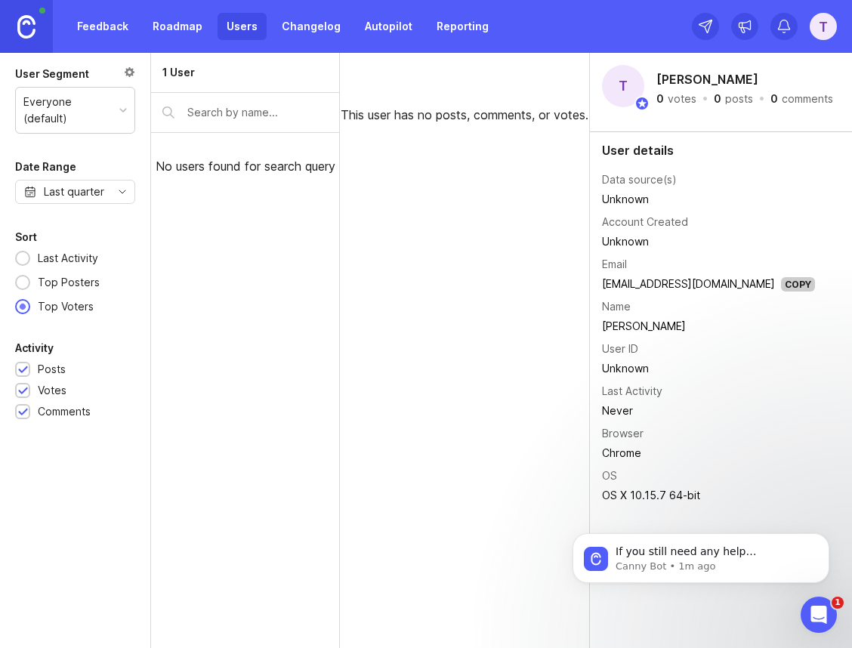
click at [32, 32] on img at bounding box center [26, 26] width 18 height 23
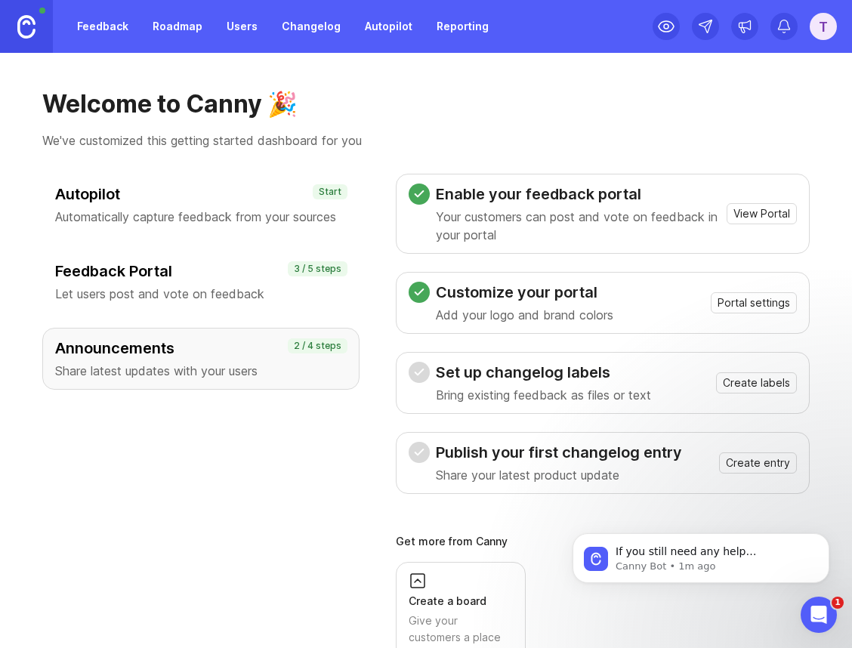
click at [32, 32] on img at bounding box center [26, 26] width 18 height 23
click at [830, 26] on div "T" at bounding box center [822, 26] width 27 height 27
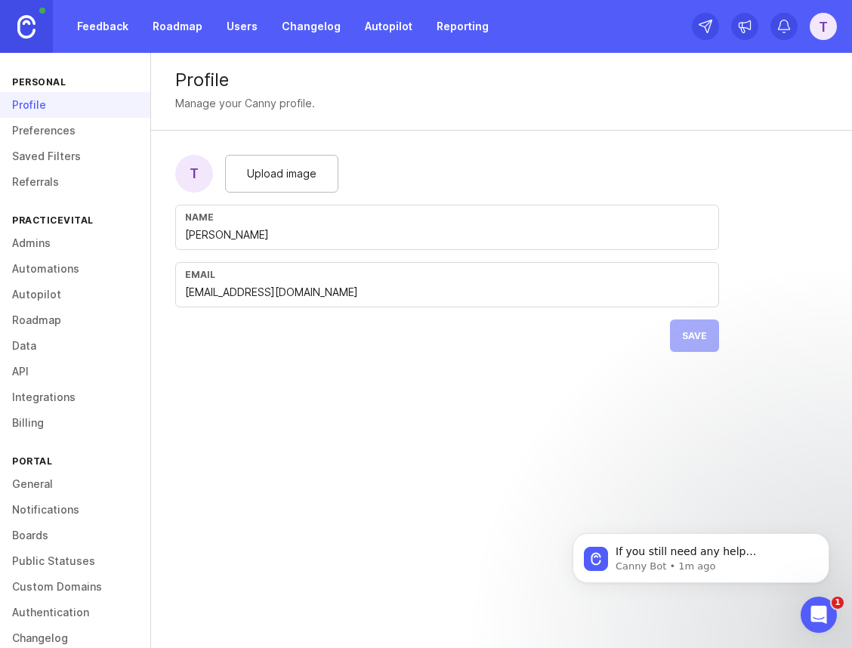
click at [56, 392] on link "Integrations" at bounding box center [75, 397] width 150 height 26
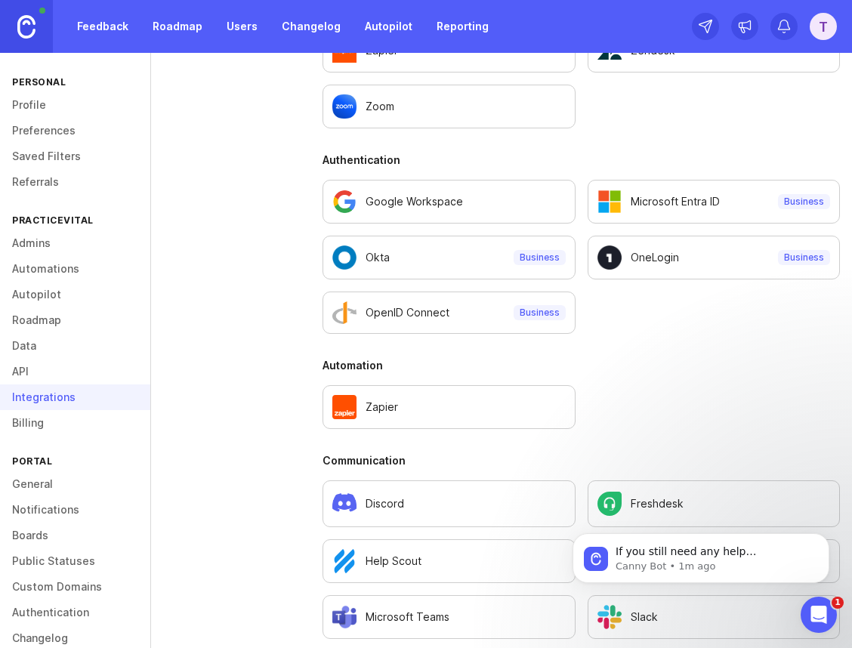
scroll to position [892, 0]
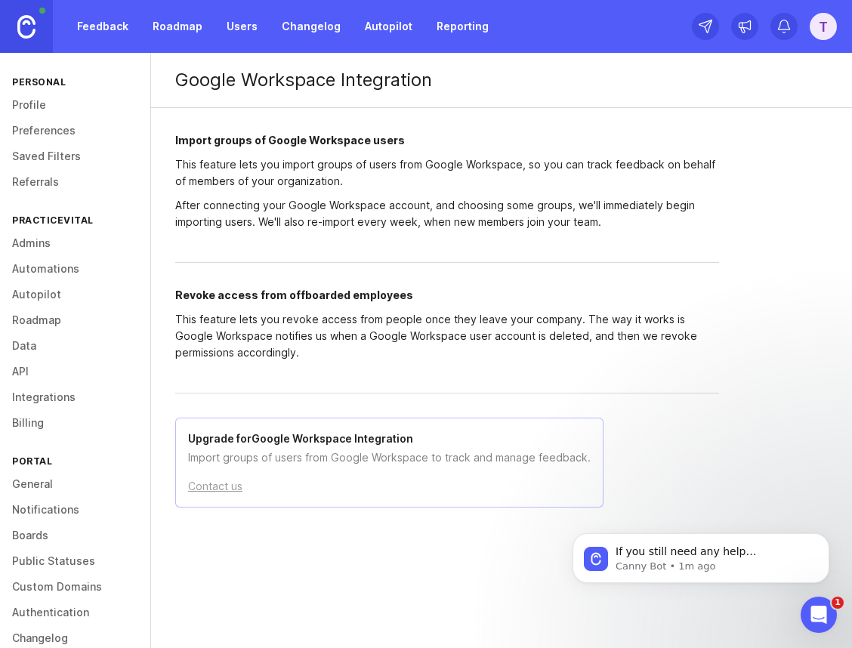
click at [347, 470] on div "Upgrade for Google Workspace Integration Import groups of users from Google Wor…" at bounding box center [389, 463] width 428 height 90
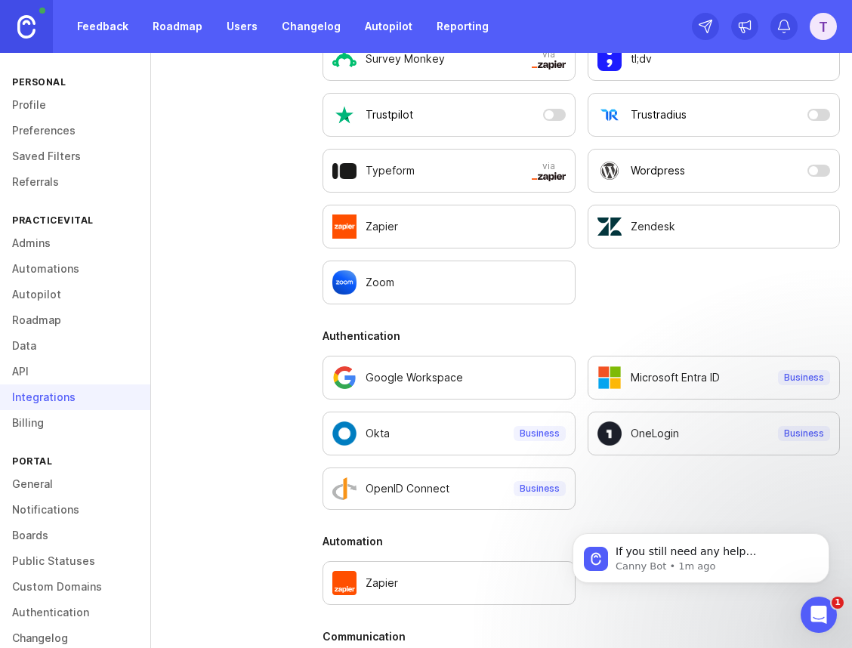
scroll to position [706, 0]
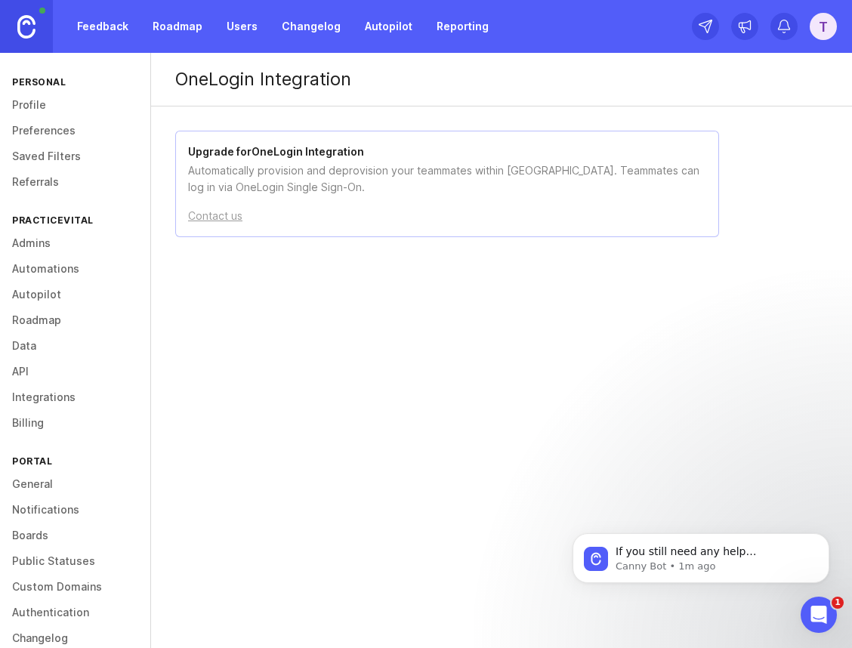
click at [285, 182] on p "Automatically provision and deprovision your teammates within Canny. Teammates …" at bounding box center [447, 178] width 518 height 33
click at [217, 153] on h2 "Upgrade for OneLogin Integration" at bounding box center [447, 151] width 518 height 17
click at [273, 159] on h2 "Upgrade for OneLogin Integration" at bounding box center [447, 151] width 518 height 17
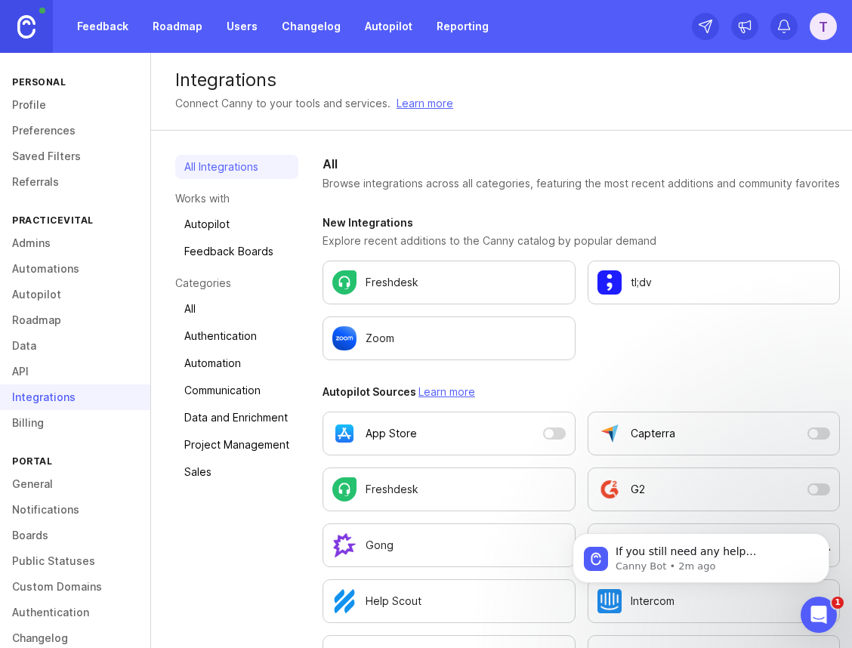
click at [32, 375] on link "API" at bounding box center [75, 372] width 150 height 26
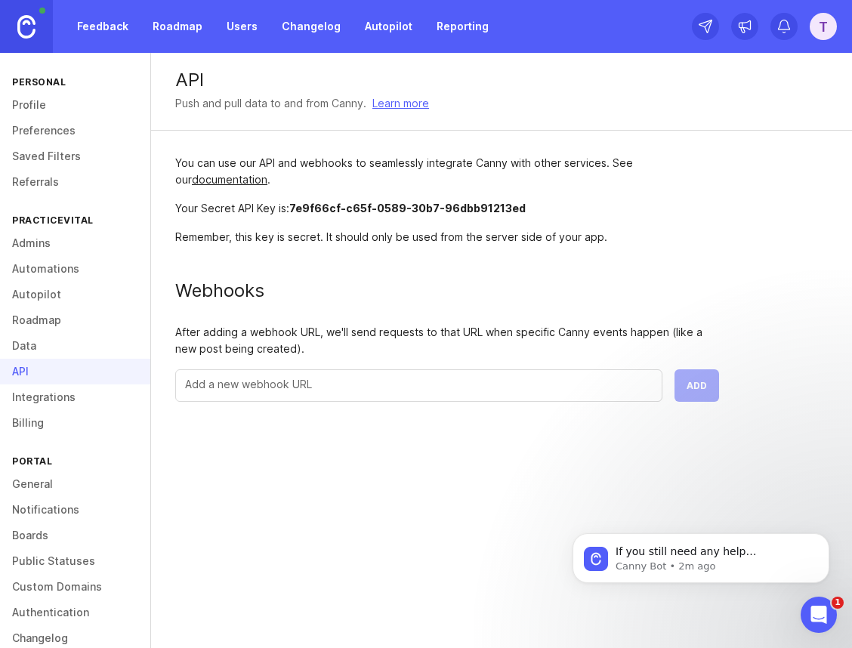
click at [40, 344] on link "Data" at bounding box center [75, 346] width 150 height 26
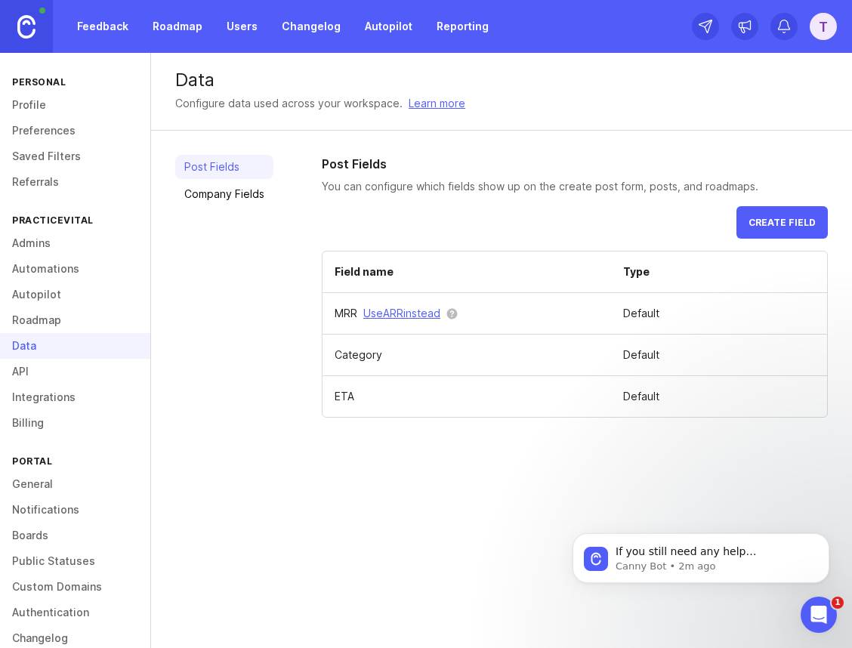
click at [45, 321] on link "Roadmap" at bounding box center [75, 320] width 150 height 26
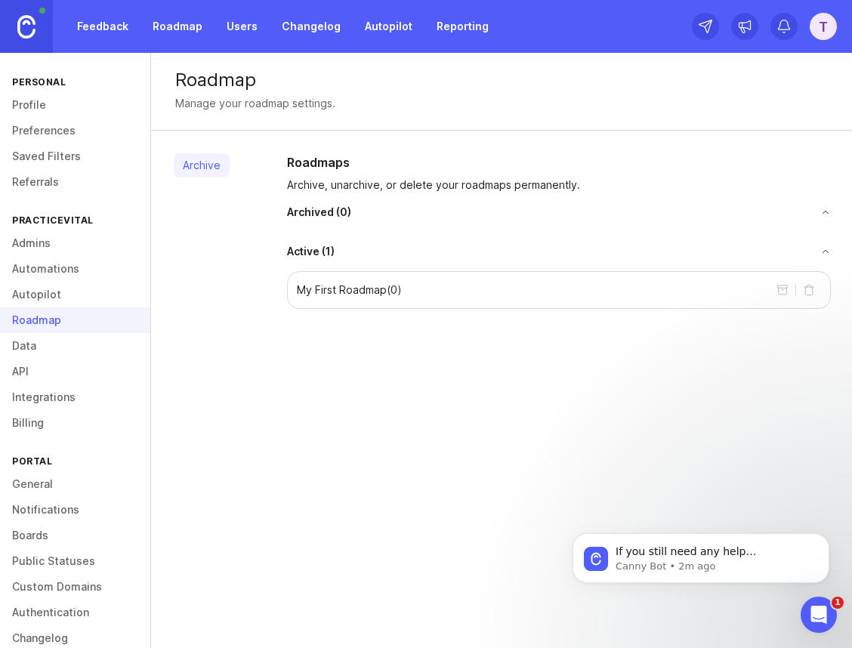
click at [45, 176] on link "Referrals" at bounding box center [75, 182] width 150 height 26
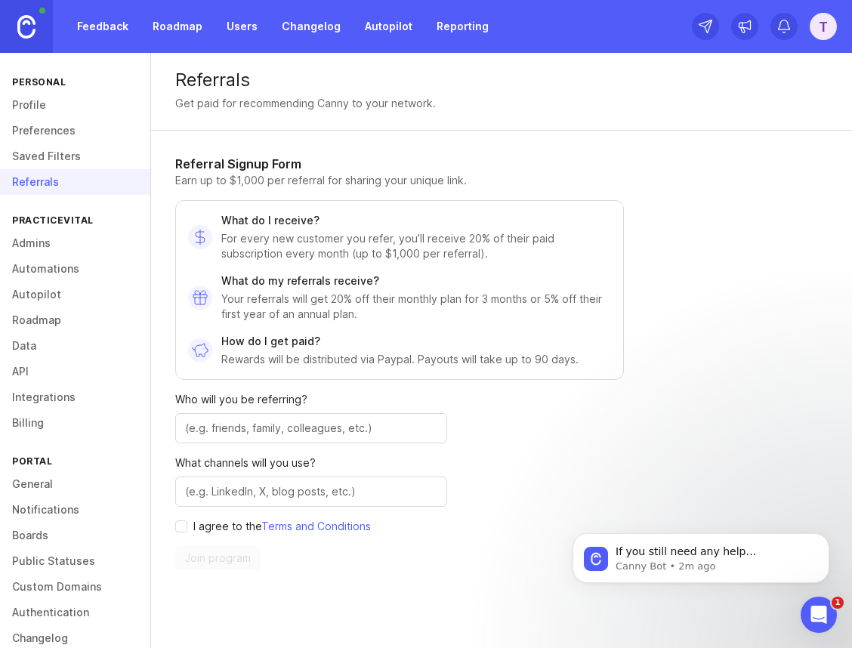
click at [488, 360] on p "Rewards will be distributed via Paypal. Payouts will take up to 90 days." at bounding box center [399, 359] width 357 height 15
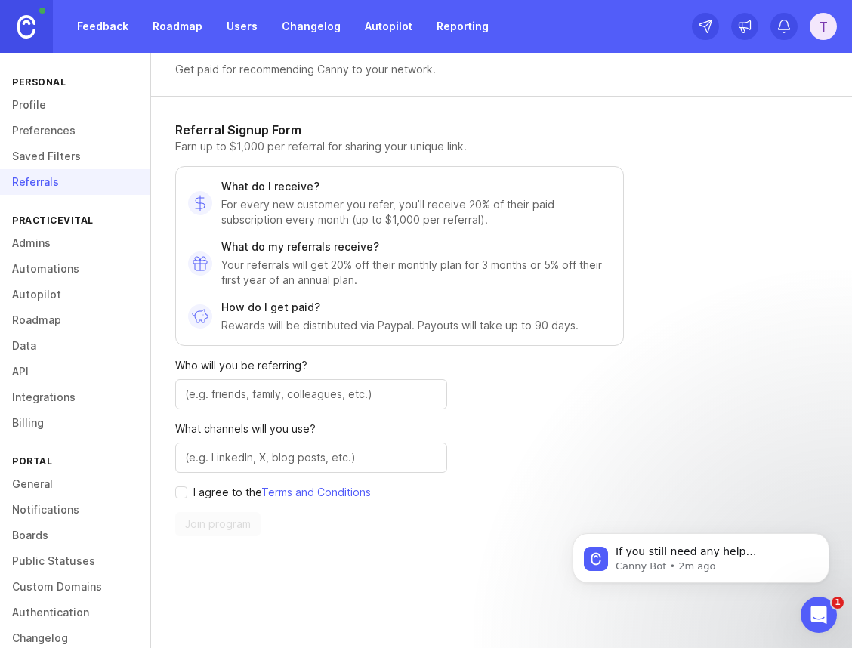
scroll to position [51, 0]
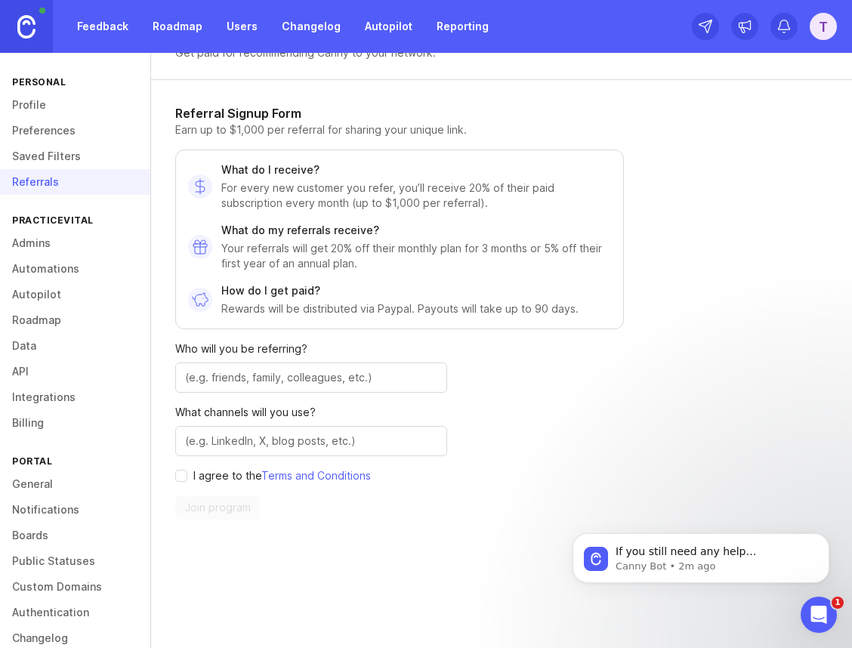
click at [237, 487] on div "Who will you be referring? What channels will you use? I agree to the Terms and…" at bounding box center [311, 430] width 272 height 178
click at [187, 479] on div "I agree to the Terms and Conditions" at bounding box center [311, 475] width 272 height 15
click at [183, 475] on input "agree to terms" at bounding box center [181, 476] width 12 height 12
checkbox input "true"
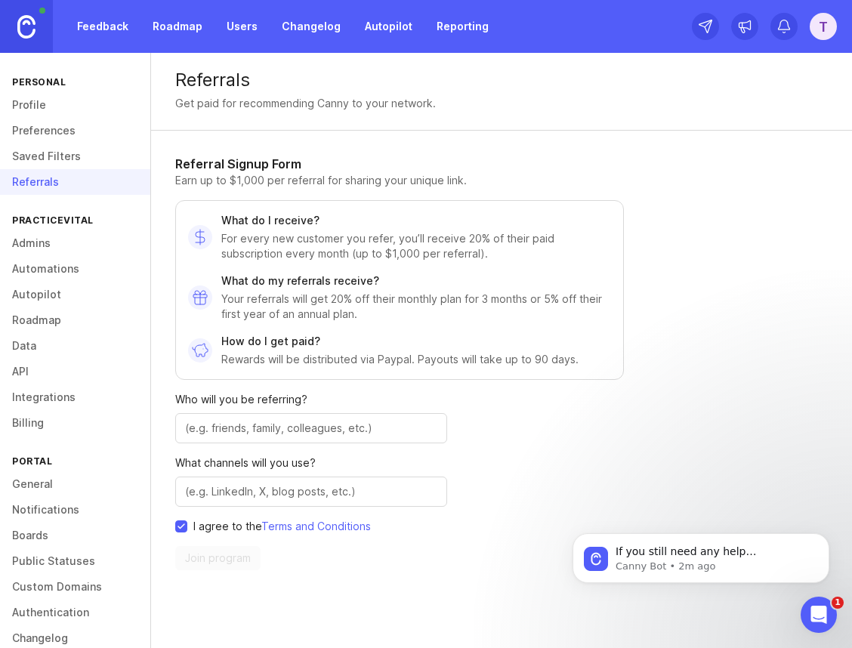
click at [238, 431] on input "text" at bounding box center [311, 428] width 252 height 17
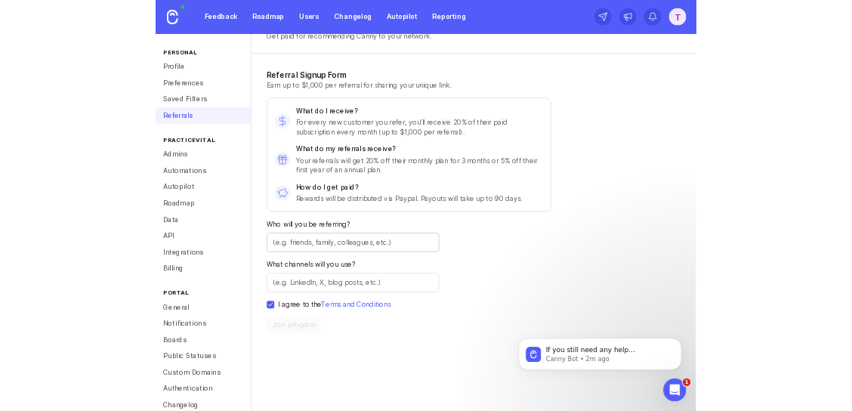
scroll to position [60, 0]
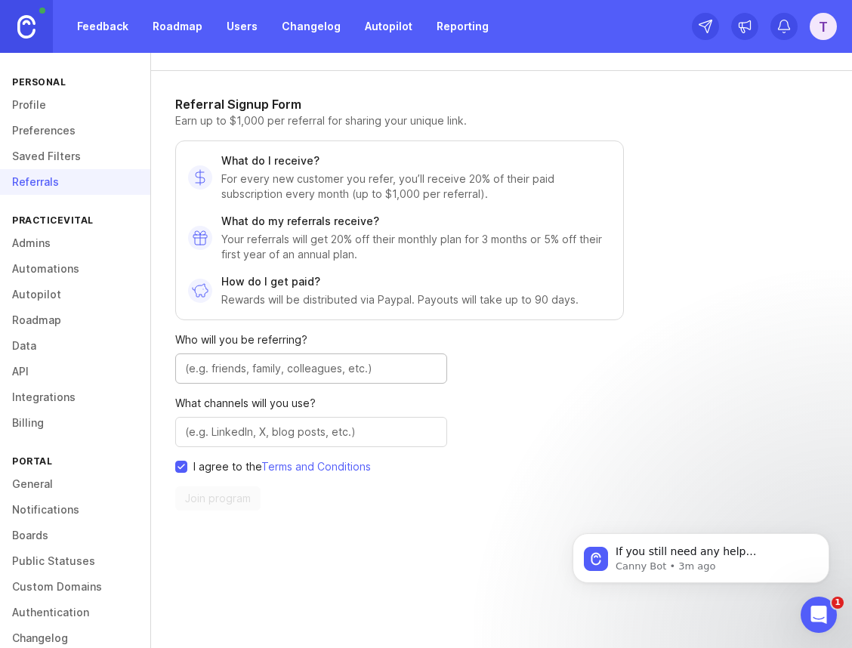
click at [229, 367] on input "text" at bounding box center [311, 368] width 252 height 17
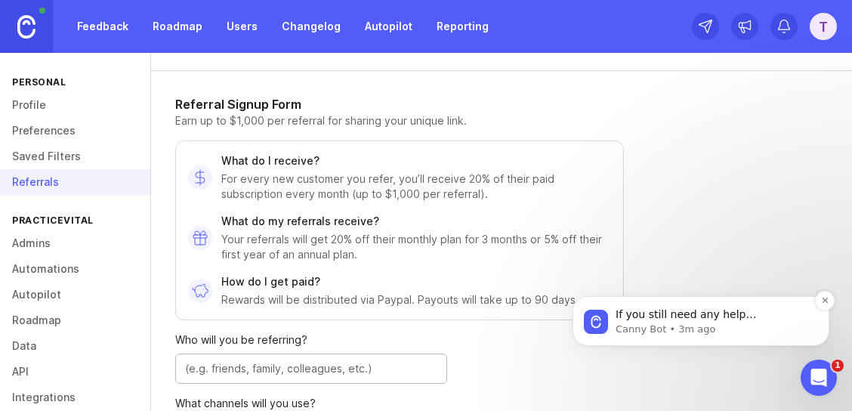
click at [774, 323] on p "Canny Bot • 3m ago" at bounding box center [712, 329] width 195 height 14
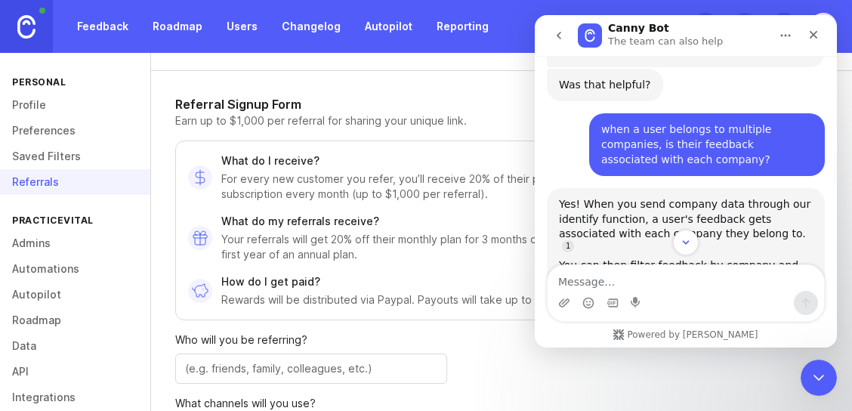
scroll to position [930, 0]
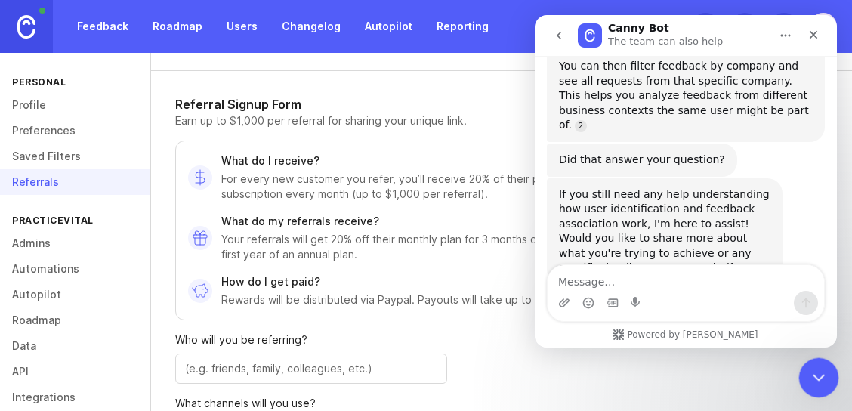
click at [814, 365] on div "Close Intercom Messenger" at bounding box center [816, 375] width 36 height 36
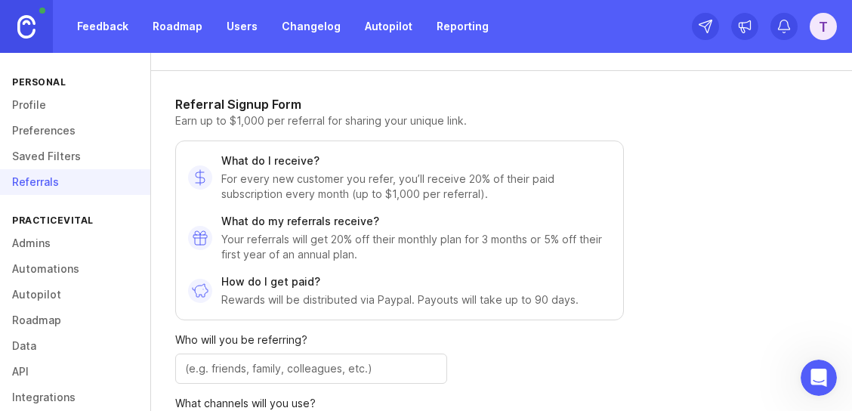
click at [69, 160] on link "Saved Filters" at bounding box center [75, 156] width 150 height 26
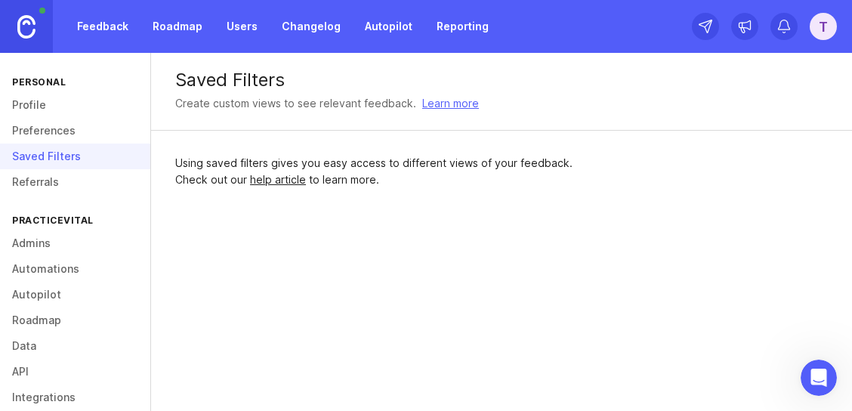
click at [68, 180] on link "Referrals" at bounding box center [75, 182] width 150 height 26
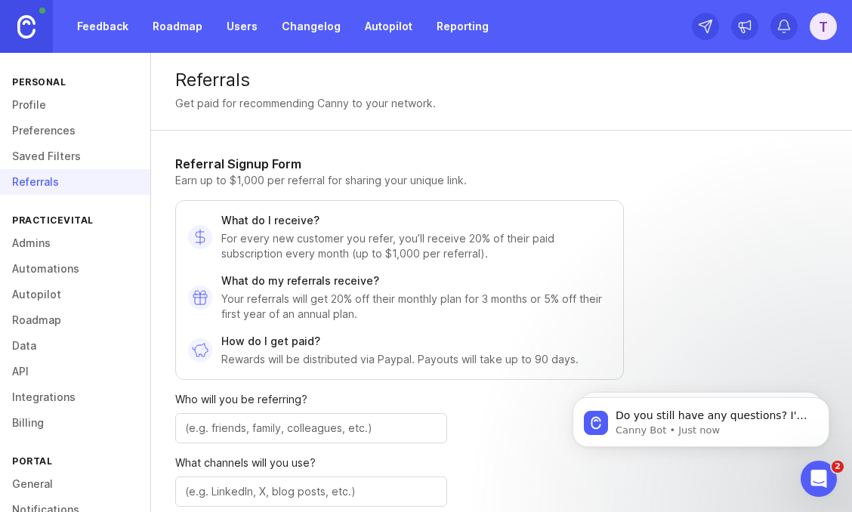
scroll to position [893, 0]
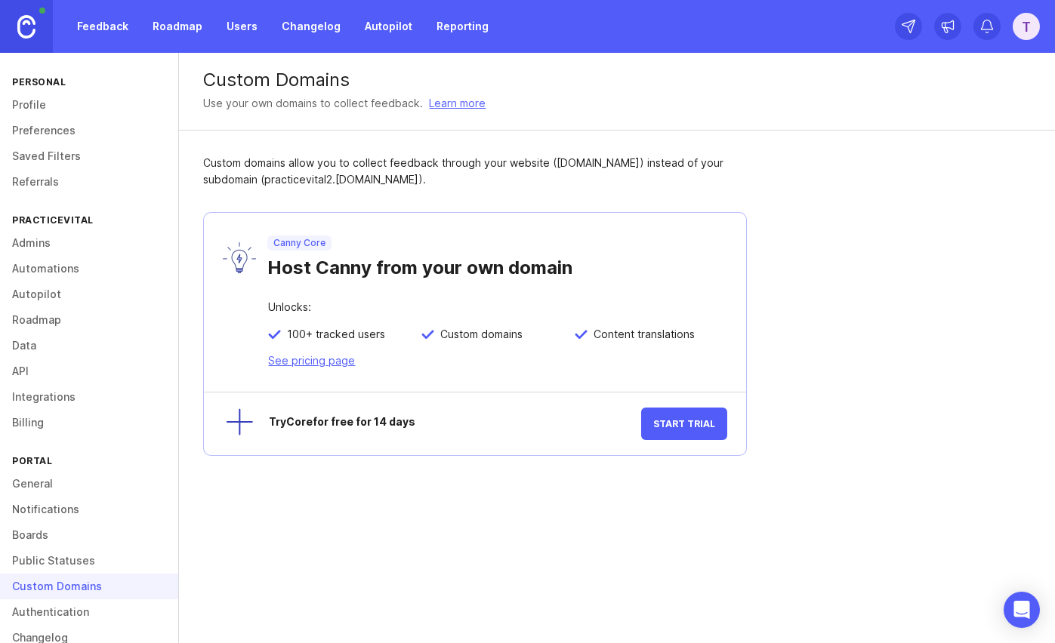
click at [1017, 32] on div "T" at bounding box center [1025, 26] width 27 height 27
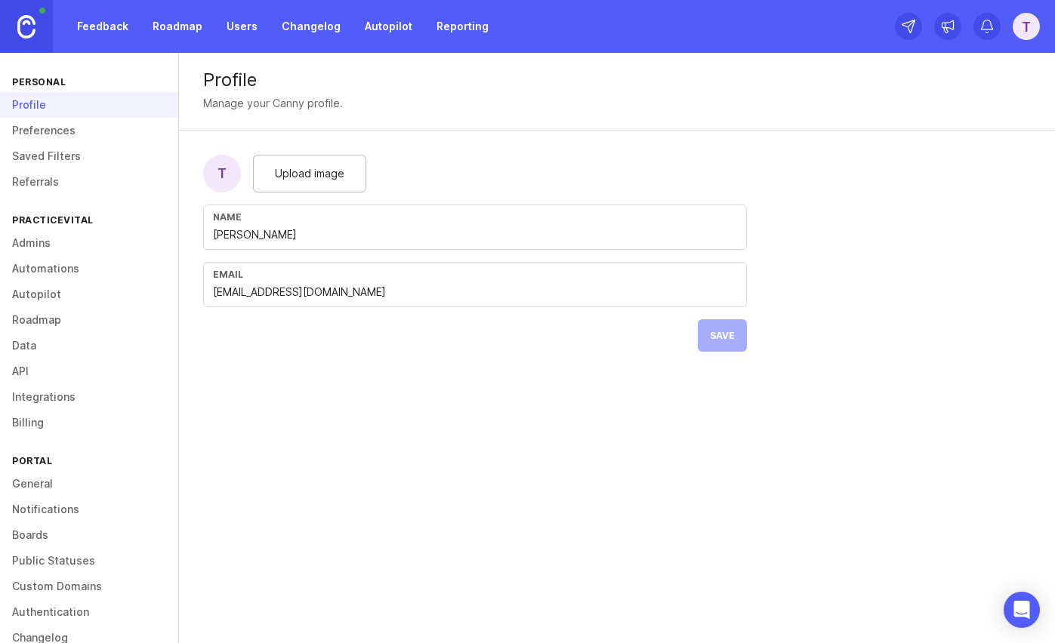
click at [44, 245] on link "Admins" at bounding box center [89, 243] width 178 height 26
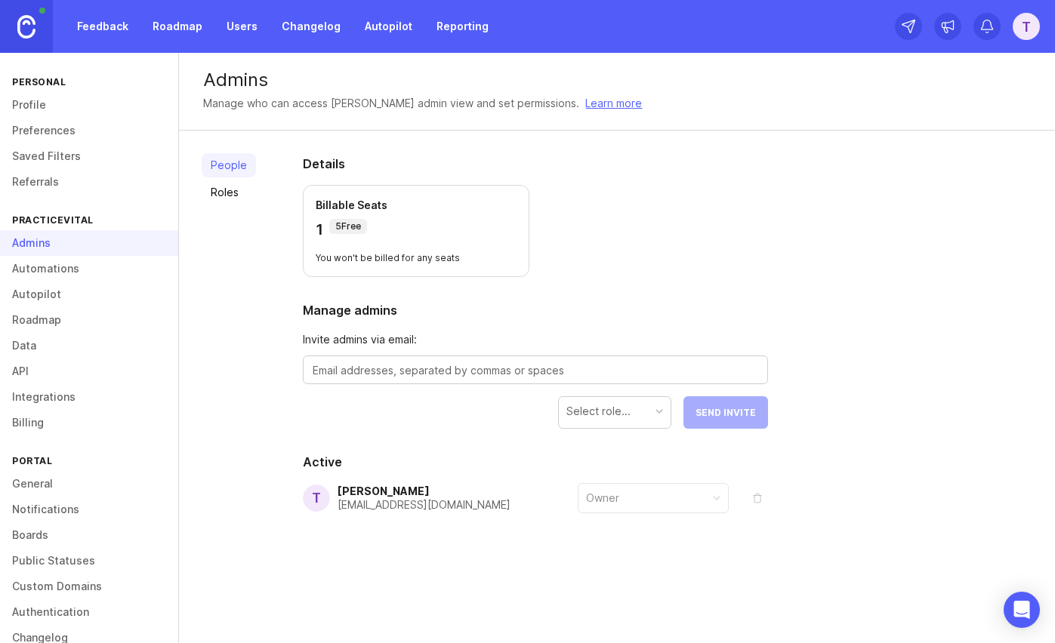
click at [547, 374] on textarea at bounding box center [535, 370] width 445 height 17
click at [580, 292] on div "Details Billable Seats 1 5 Free You won't be billed for any seats Manage admins…" at bounding box center [535, 370] width 513 height 479
click at [239, 196] on link "Roles" at bounding box center [229, 192] width 54 height 24
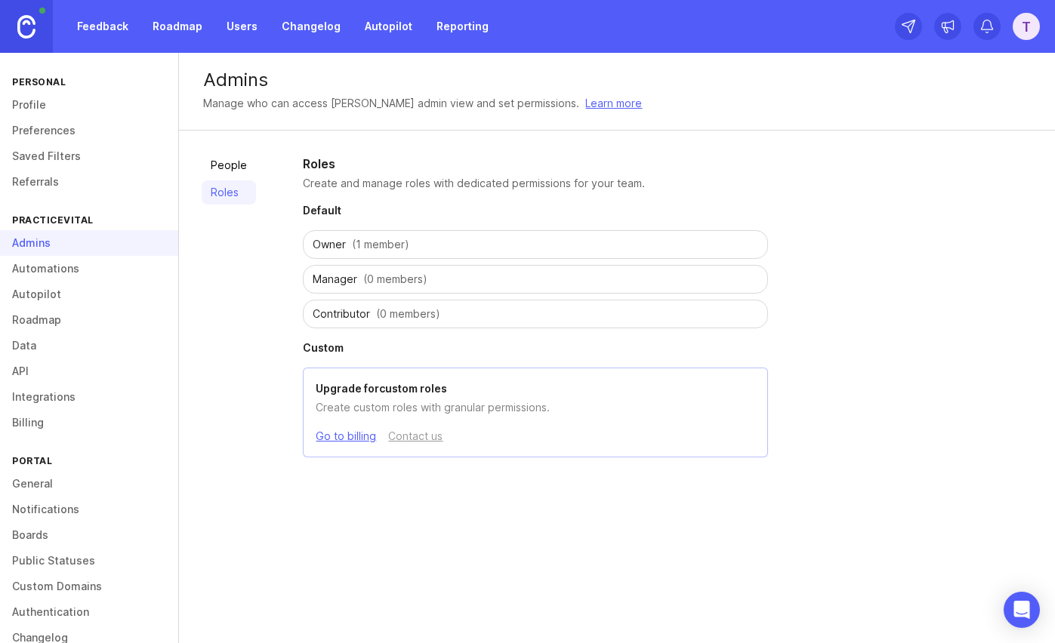
click at [356, 282] on div "Manager (0 members)" at bounding box center [535, 279] width 465 height 29
click at [331, 241] on span "Owner" at bounding box center [329, 244] width 33 height 15
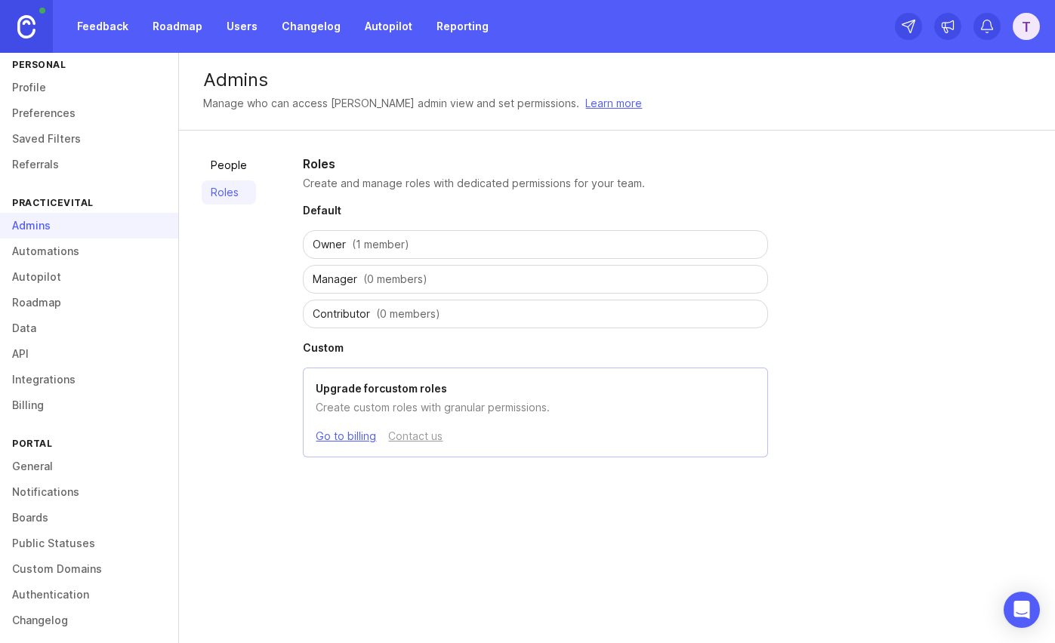
scroll to position [26, 0]
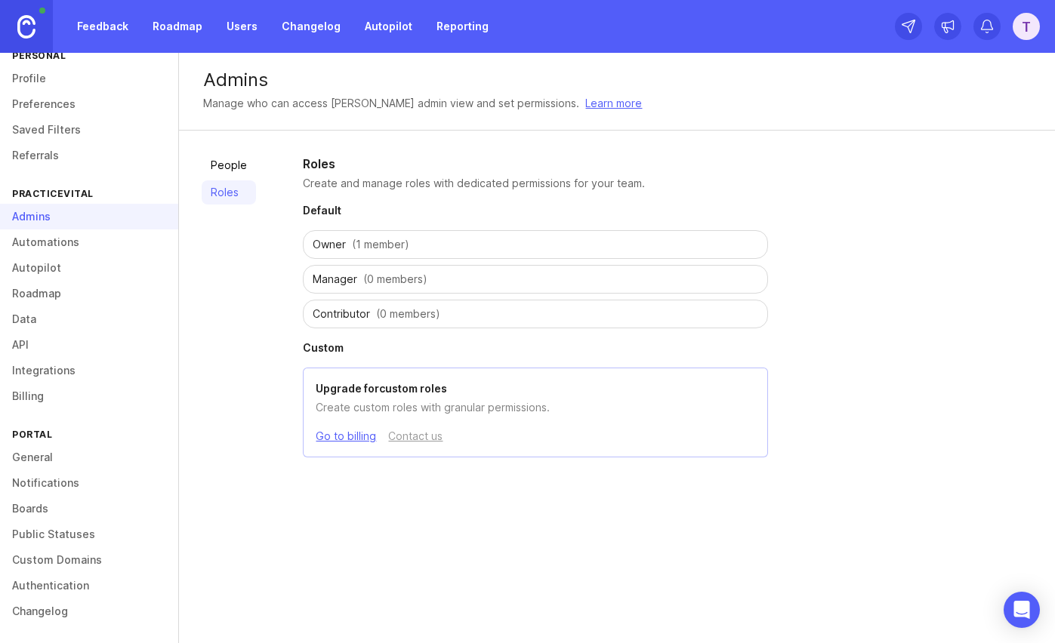
click at [62, 376] on link "Integrations" at bounding box center [89, 371] width 178 height 26
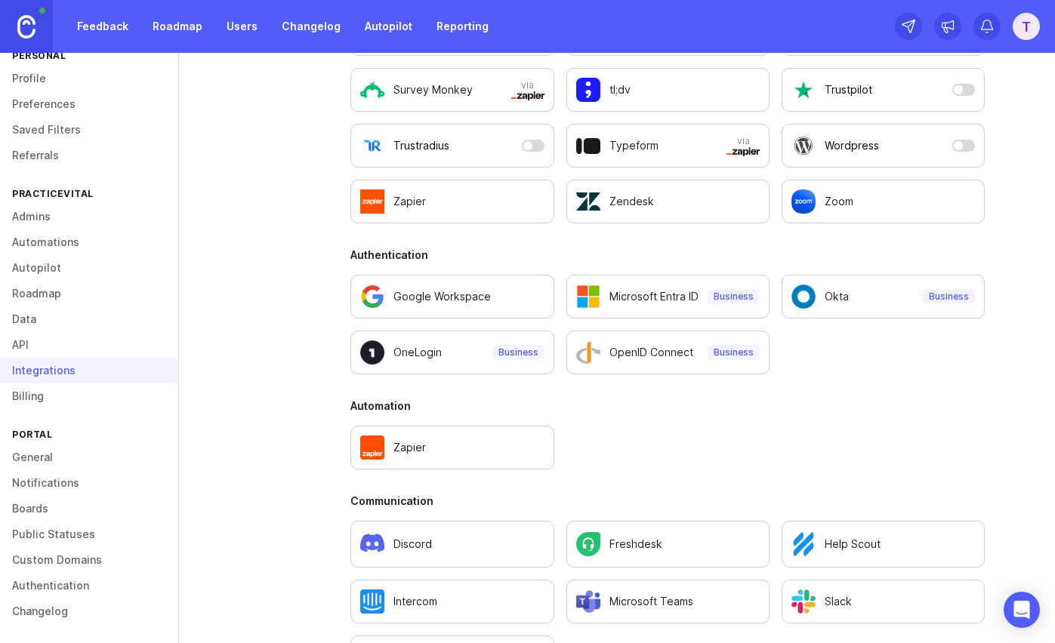
scroll to position [507, 0]
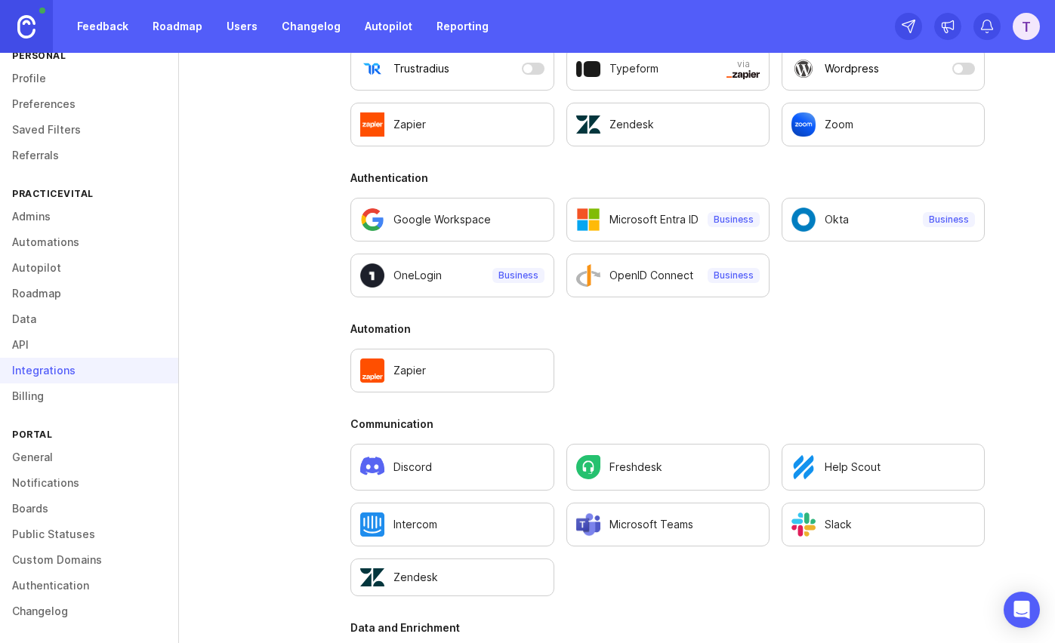
scroll to position [605, 0]
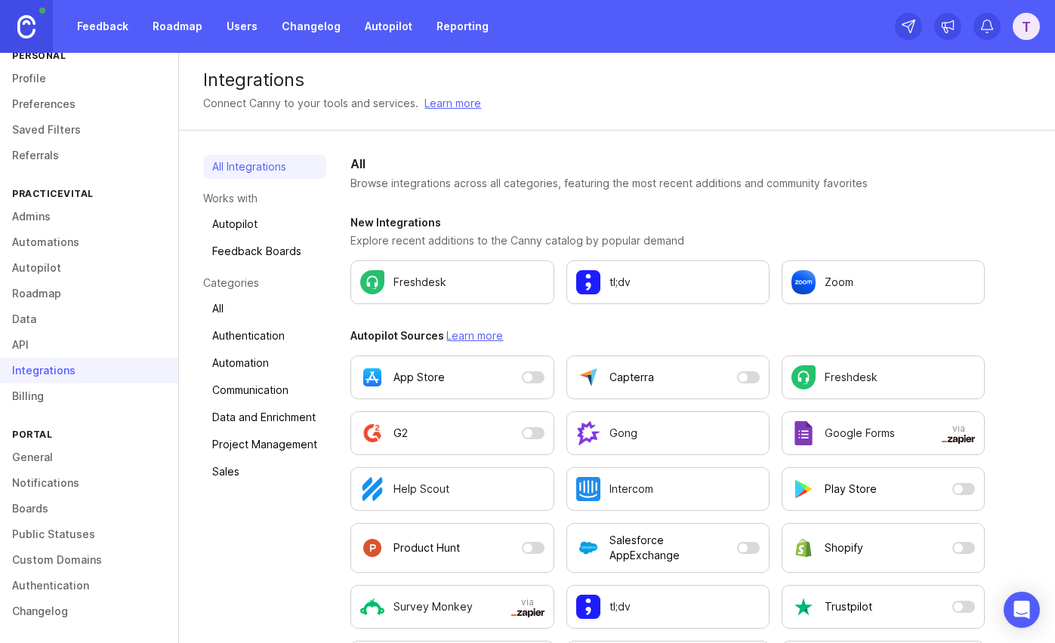
click at [60, 584] on link "Authentication" at bounding box center [89, 586] width 178 height 26
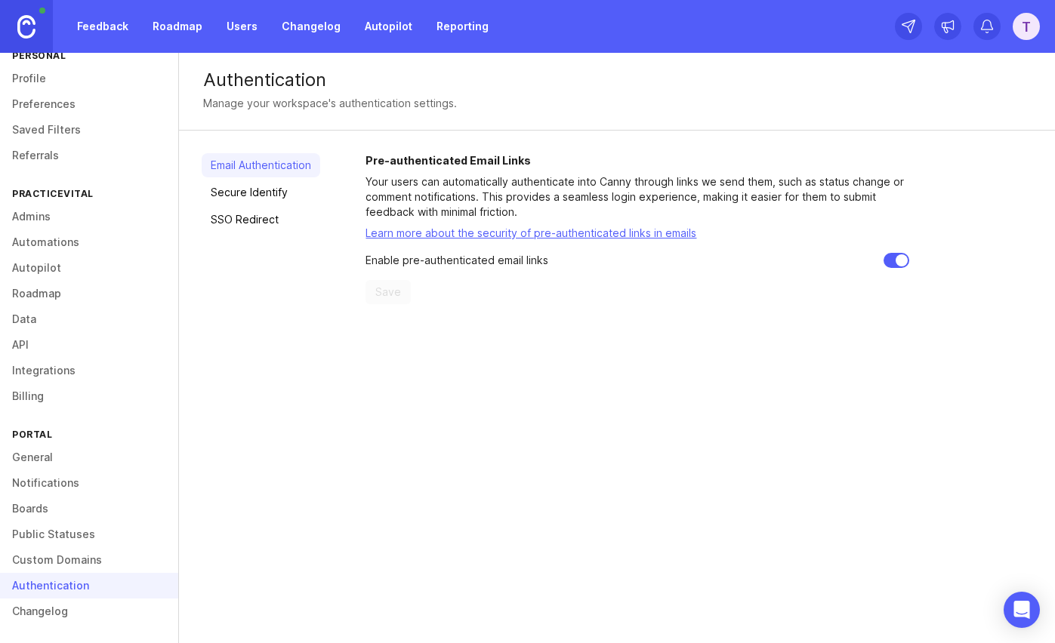
click at [256, 217] on link "SSO Redirect" at bounding box center [261, 220] width 119 height 24
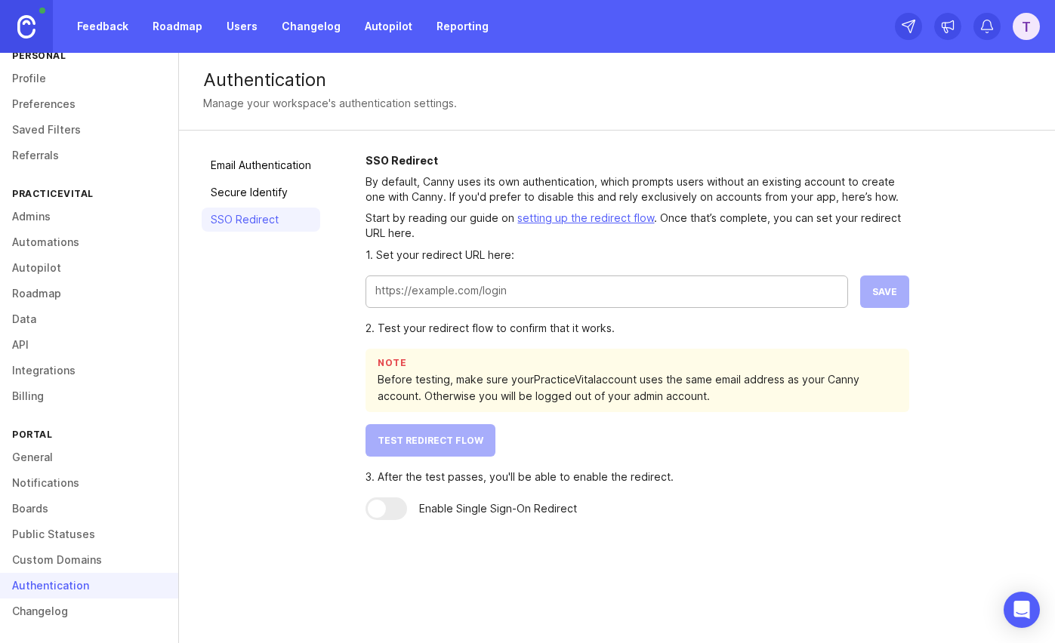
click at [444, 285] on input "text" at bounding box center [606, 290] width 463 height 17
click at [293, 196] on link "Secure Identify" at bounding box center [261, 192] width 119 height 24
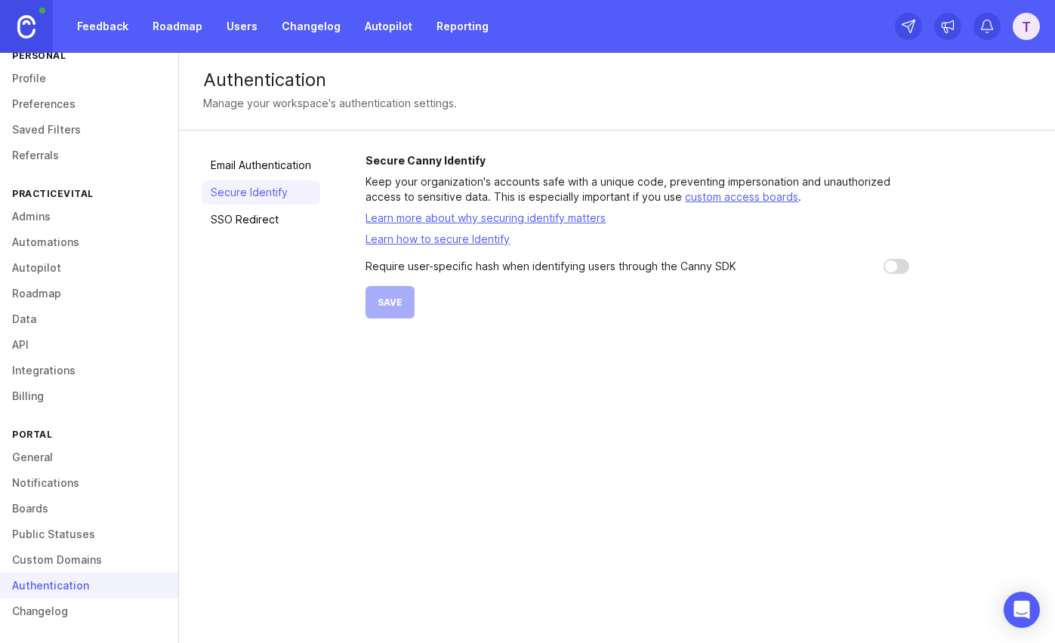
click at [280, 222] on link "SSO Redirect" at bounding box center [261, 220] width 119 height 24
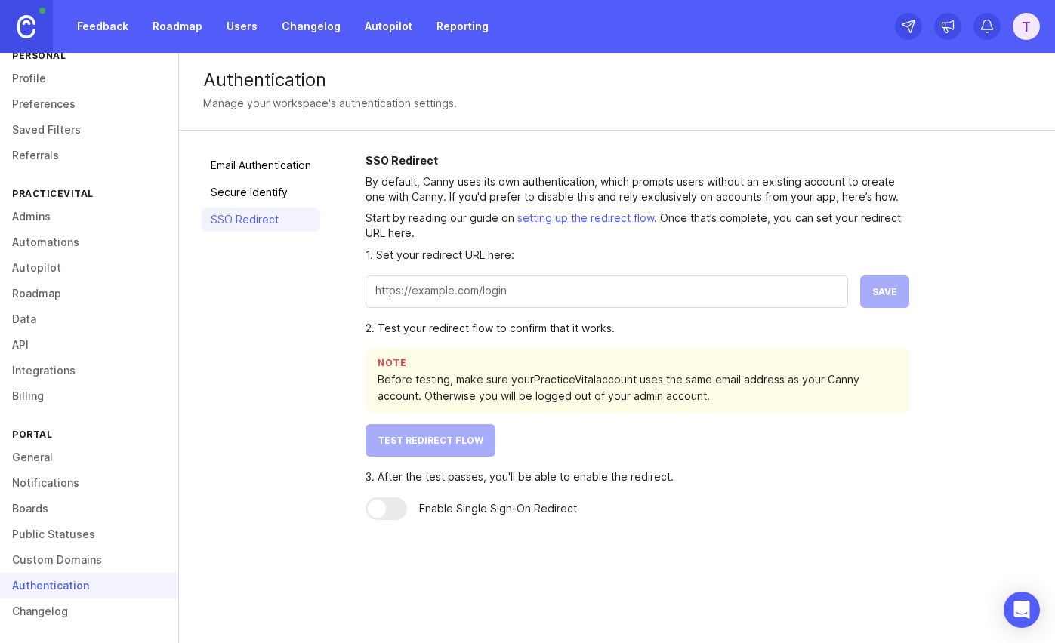
click at [309, 165] on link "Email Authentication" at bounding box center [261, 165] width 119 height 24
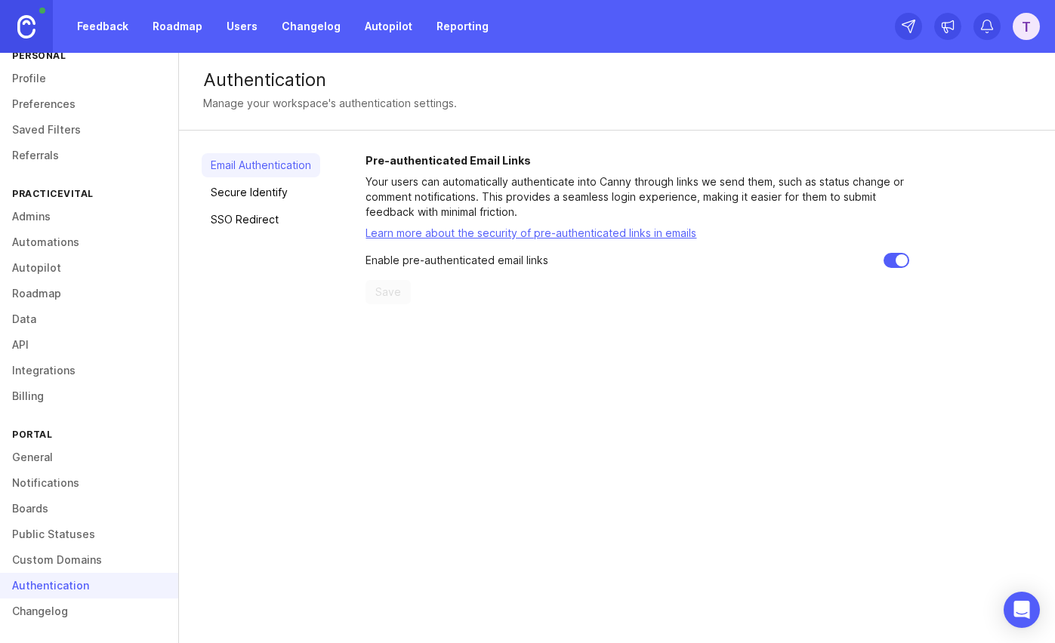
click at [270, 216] on link "SSO Redirect" at bounding box center [261, 220] width 119 height 24
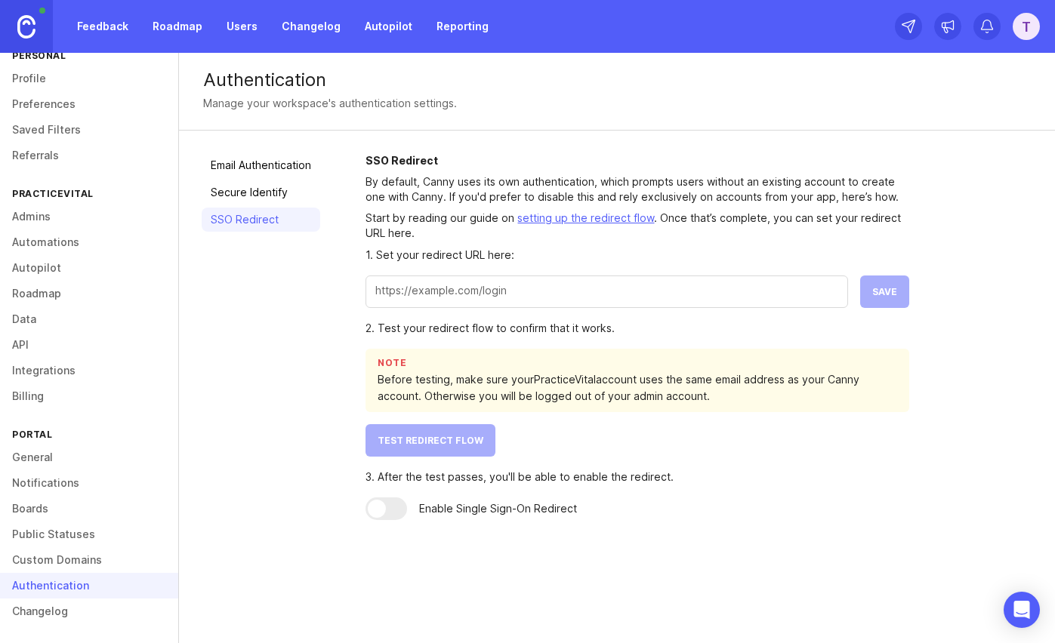
click at [271, 195] on link "Secure Identify" at bounding box center [261, 192] width 119 height 24
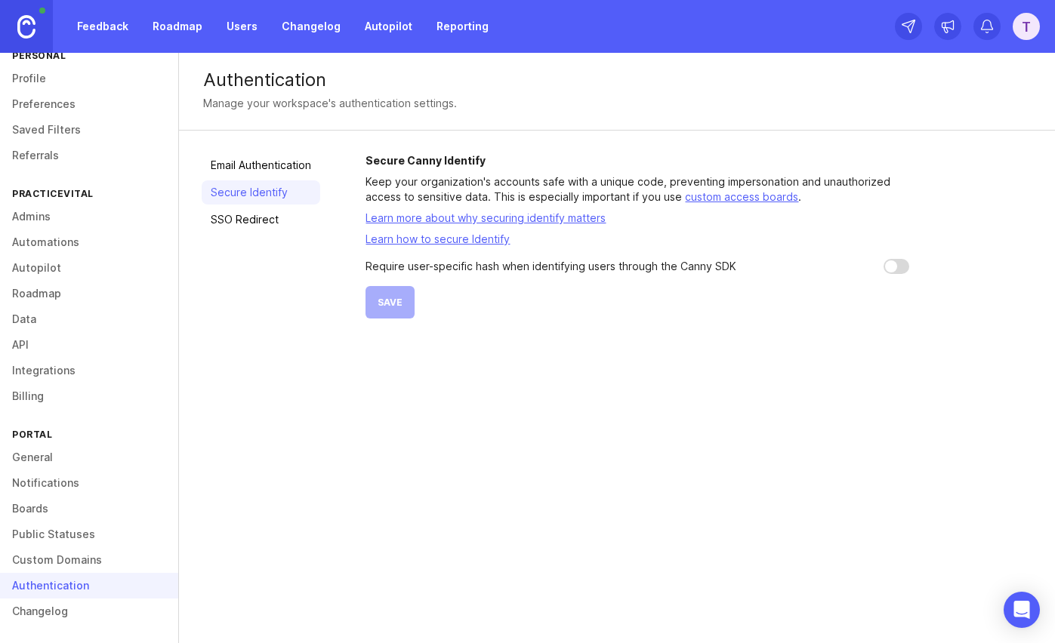
click at [270, 215] on link "SSO Redirect" at bounding box center [261, 220] width 119 height 24
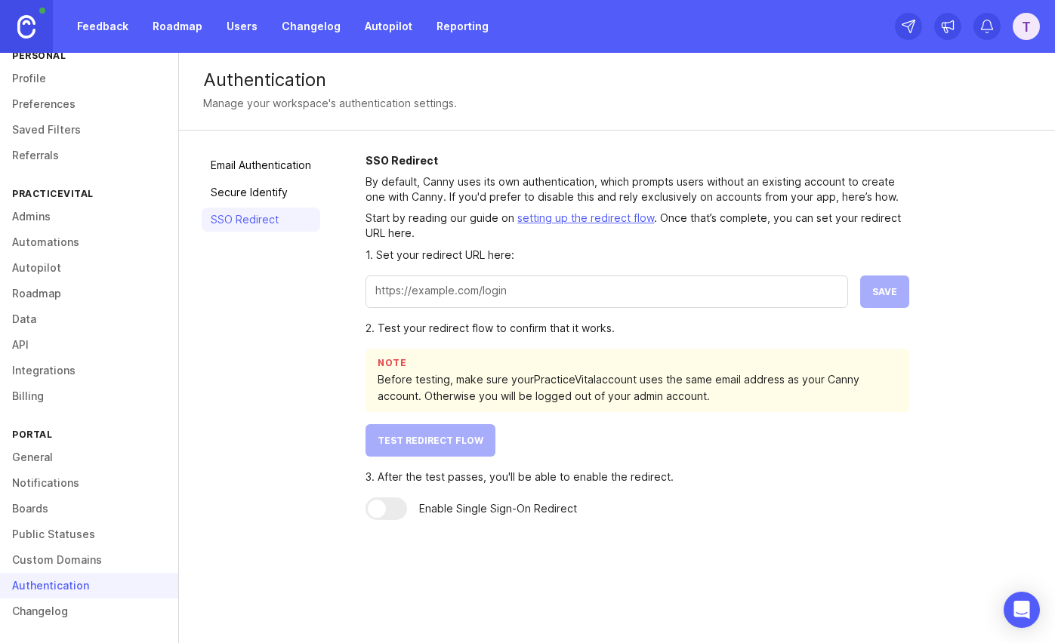
click at [620, 218] on link "setting up the redirect flow" at bounding box center [585, 217] width 137 height 13
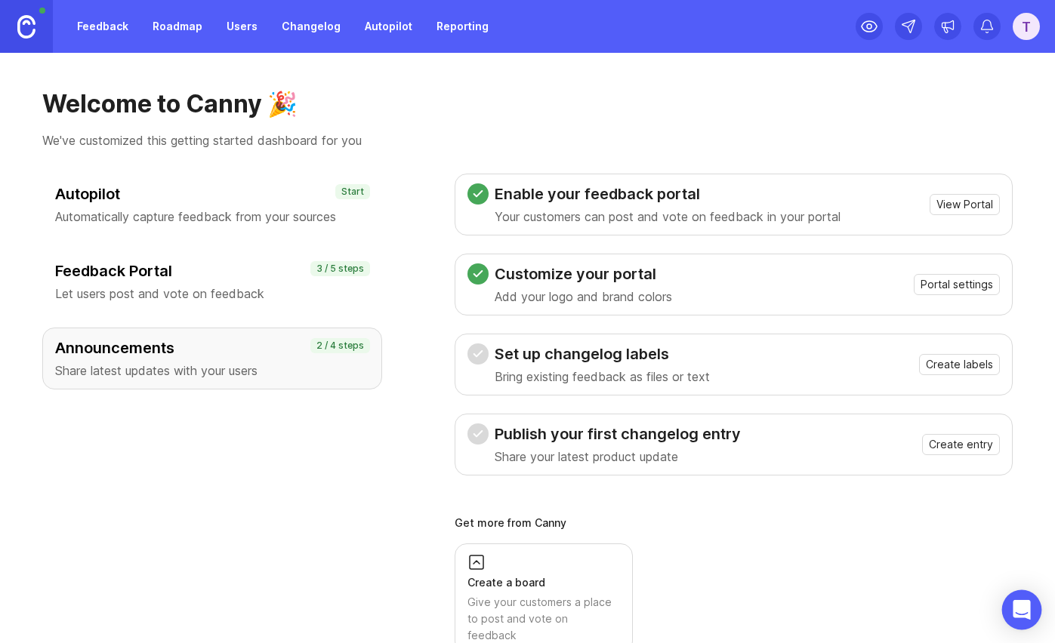
click at [1029, 619] on div "Open Intercom Messenger" at bounding box center [1022, 610] width 40 height 40
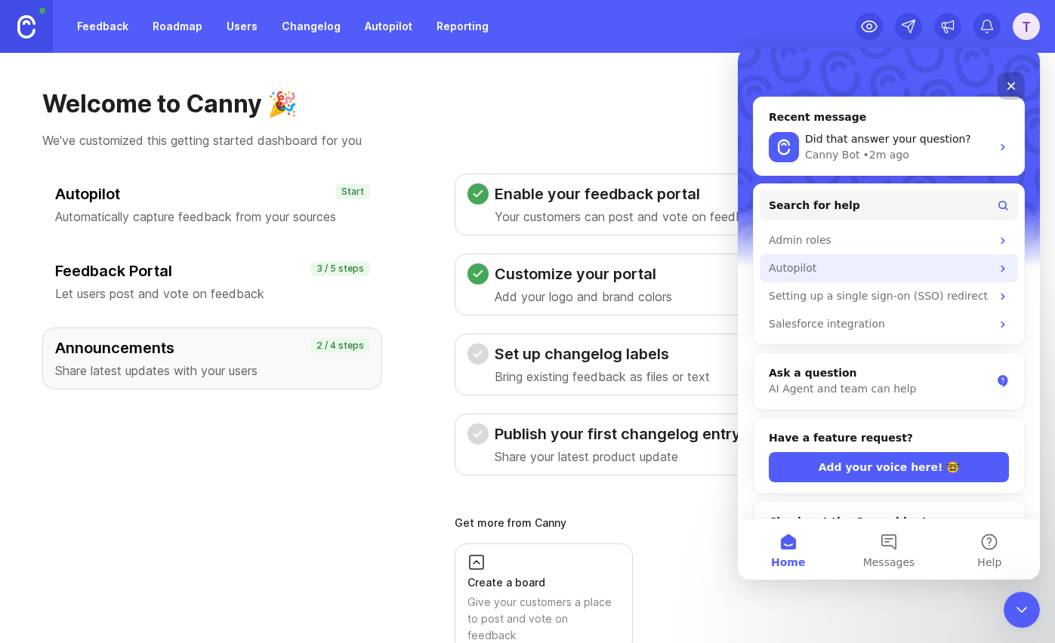
scroll to position [158, 0]
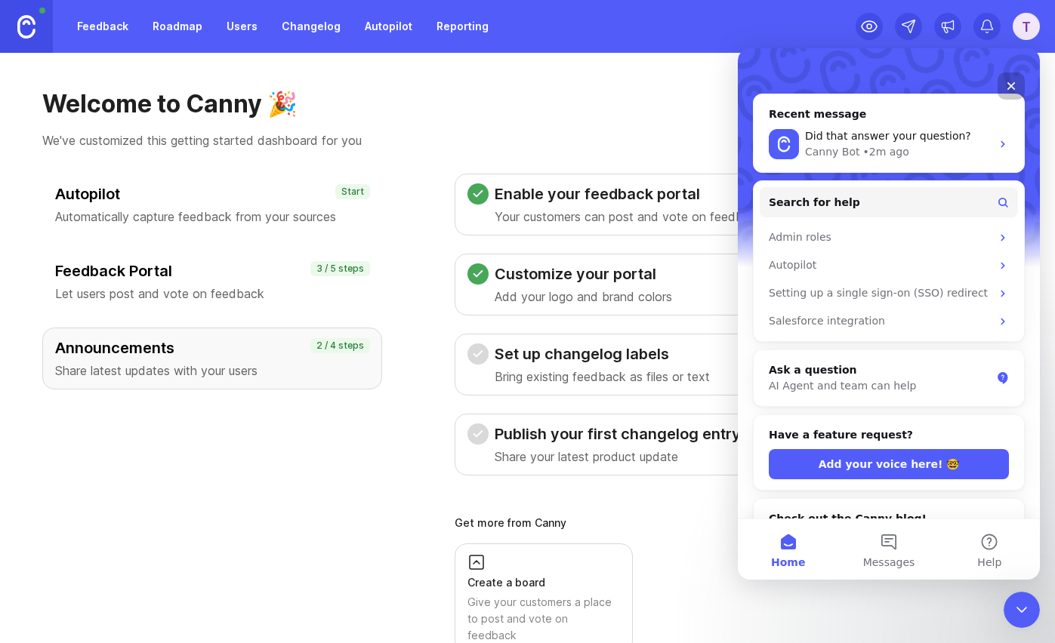
drag, startPoint x: 969, startPoint y: 357, endPoint x: 958, endPoint y: 396, distance: 40.7
click at [958, 396] on div "Recent message Did that answer your question? Canny Bot • 2m ago Search for hel…" at bounding box center [889, 408] width 272 height 628
click at [929, 449] on button "Add your voice here! 🤓" at bounding box center [889, 464] width 240 height 30
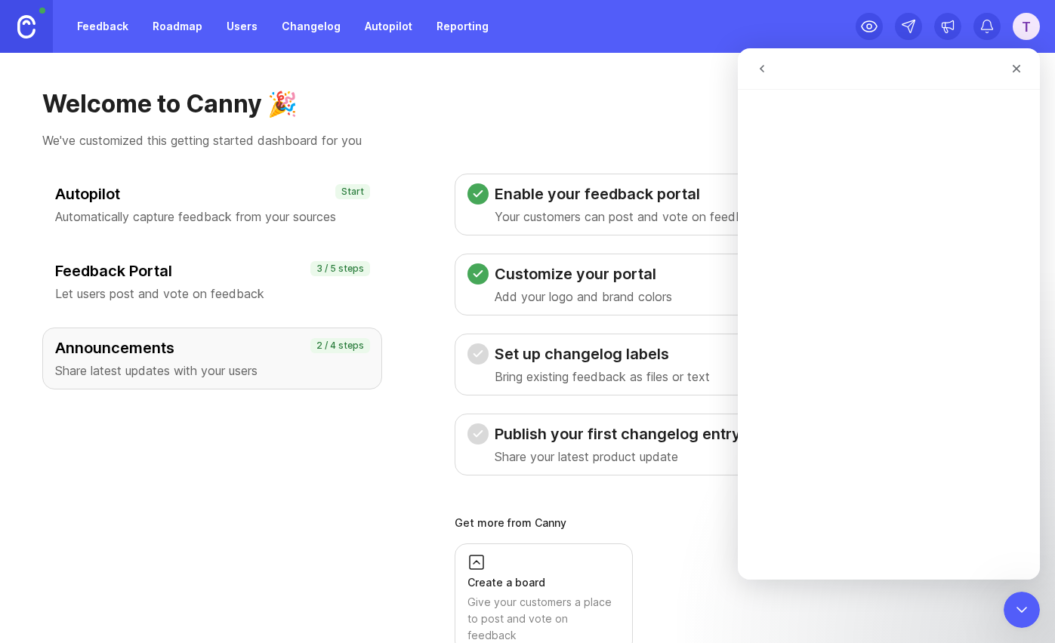
click at [768, 70] on button "go back" at bounding box center [761, 68] width 29 height 29
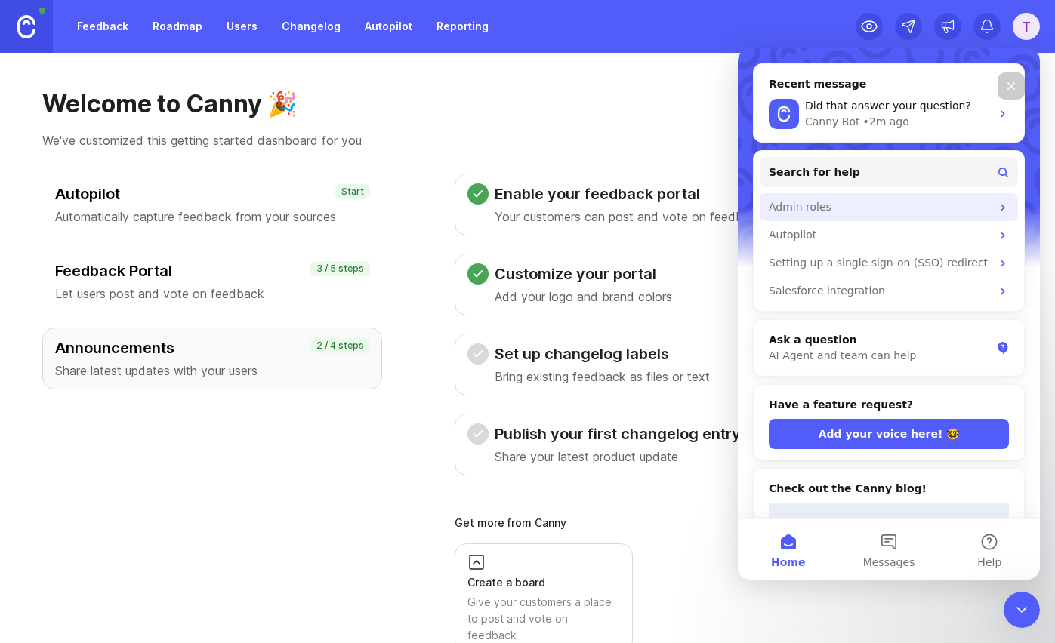
scroll to position [198, 0]
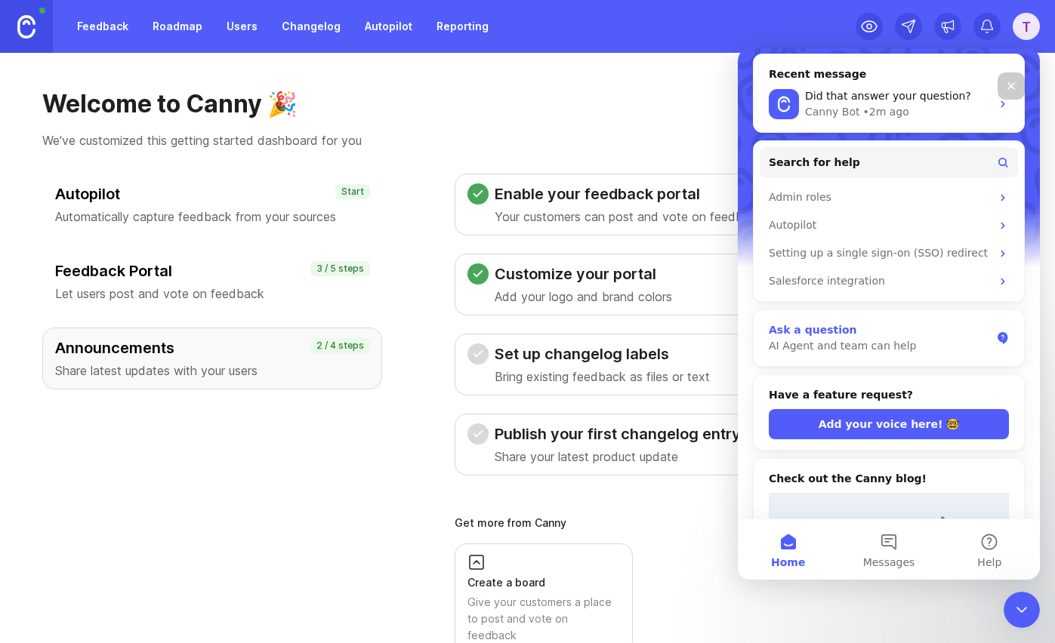
click at [870, 338] on div "AI Agent and team can help" at bounding box center [880, 346] width 222 height 16
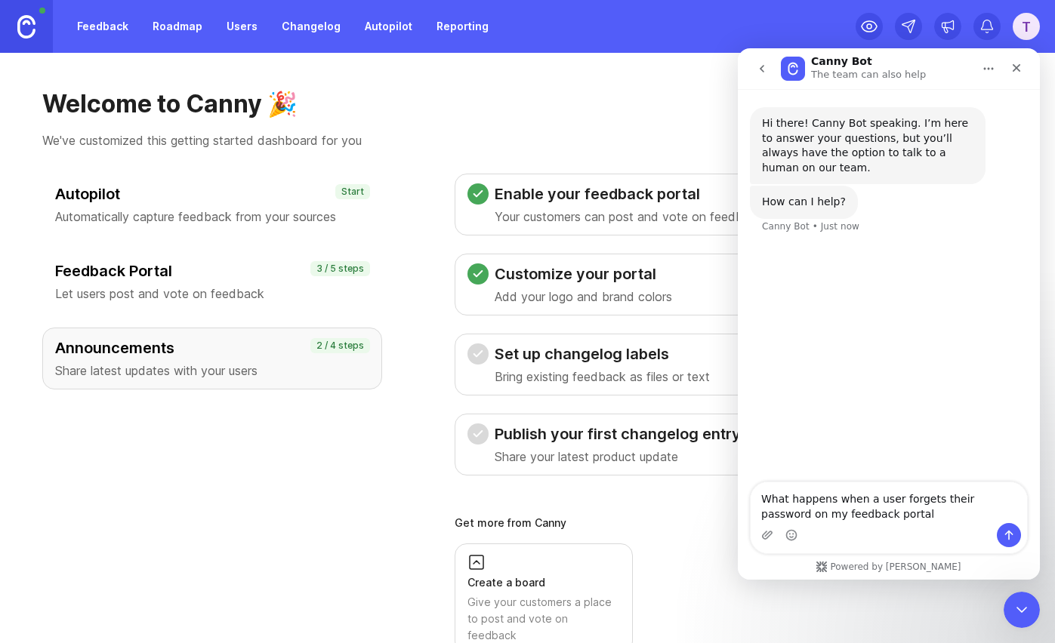
type textarea "What happens when a user forgets their password on my feedback portal?"
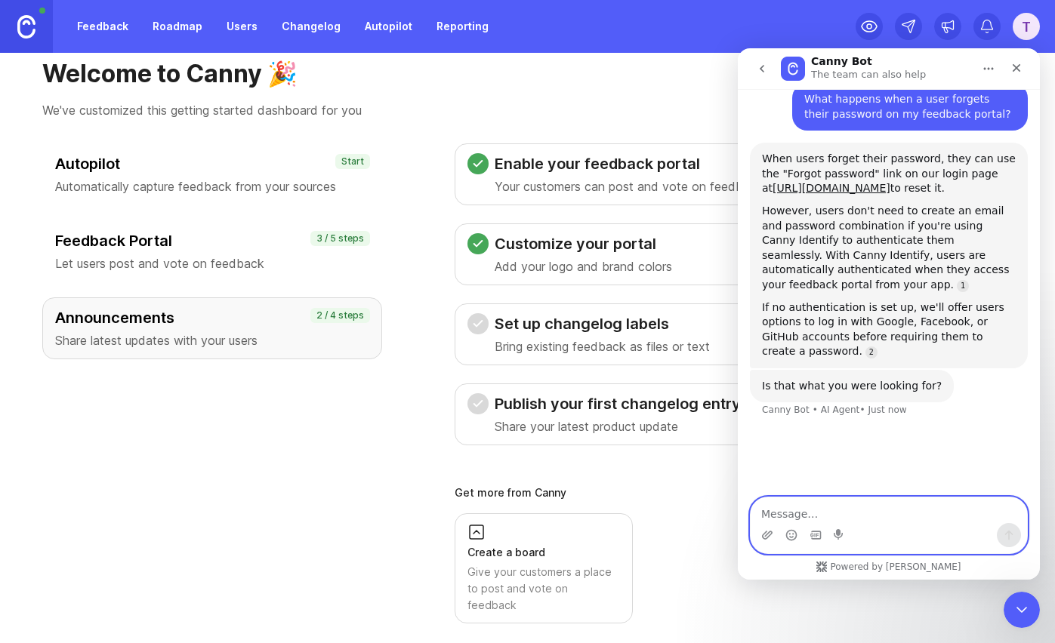
scroll to position [0, 0]
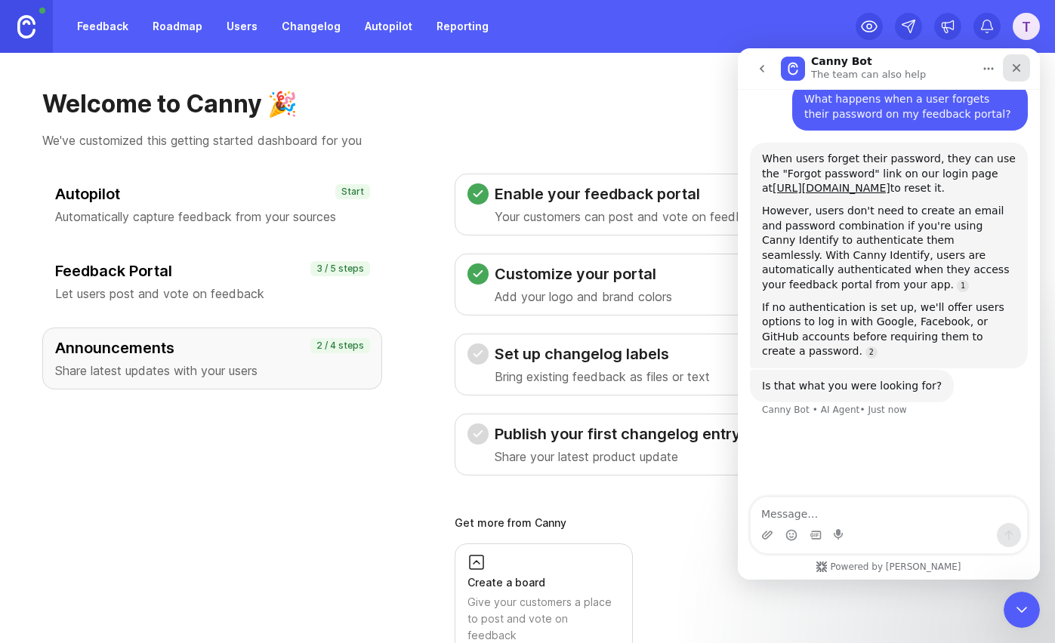
click at [1006, 63] on div "Close" at bounding box center [1016, 67] width 27 height 27
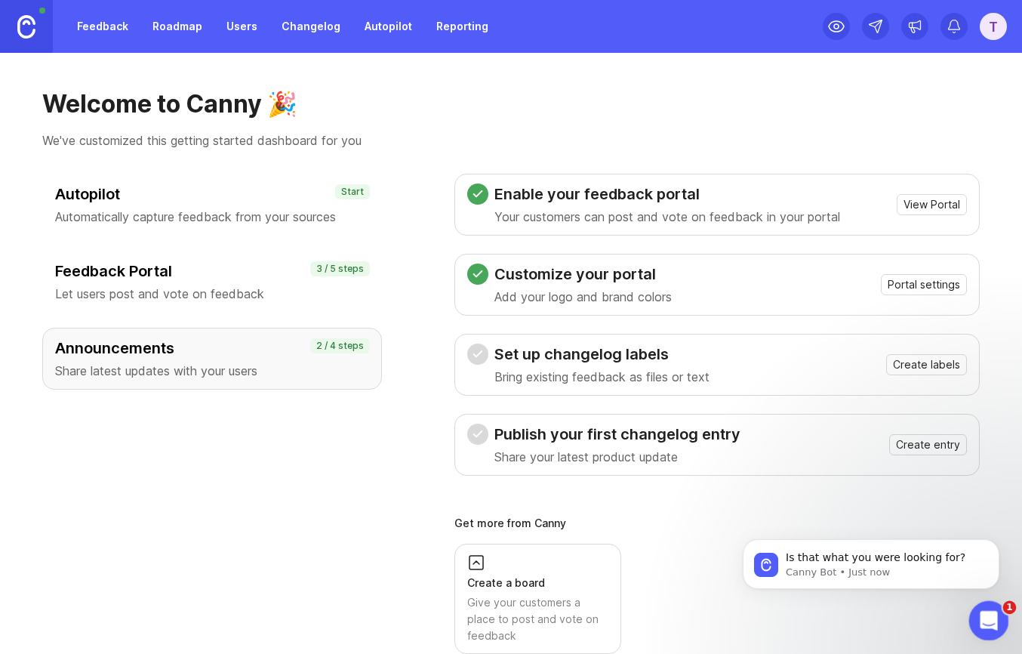
click at [984, 619] on icon "Open Intercom Messenger" at bounding box center [987, 618] width 25 height 25
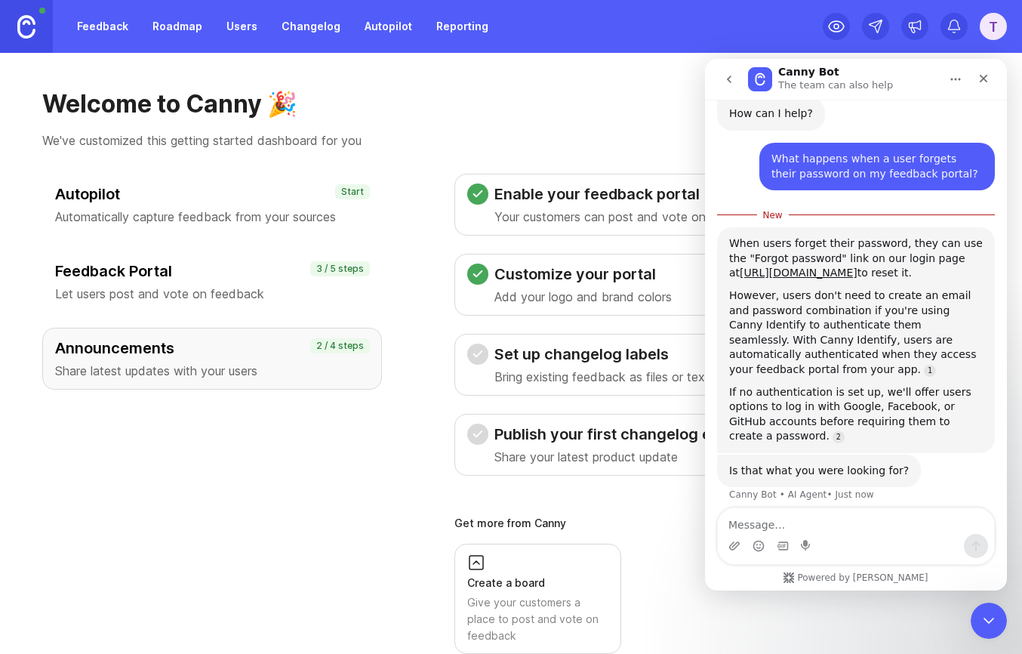
scroll to position [109, 0]
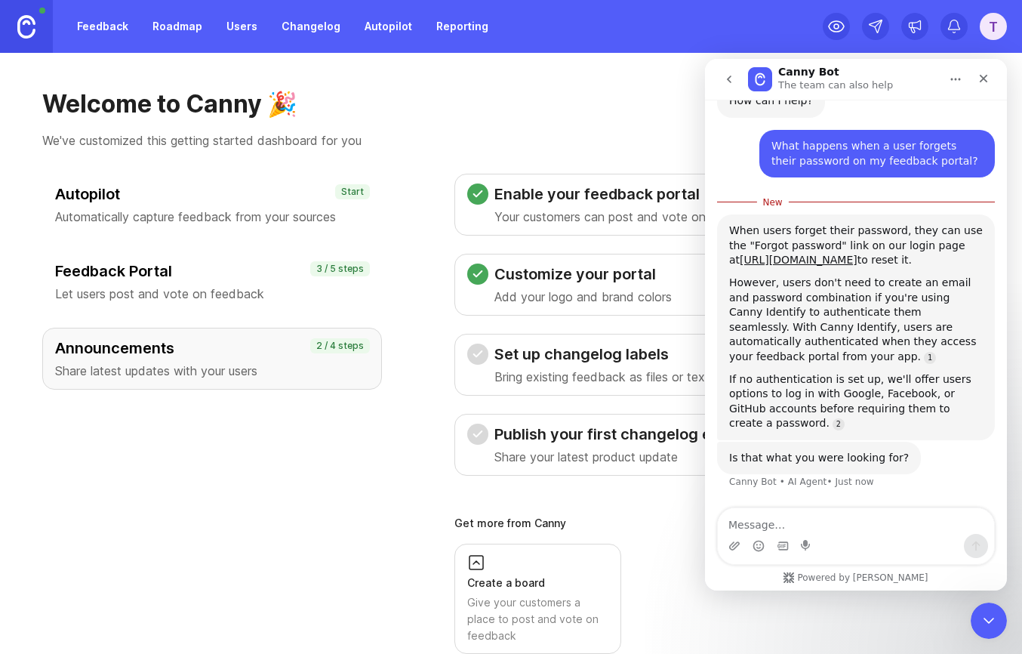
click at [535, 570] on div "Create a board Give your customers a place to post and vote on feedback" at bounding box center [537, 598] width 141 height 91
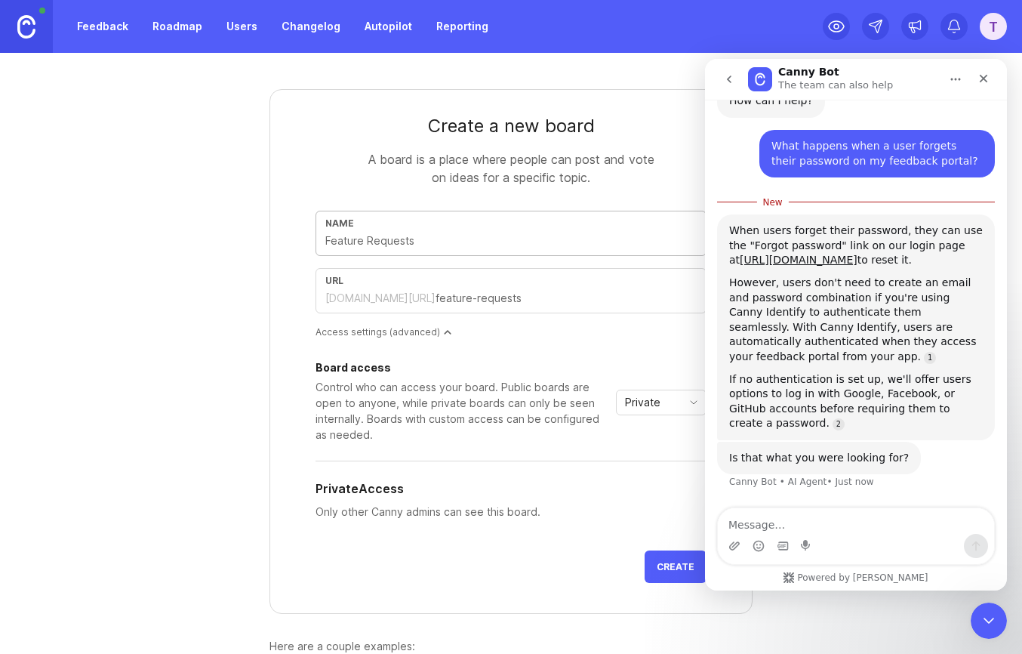
scroll to position [100, 0]
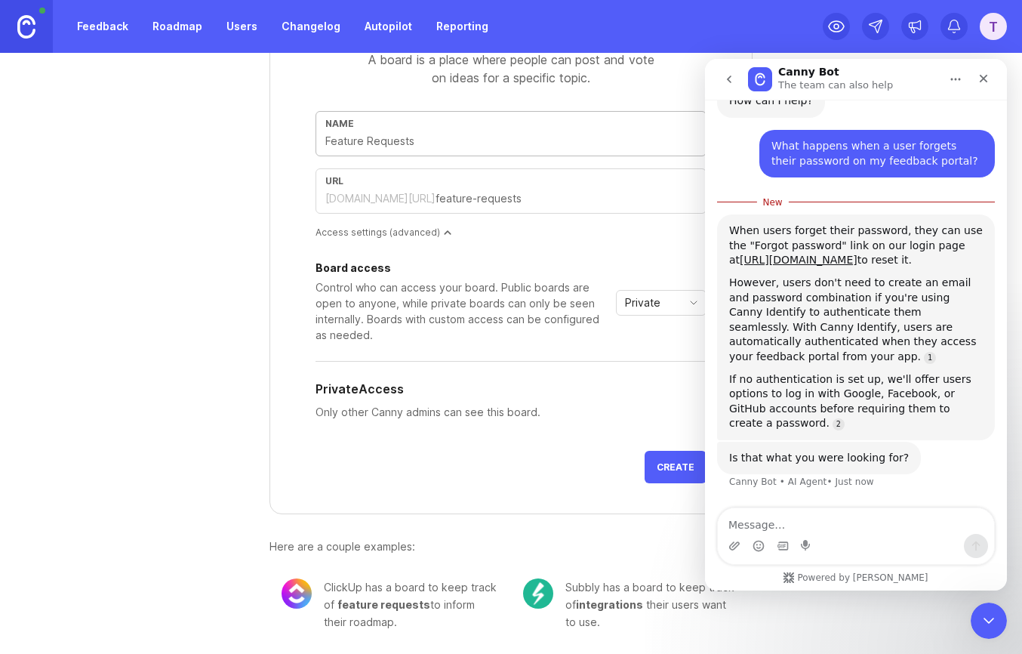
click at [330, 541] on div "Here are a couple examples:" at bounding box center [511, 546] width 483 height 17
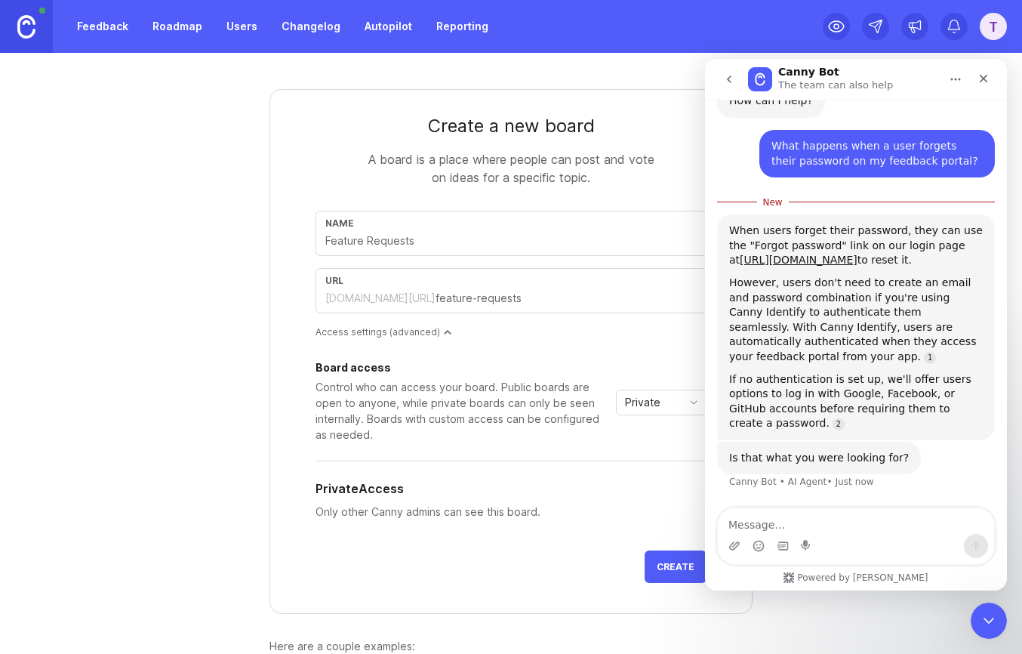
scroll to position [3, 0]
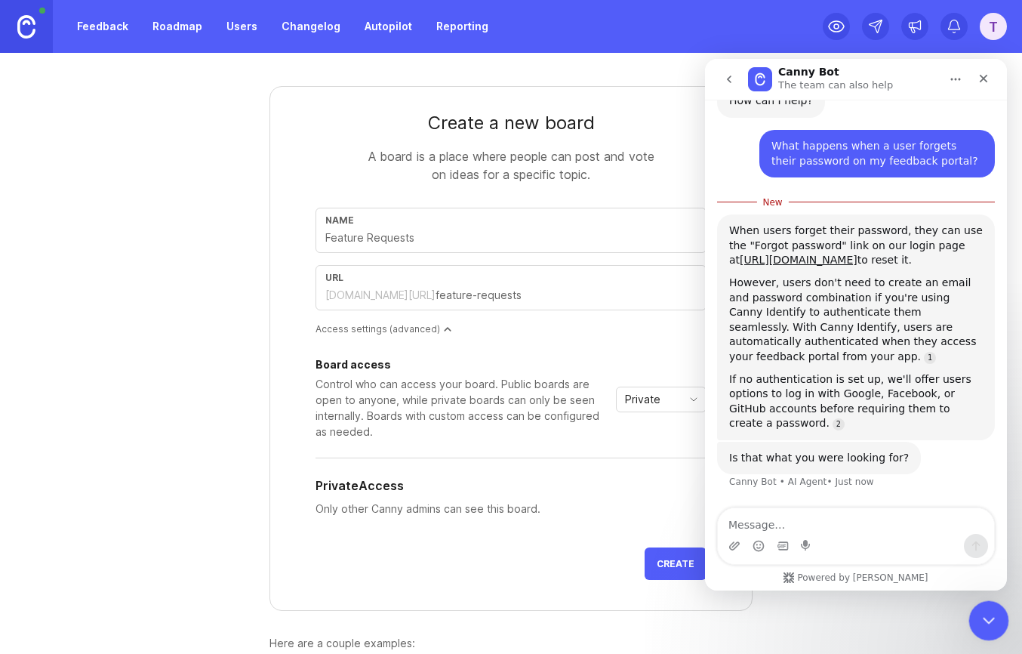
click at [989, 630] on div "Close Intercom Messenger" at bounding box center [987, 618] width 36 height 36
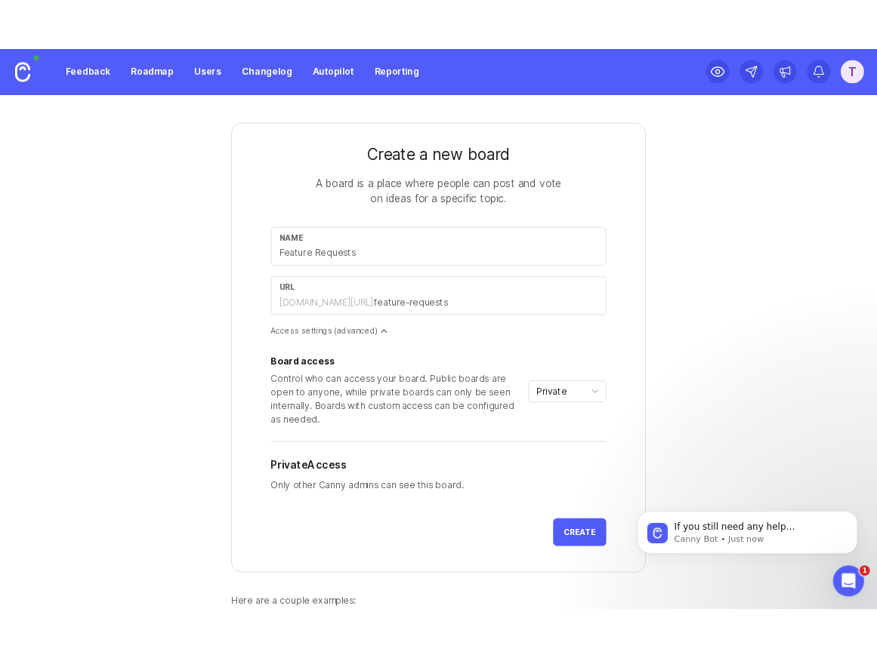
scroll to position [0, 0]
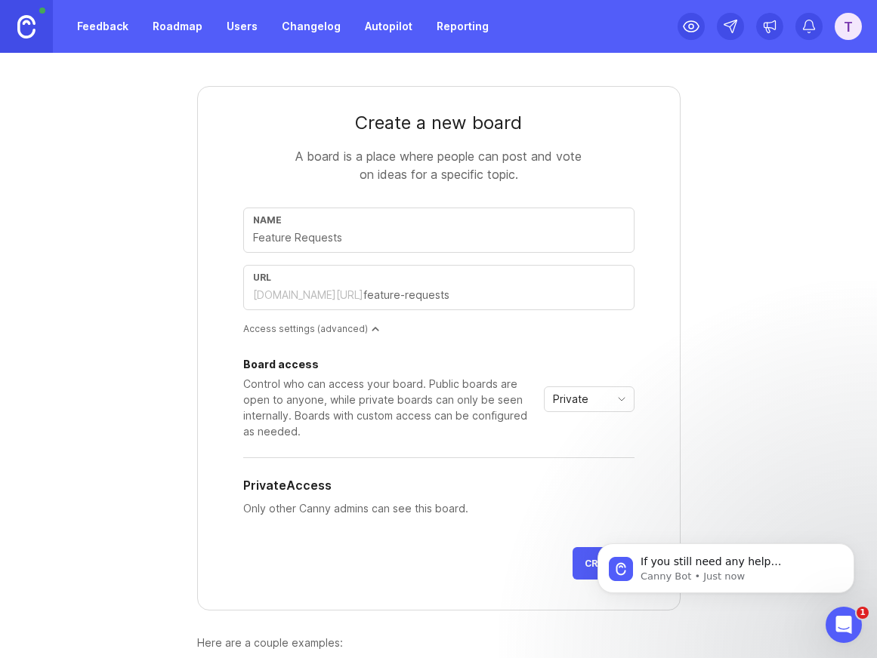
click at [244, 29] on link "Users" at bounding box center [241, 26] width 49 height 27
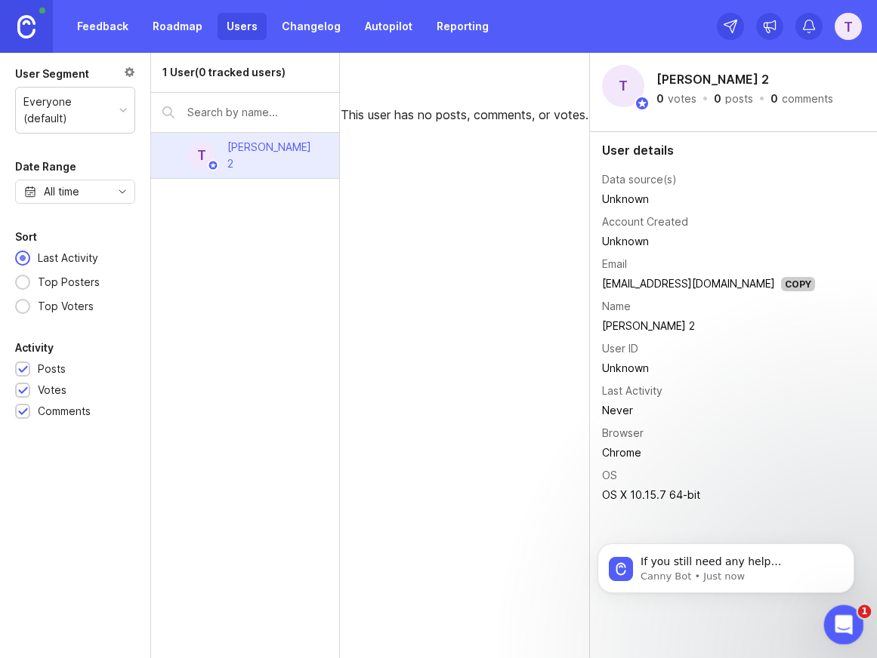
click at [824, 611] on div "Open Intercom Messenger" at bounding box center [841, 623] width 36 height 36
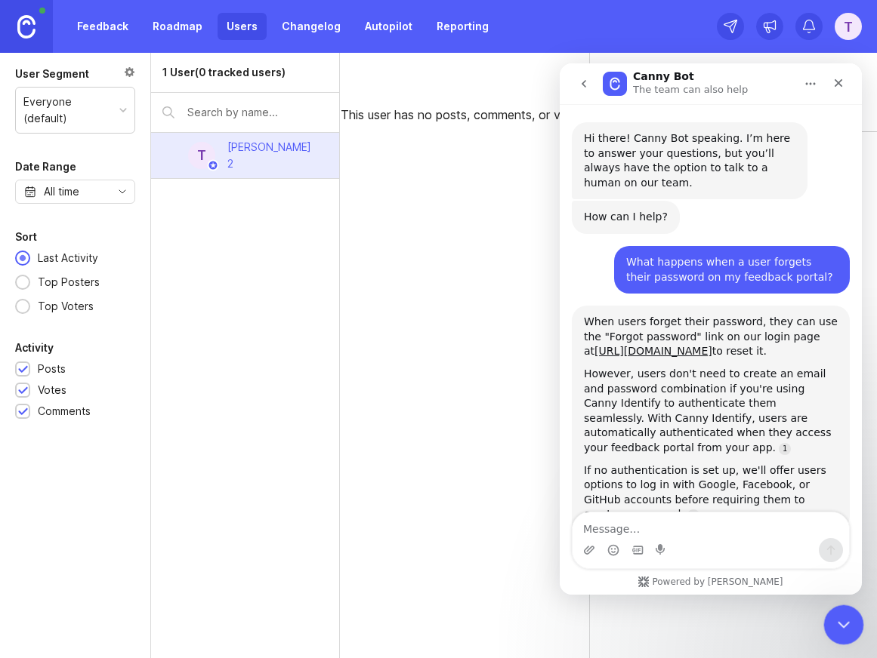
scroll to position [85, 0]
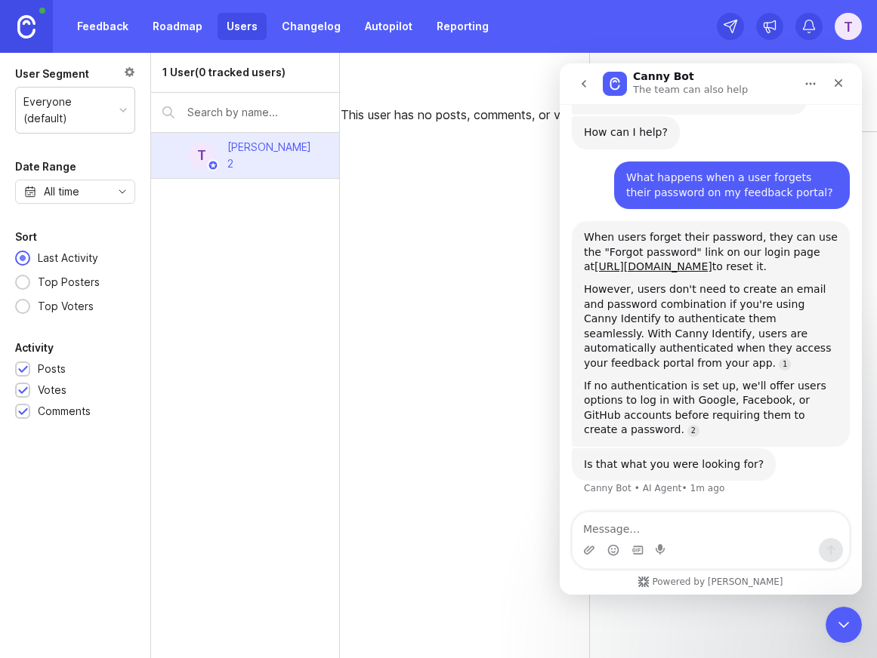
type textarea "A"
type textarea "What counts as an active user towards pricing?"
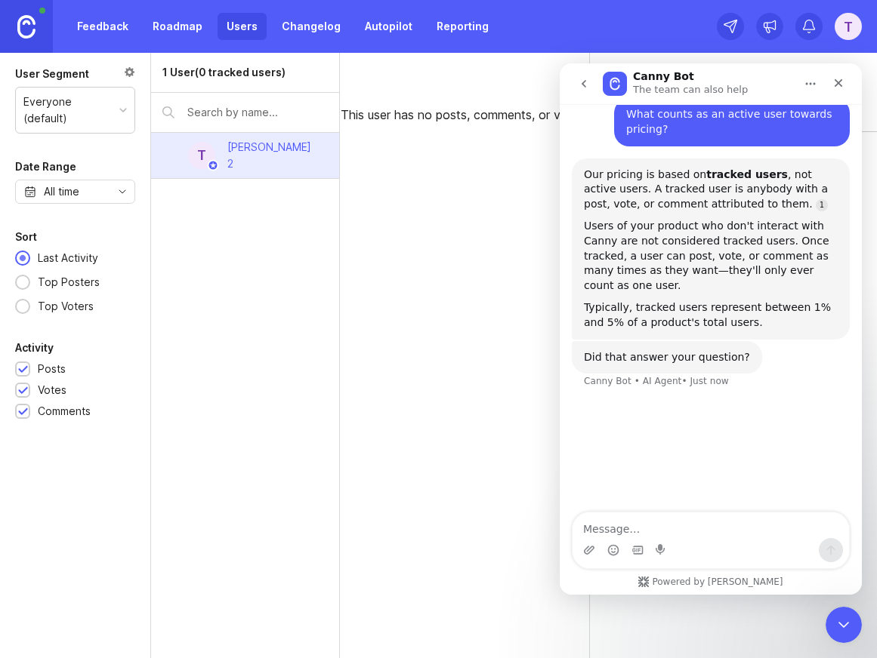
scroll to position [477, 0]
click at [845, 85] on div "Close" at bounding box center [837, 82] width 27 height 27
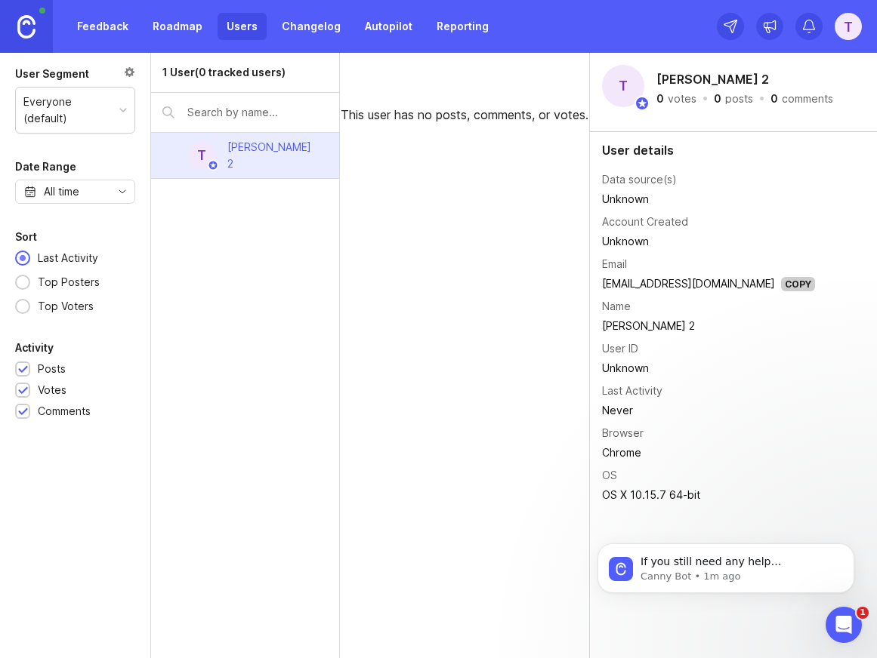
scroll to position [0, 0]
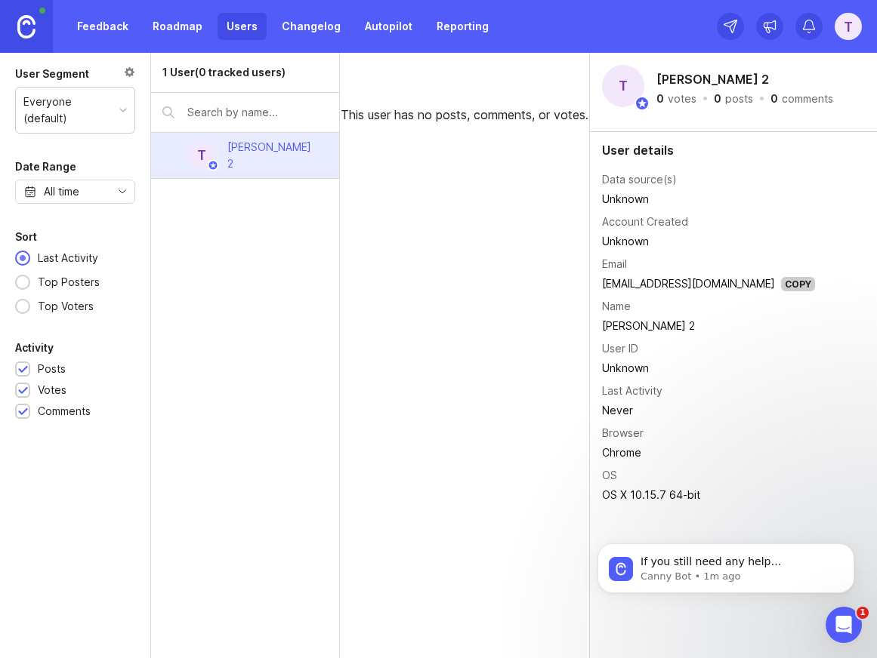
click at [64, 368] on div "Posts" at bounding box center [52, 369] width 28 height 17
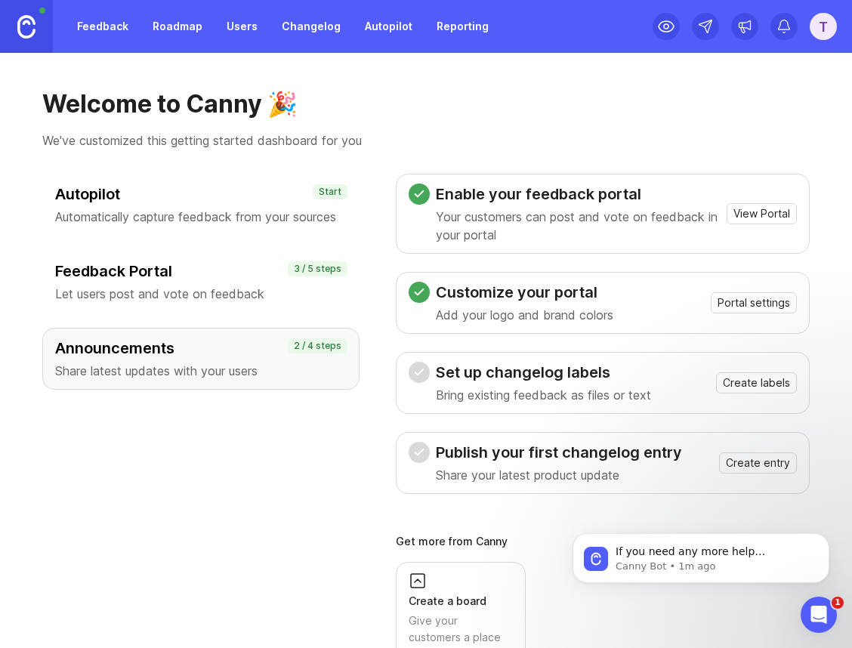
click at [23, 23] on img at bounding box center [26, 26] width 18 height 23
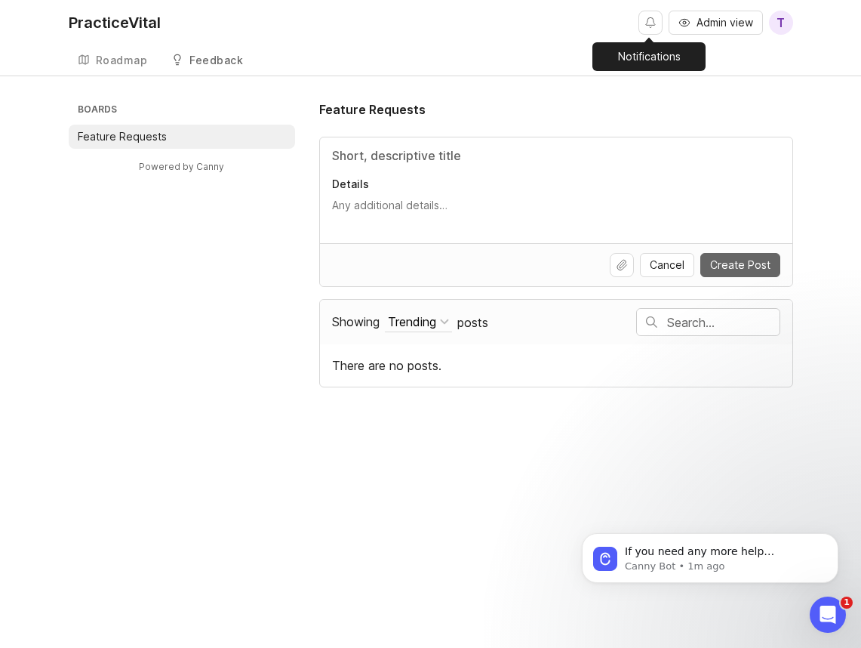
click at [658, 23] on button "Notifications" at bounding box center [651, 23] width 24 height 24
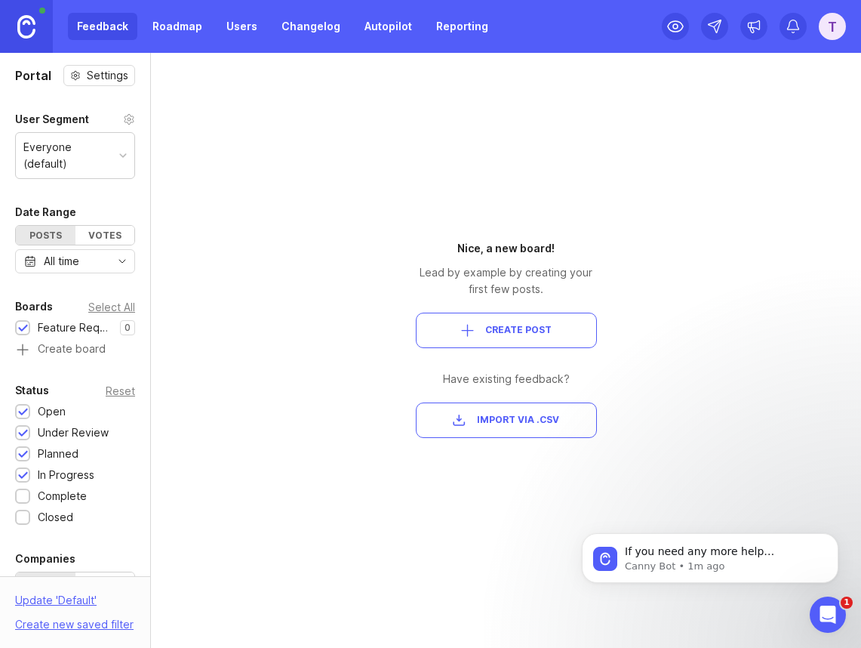
click at [451, 28] on link "Reporting" at bounding box center [462, 26] width 70 height 27
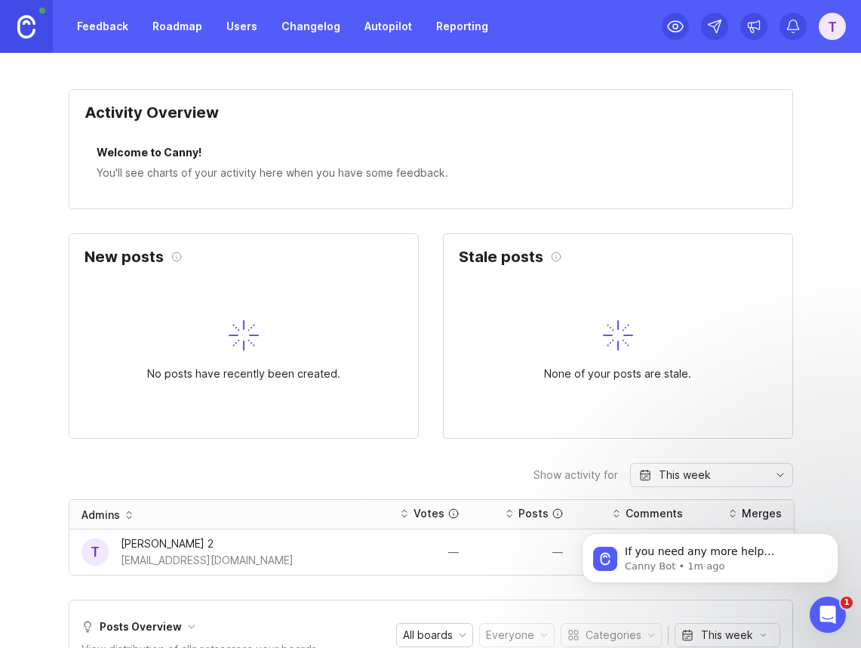
click at [388, 29] on link "Autopilot" at bounding box center [389, 26] width 66 height 27
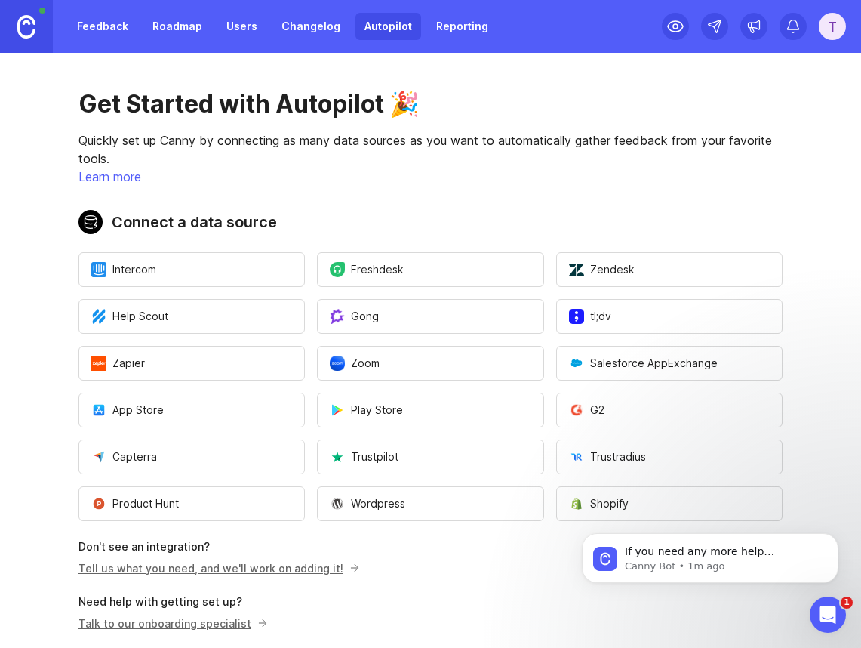
click at [320, 27] on link "Changelog" at bounding box center [311, 26] width 77 height 27
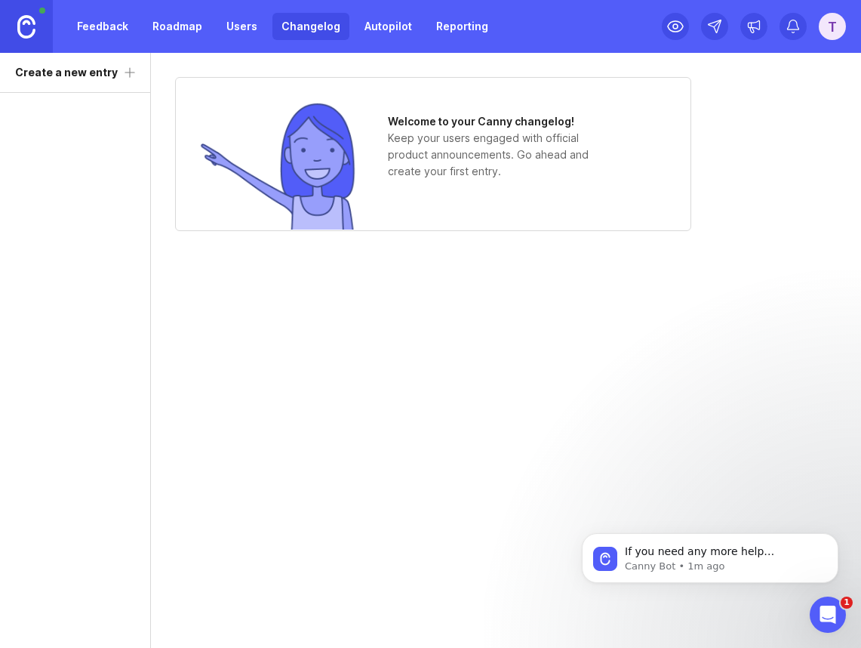
click at [382, 26] on link "Autopilot" at bounding box center [389, 26] width 66 height 27
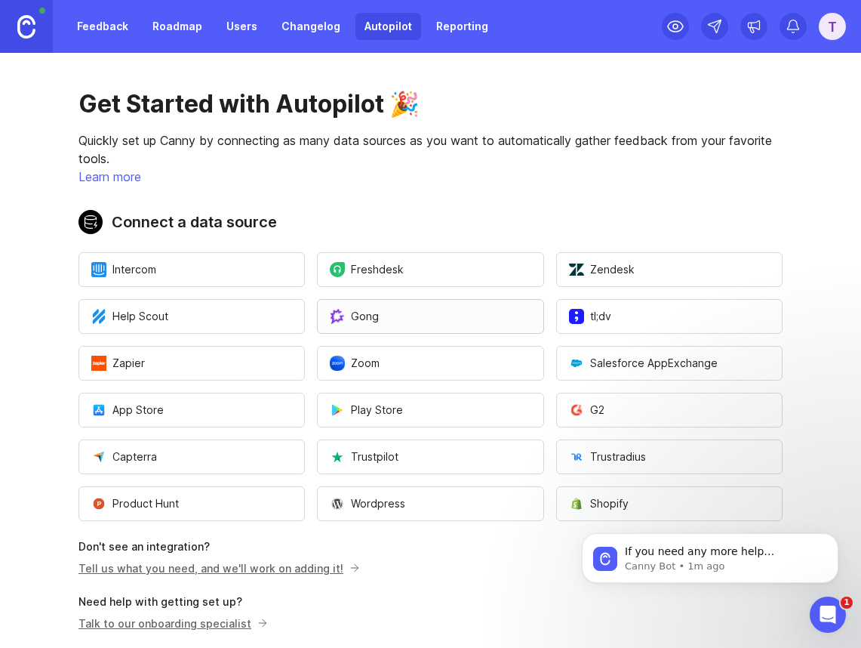
click at [392, 313] on button "Gong" at bounding box center [430, 316] width 226 height 35
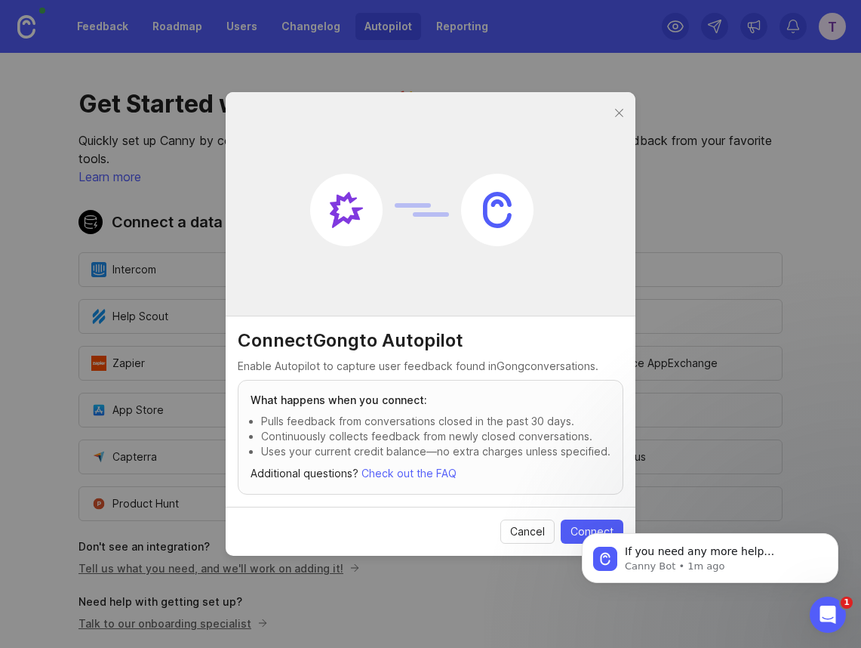
click at [571, 530] on body "If you need any more help understanding tracked users or anything else, I'm her…" at bounding box center [710, 554] width 290 height 94
click at [564, 531] on html "If you need any more help understanding tracked users or anything else, I'm her…" at bounding box center [710, 554] width 302 height 106
click at [825, 609] on icon "Open Intercom Messenger" at bounding box center [826, 612] width 25 height 25
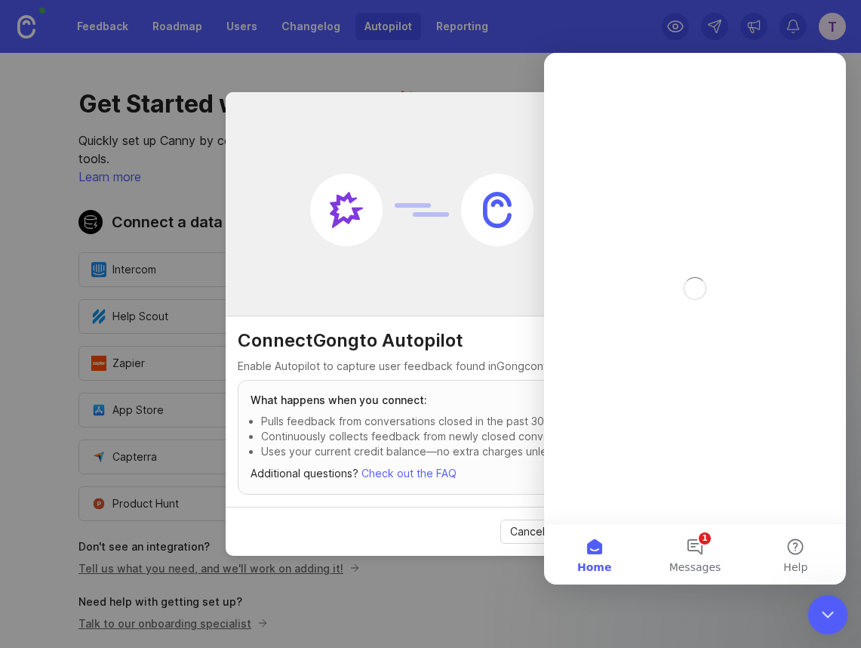
click at [825, 610] on icon "Close Intercom Messenger" at bounding box center [826, 612] width 18 height 18
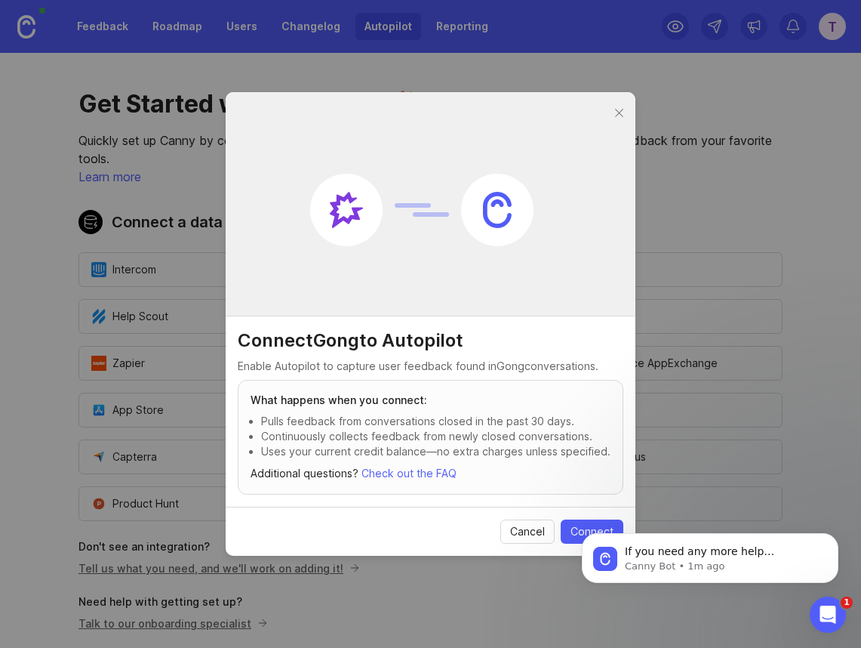
click at [570, 528] on body "If you need any more help understanding tracked users or anything else, I'm her…" at bounding box center [710, 554] width 290 height 94
click at [834, 537] on icon "Dismiss notification" at bounding box center [833, 537] width 5 height 5
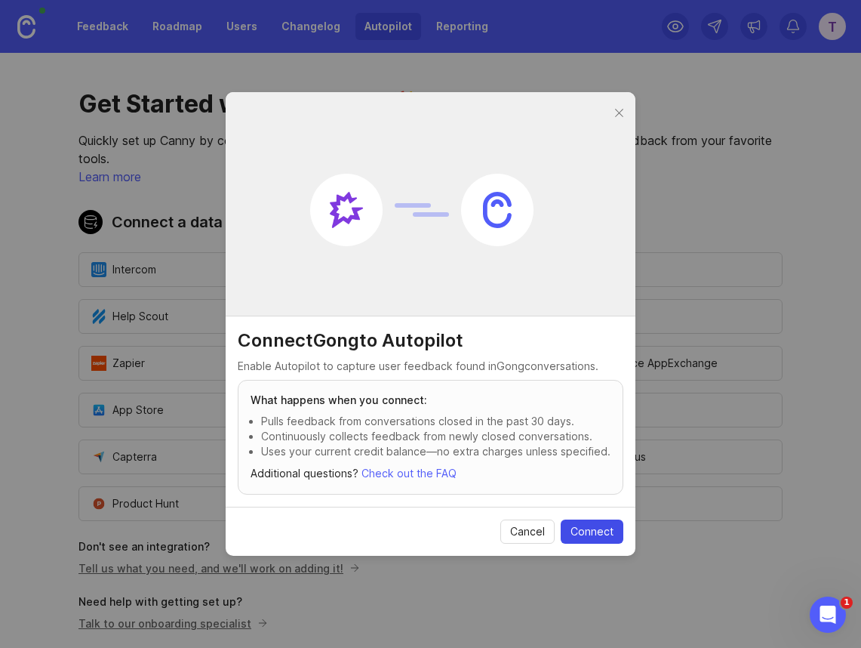
click at [592, 528] on span "Connect" at bounding box center [592, 531] width 43 height 15
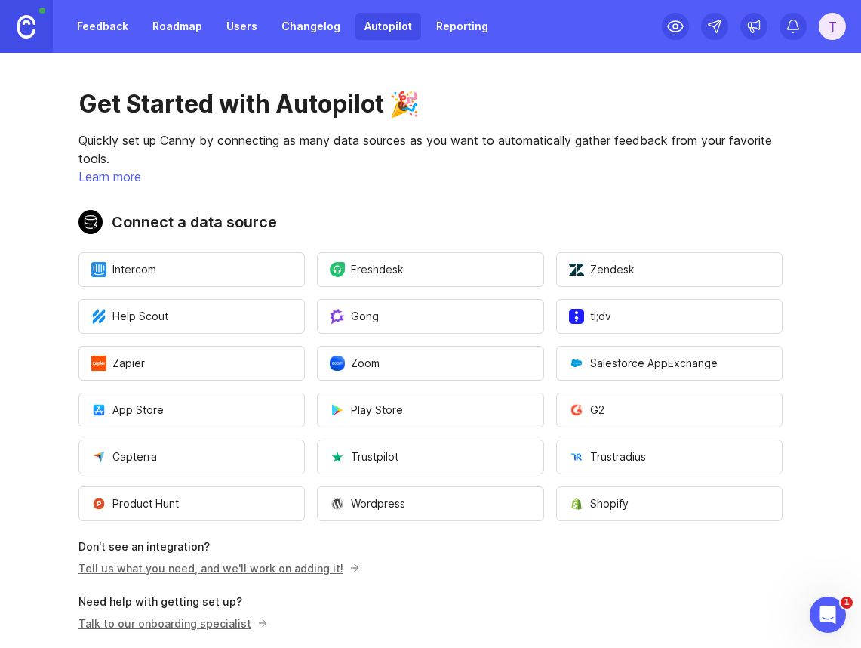
click at [241, 568] on link "Tell us what you need, and we'll work on adding it!" at bounding box center [217, 568] width 277 height 13
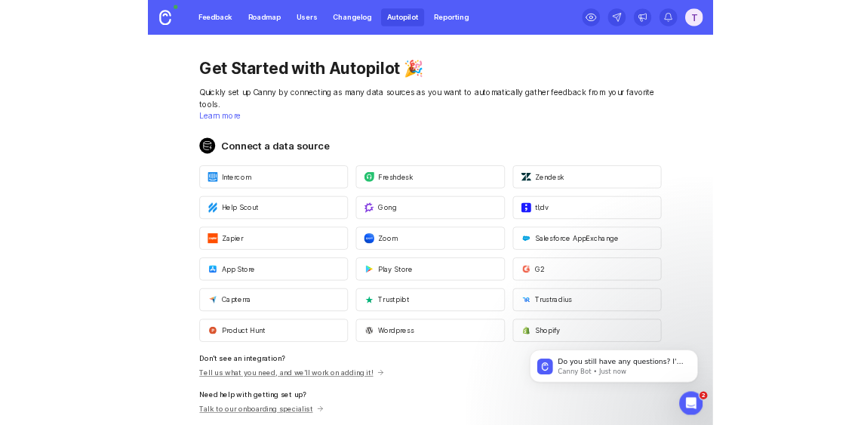
scroll to position [71, 0]
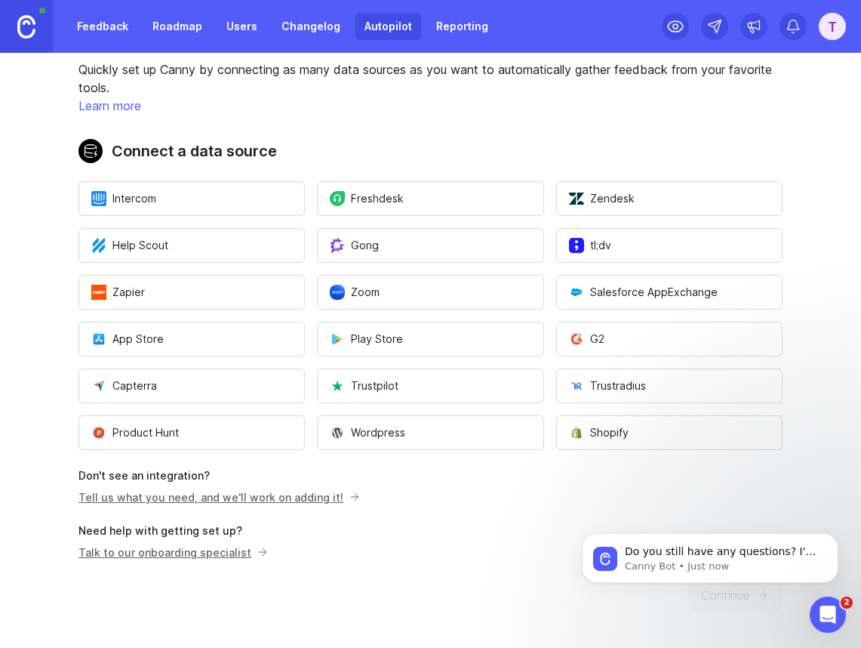
click at [0, 0] on div "Feedback Roadmap Users Changelog Autopilot Reporting T Get Started with Autopil…" at bounding box center [430, 324] width 861 height 648
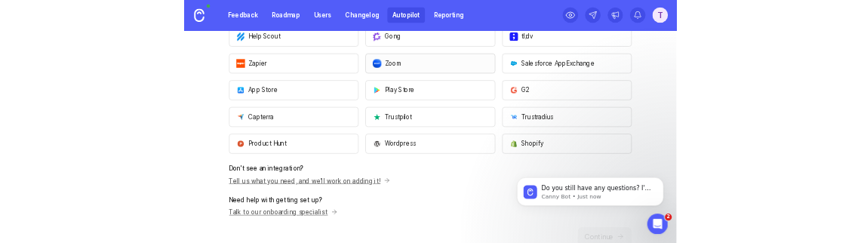
scroll to position [281, 0]
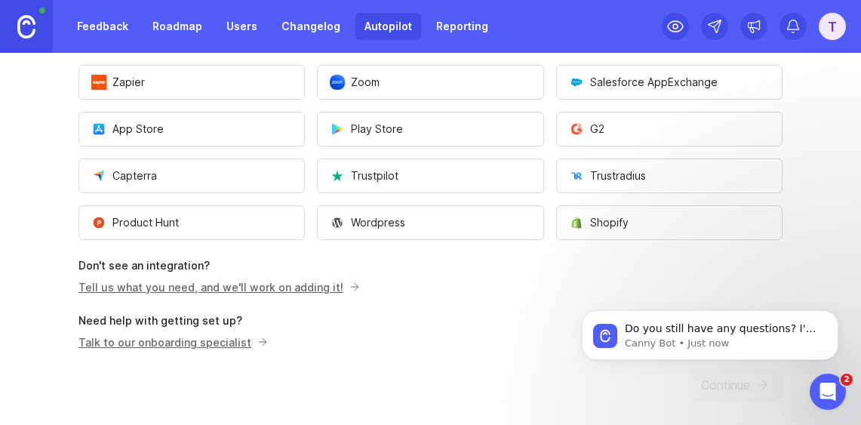
click at [199, 282] on link "Tell us what you need, and we'll work on adding it!" at bounding box center [217, 287] width 277 height 13
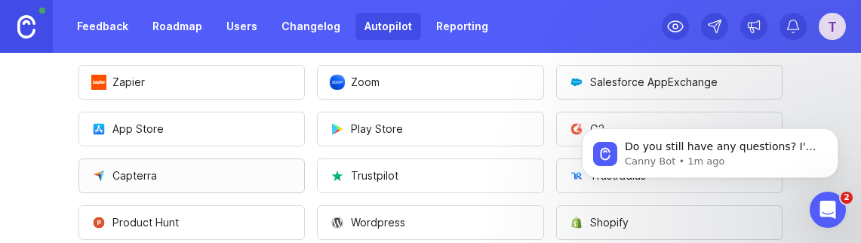
scroll to position [476, 0]
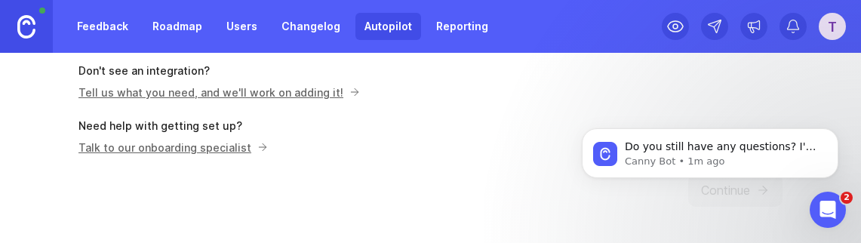
click at [178, 93] on link "Tell us what you need, and we'll work on adding it!" at bounding box center [217, 92] width 277 height 13
click at [234, 93] on link "Tell us what you need, and we'll work on adding it!" at bounding box center [217, 92] width 277 height 13
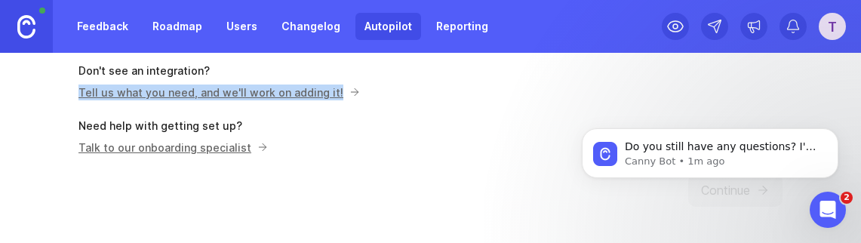
click at [217, 88] on link "Tell us what you need, and we'll work on adding it!" at bounding box center [217, 92] width 277 height 13
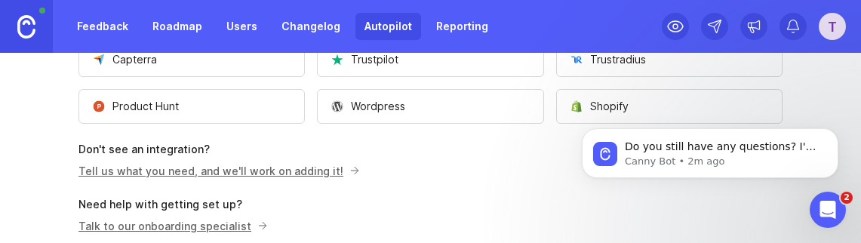
scroll to position [451, 0]
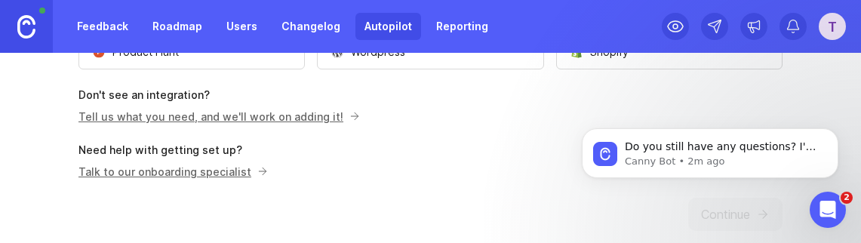
click at [193, 122] on link "Tell us what you need, and we'll work on adding it!" at bounding box center [217, 116] width 277 height 13
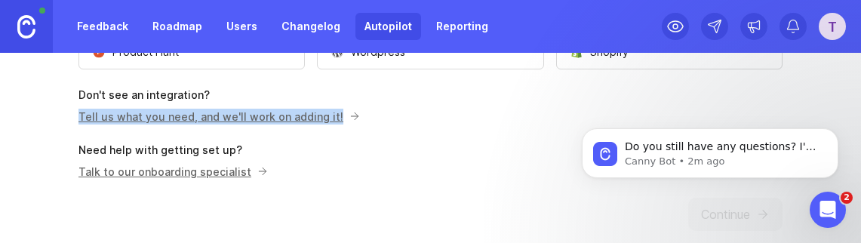
click at [169, 113] on link "Tell us what you need, and we'll work on adding it!" at bounding box center [217, 116] width 277 height 13
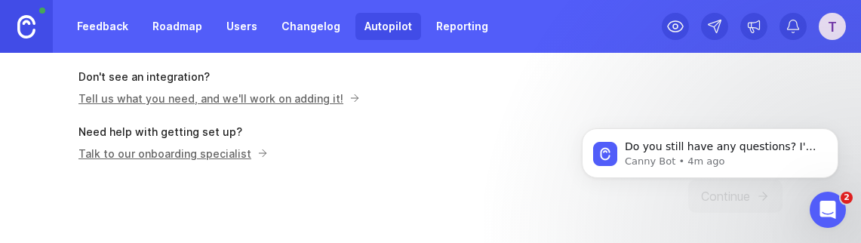
click at [174, 100] on link "Tell us what you need, and we'll work on adding it!" at bounding box center [217, 98] width 277 height 13
click at [191, 97] on link "Tell us what you need, and we'll work on adding it!" at bounding box center [217, 98] width 277 height 13
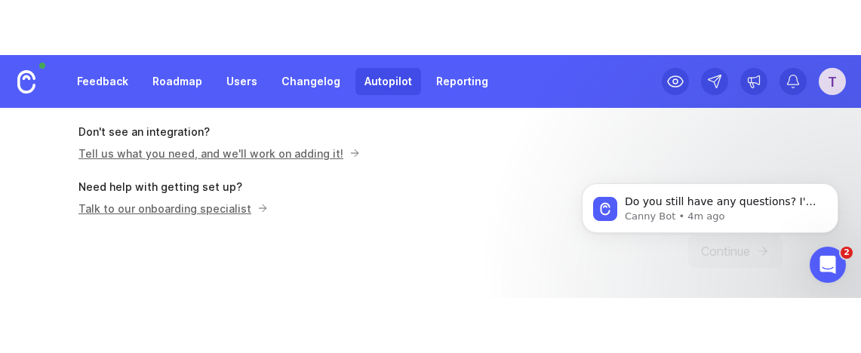
scroll to position [476, 0]
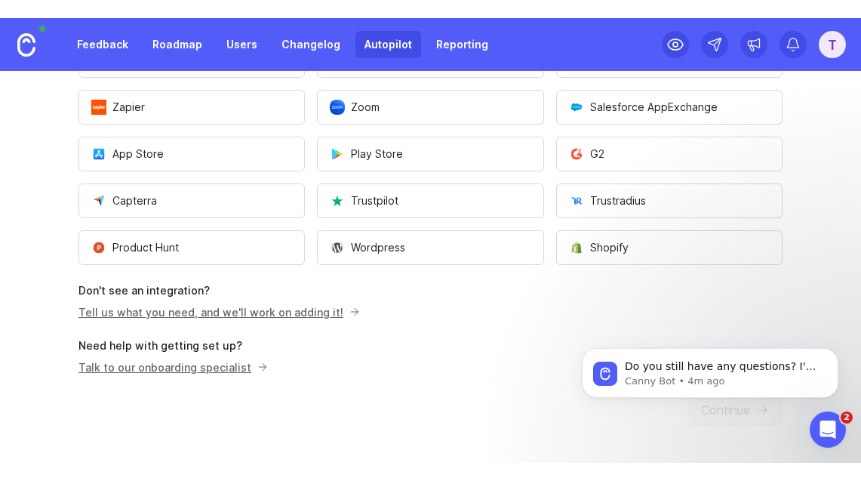
scroll to position [238, 0]
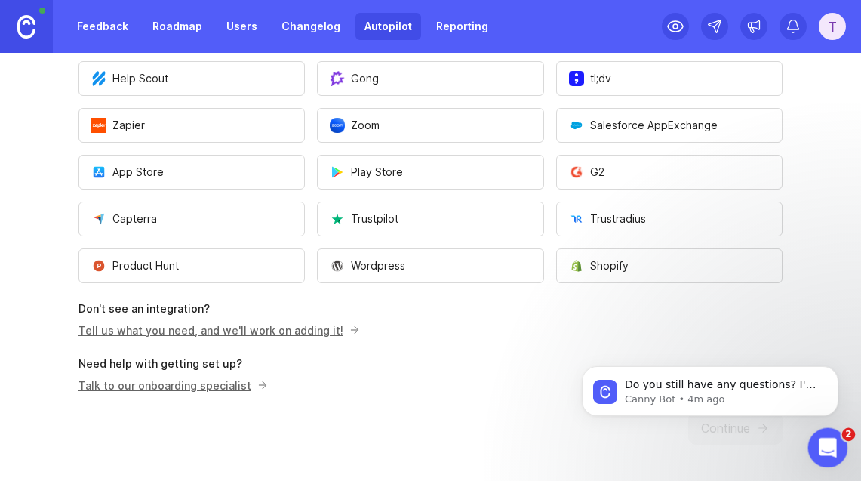
click at [830, 242] on icon "Open Intercom Messenger" at bounding box center [826, 445] width 25 height 25
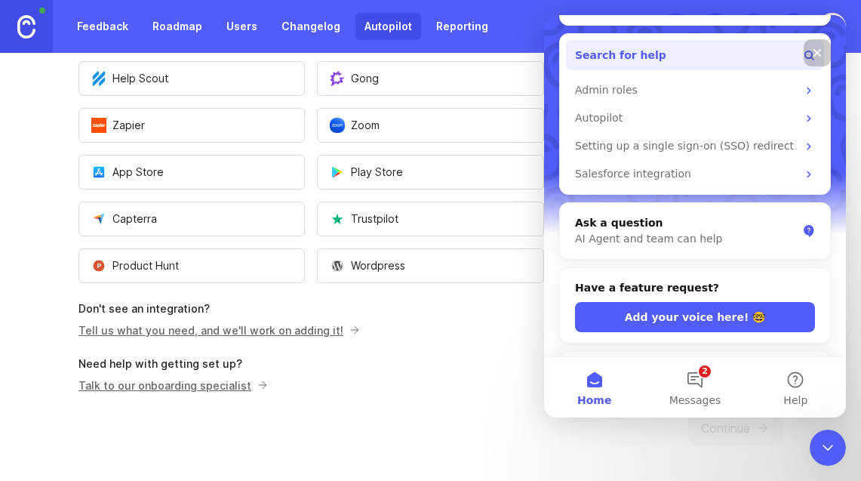
scroll to position [345, 0]
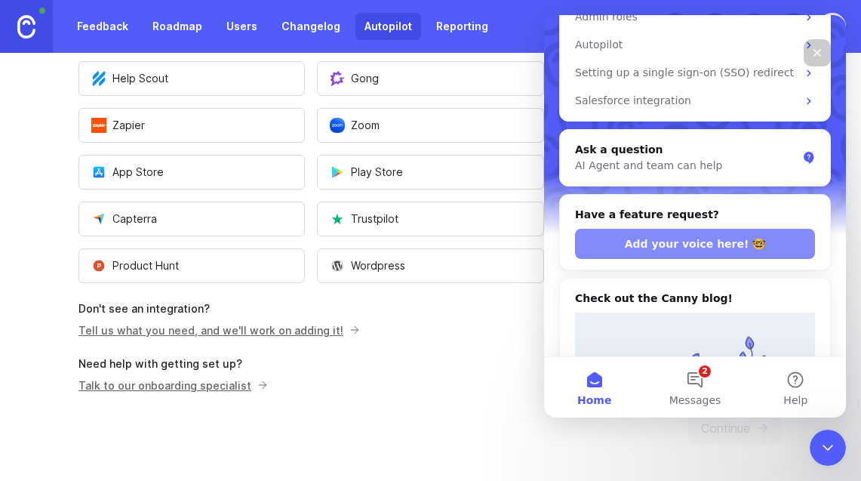
click at [714, 229] on button "Add your voice here! 🤓" at bounding box center [695, 244] width 240 height 30
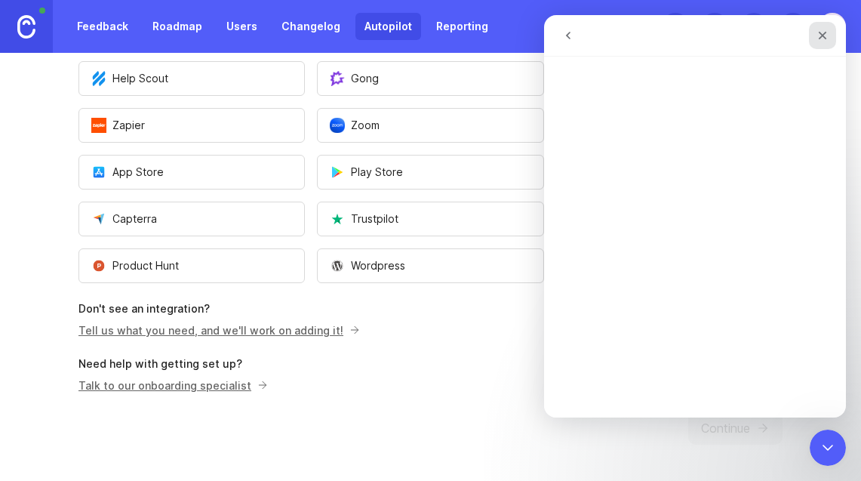
click at [817, 39] on icon "Close" at bounding box center [823, 35] width 12 height 12
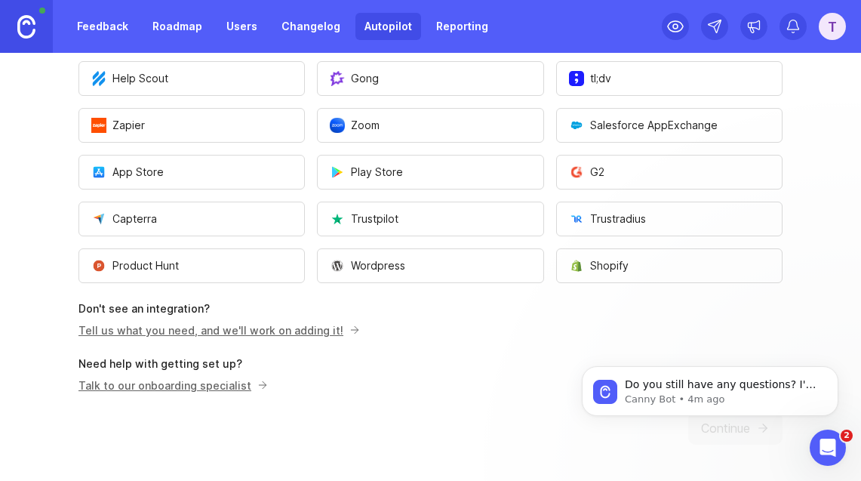
scroll to position [0, 0]
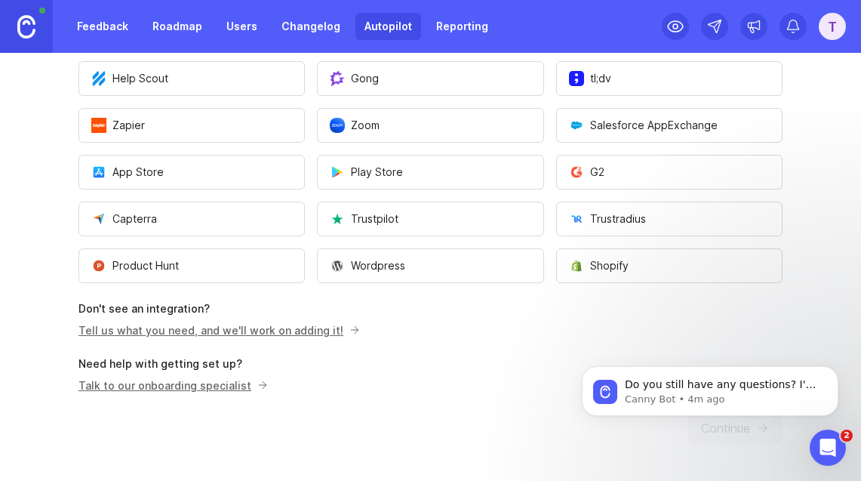
click at [829, 29] on div "T" at bounding box center [832, 26] width 27 height 27
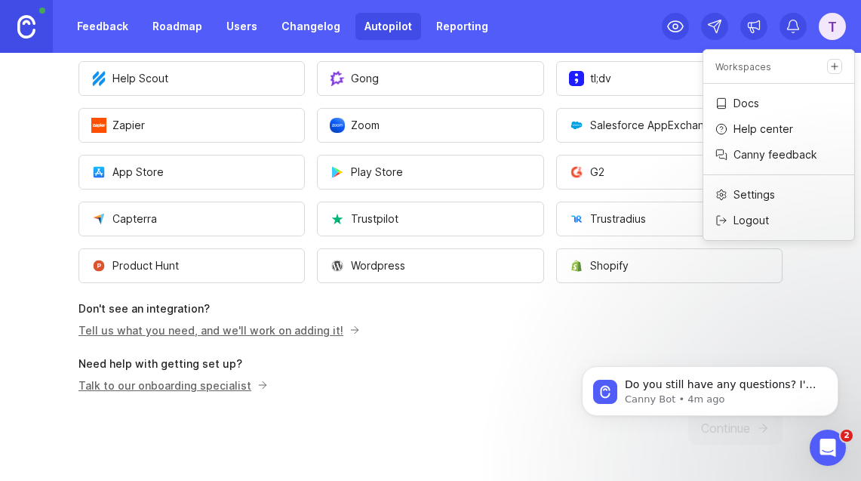
click at [807, 158] on p "Canny feedback" at bounding box center [776, 154] width 84 height 15
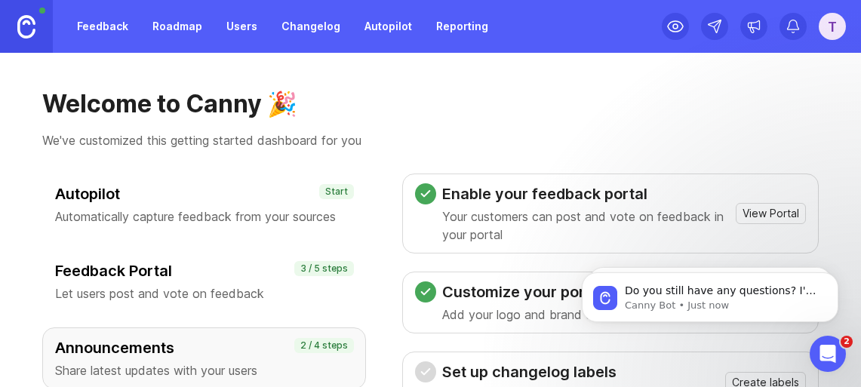
click at [0, 0] on div "Feedback Roadmap Users Changelog Autopilot Reporting T Welcome to Canny 🎉 We've…" at bounding box center [430, 193] width 861 height 387
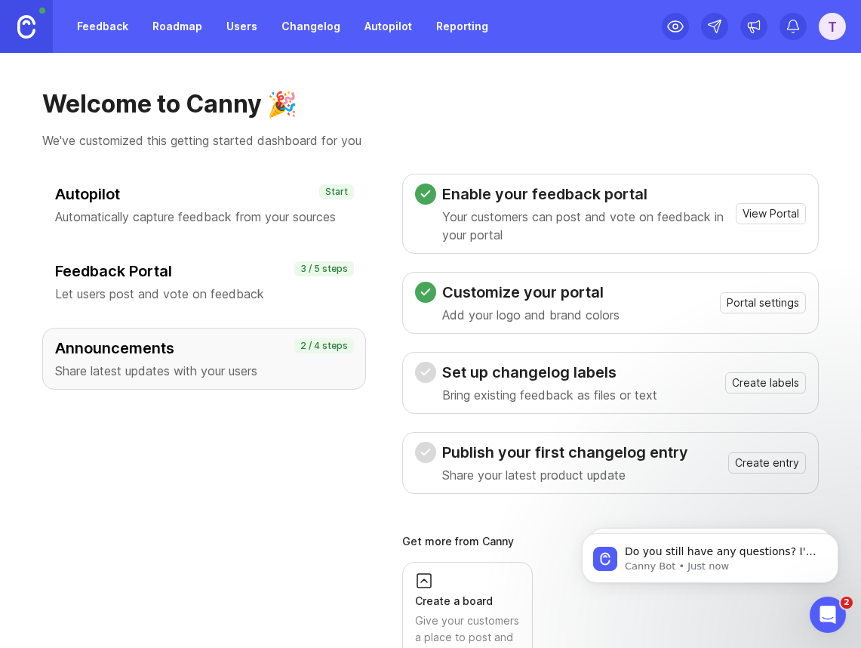
click at [29, 24] on img at bounding box center [26, 26] width 18 height 23
click at [839, 24] on div "T" at bounding box center [832, 26] width 27 height 27
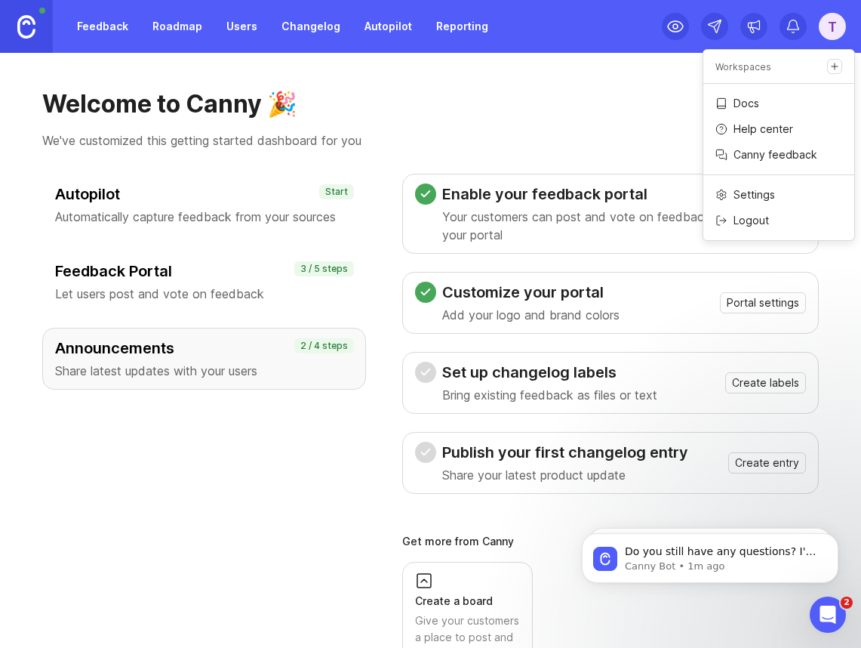
click at [797, 151] on p "Canny feedback" at bounding box center [776, 154] width 84 height 15
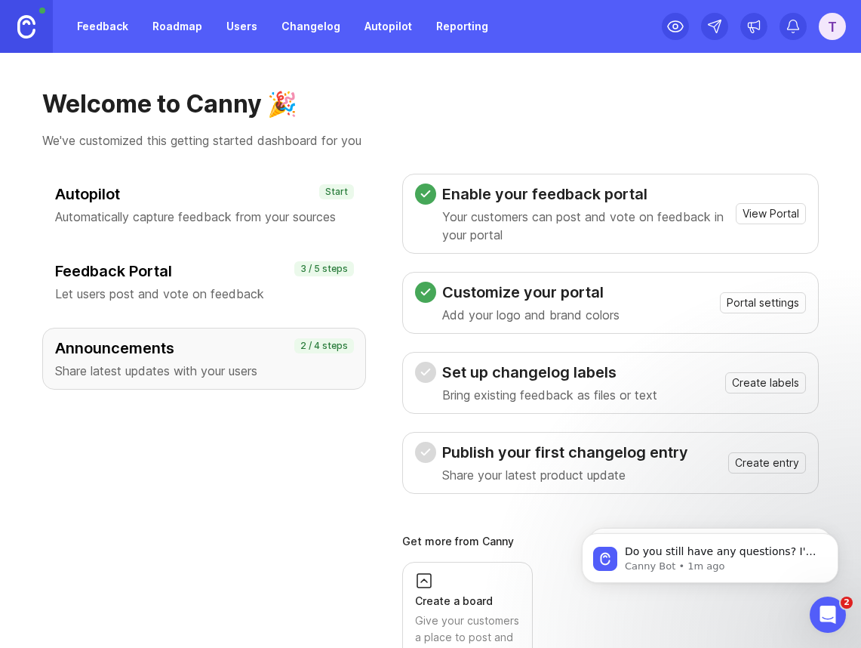
click at [835, 30] on div "T" at bounding box center [832, 26] width 27 height 27
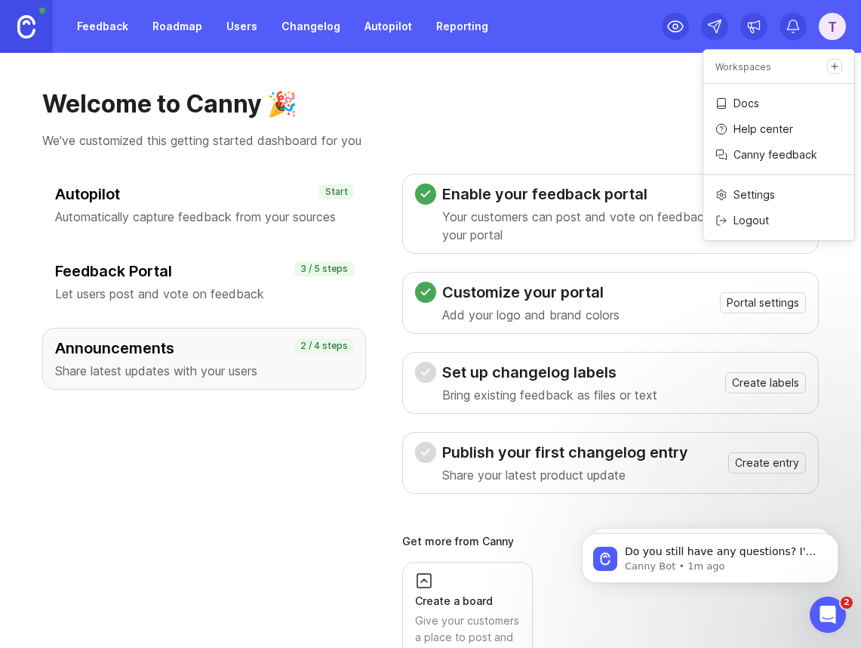
drag, startPoint x: 778, startPoint y: 128, endPoint x: 772, endPoint y: 156, distance: 27.7
click at [772, 156] on p "Canny feedback" at bounding box center [776, 154] width 84 height 15
click at [818, 605] on icon "Open Intercom Messenger" at bounding box center [826, 612] width 25 height 25
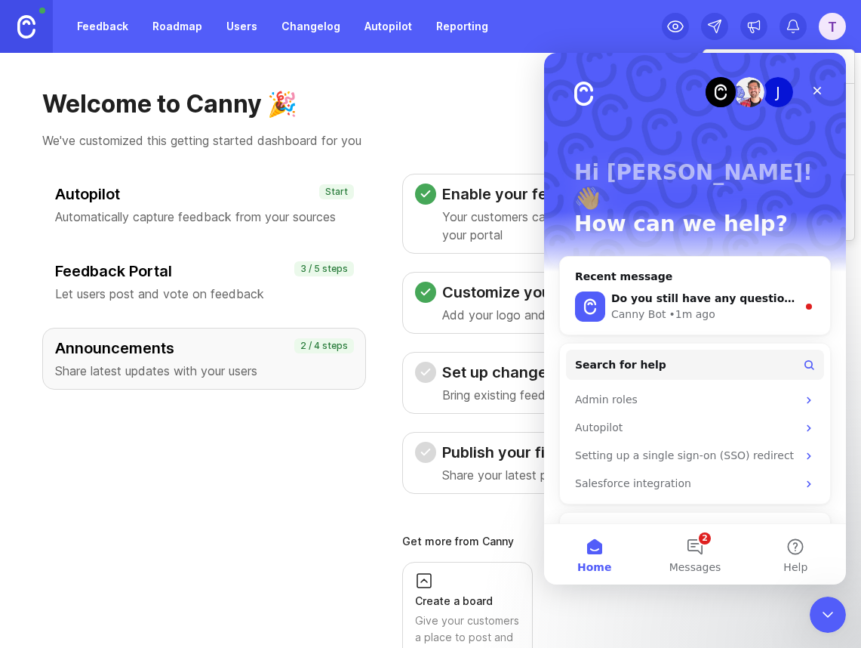
click at [633, 525] on div "Ask a question" at bounding box center [686, 533] width 222 height 16
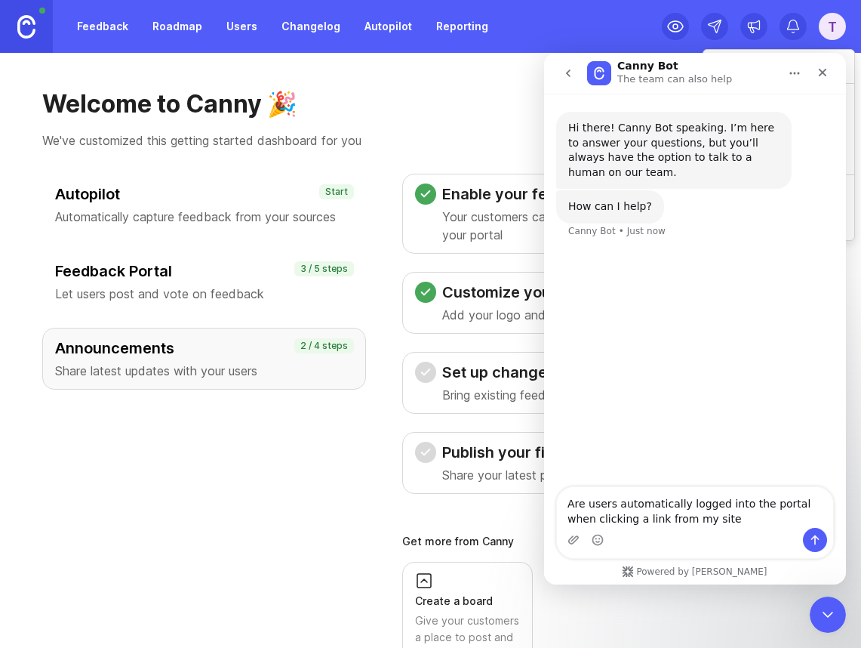
type textarea "Are users automatically logged into the portal when clicking a link from my sit…"
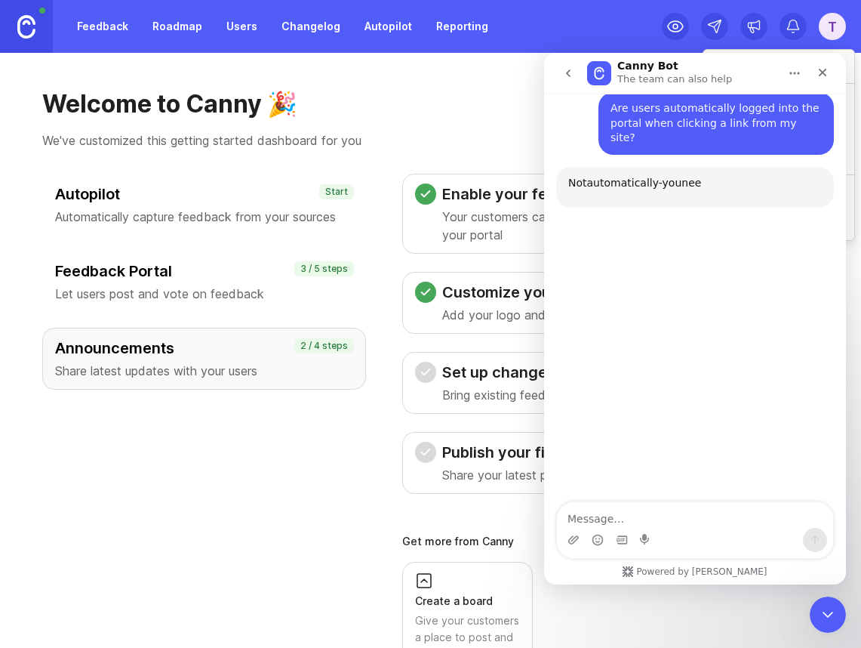
scroll to position [146, 0]
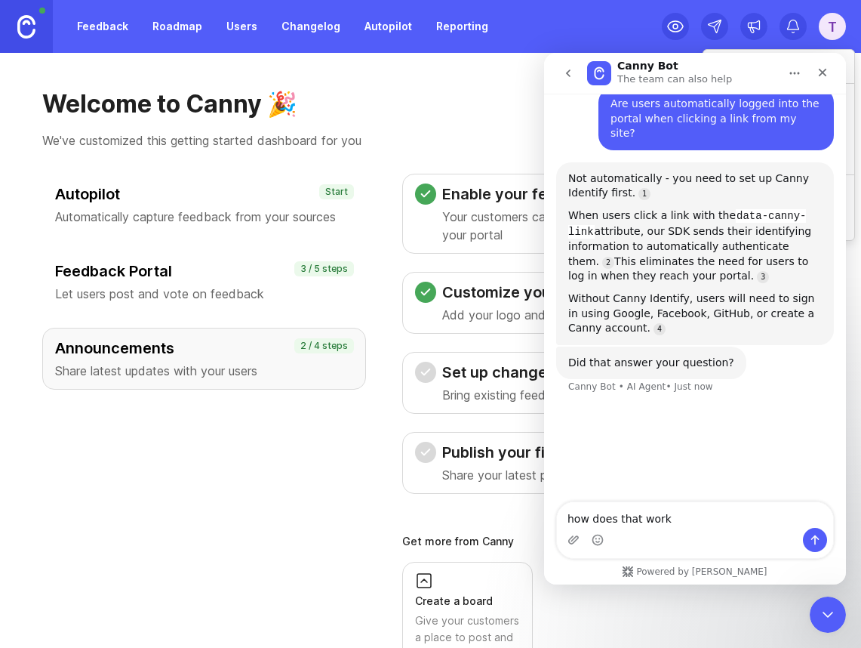
type textarea "how does that work?"
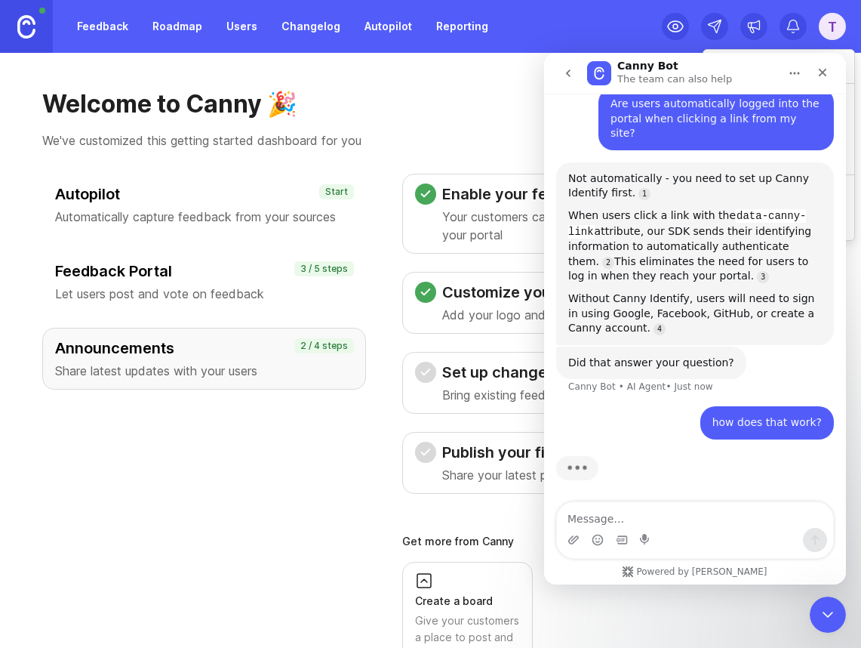
click at [828, 28] on div "T" at bounding box center [832, 26] width 27 height 27
click at [824, 75] on icon "Close" at bounding box center [823, 72] width 12 height 12
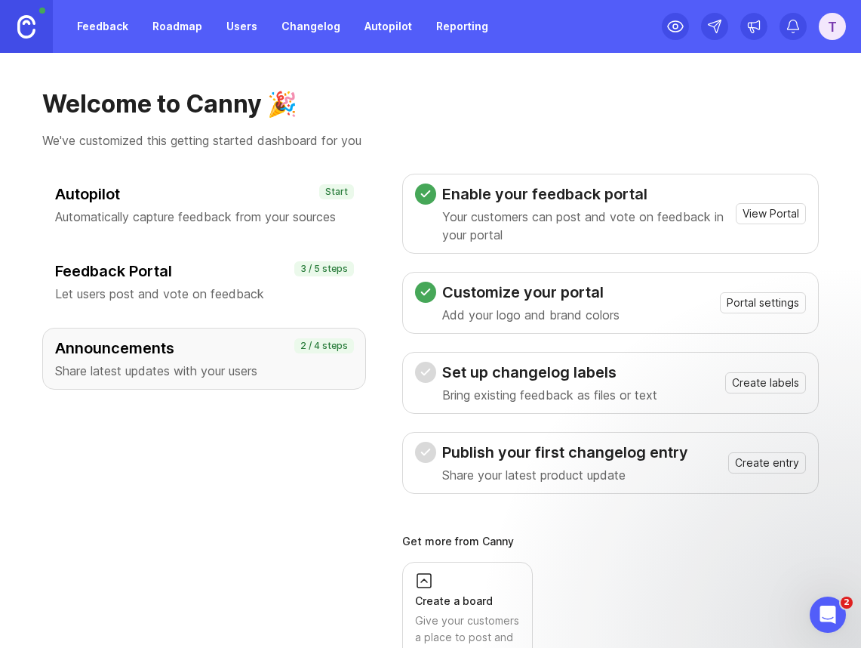
scroll to position [135, 0]
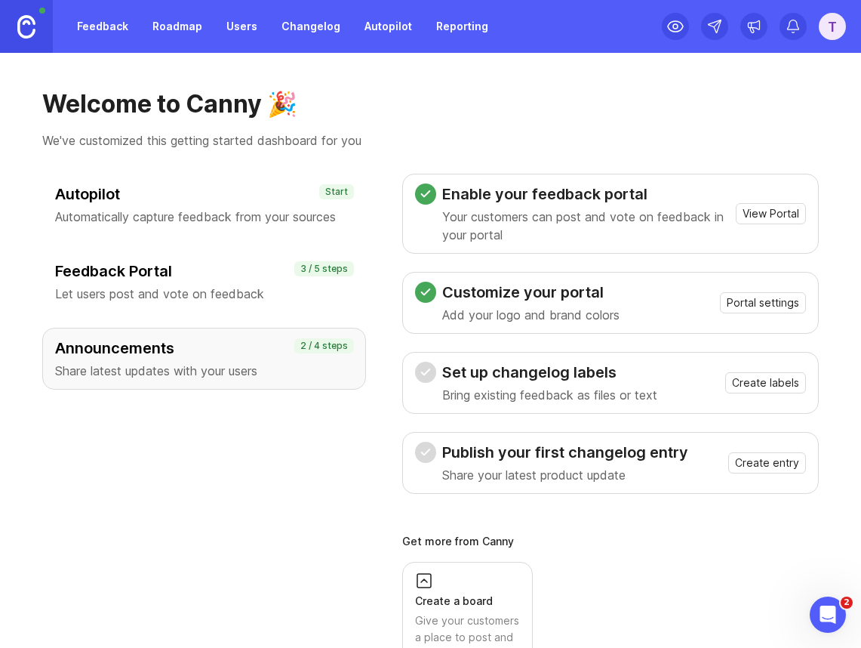
click at [824, 5] on div "T" at bounding box center [754, 26] width 184 height 53
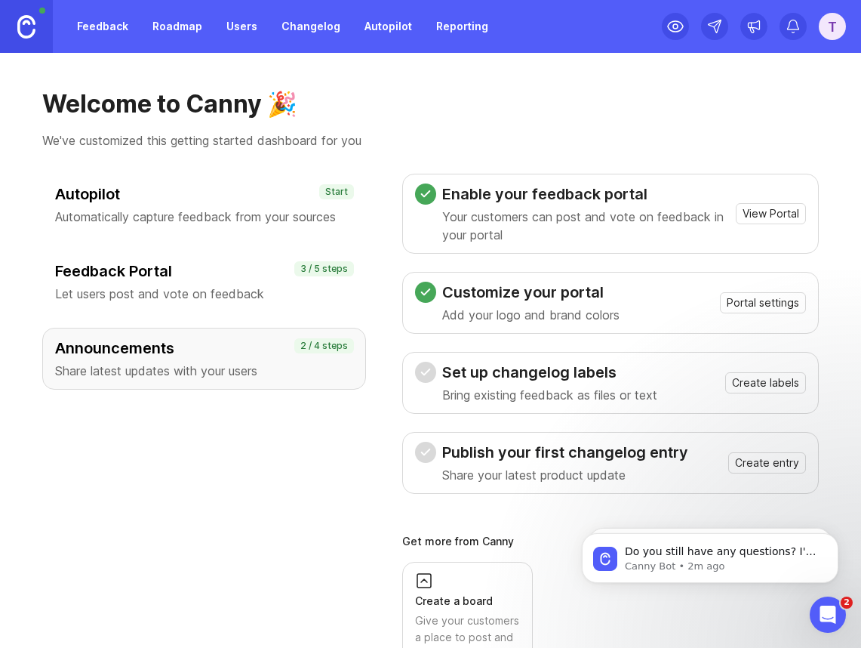
scroll to position [0, 0]
click at [827, 26] on div "T" at bounding box center [832, 26] width 27 height 27
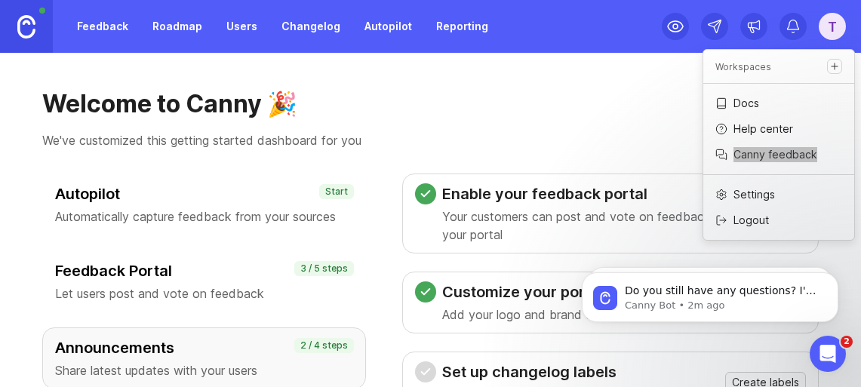
scroll to position [465, 0]
click at [825, 346] on icon "Open Intercom Messenger" at bounding box center [826, 352] width 11 height 12
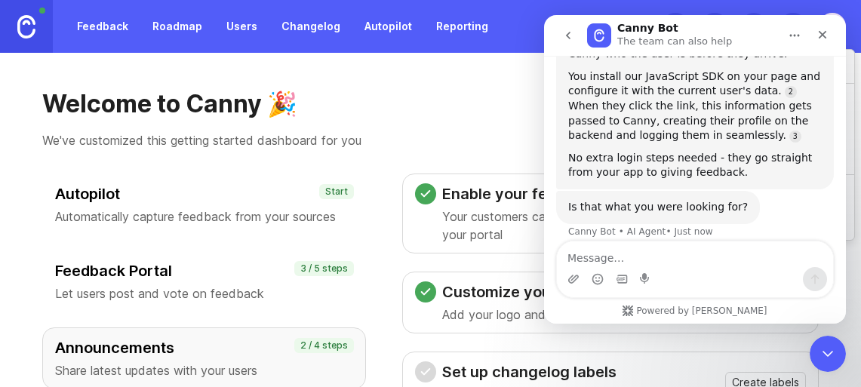
scroll to position [591, 0]
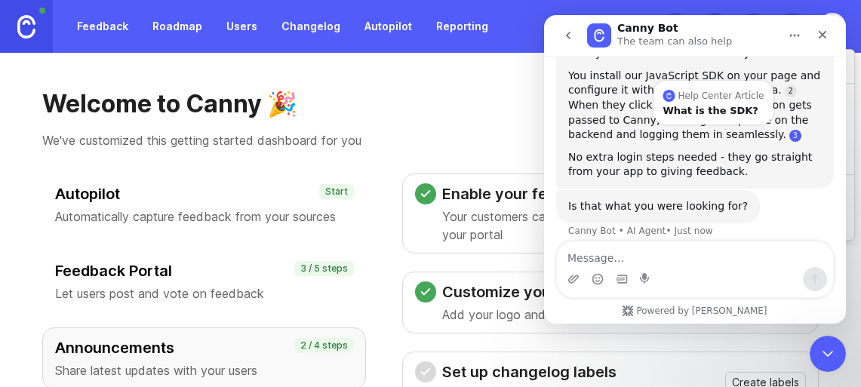
click at [790, 130] on link "Source reference 13686634:" at bounding box center [796, 136] width 12 height 12
click at [704, 106] on div "What is the SDK?" at bounding box center [714, 111] width 101 height 10
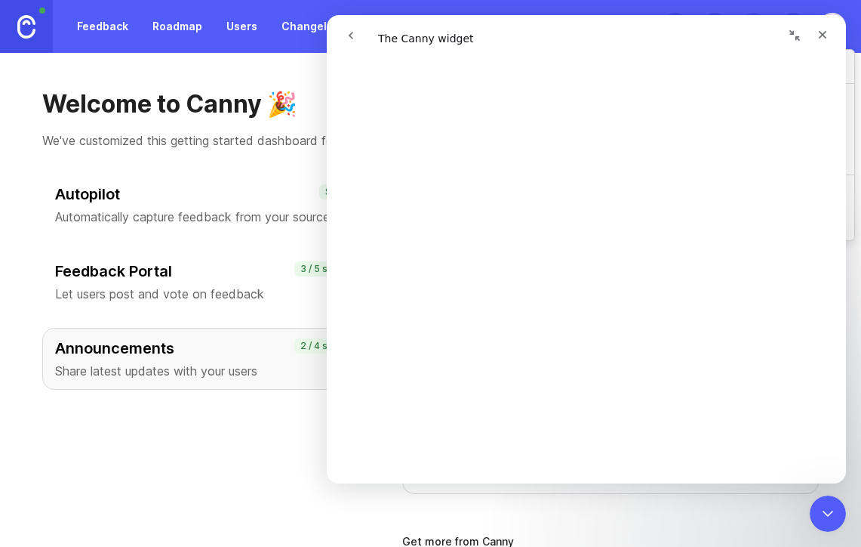
scroll to position [368, 0]
